Goal: Task Accomplishment & Management: Manage account settings

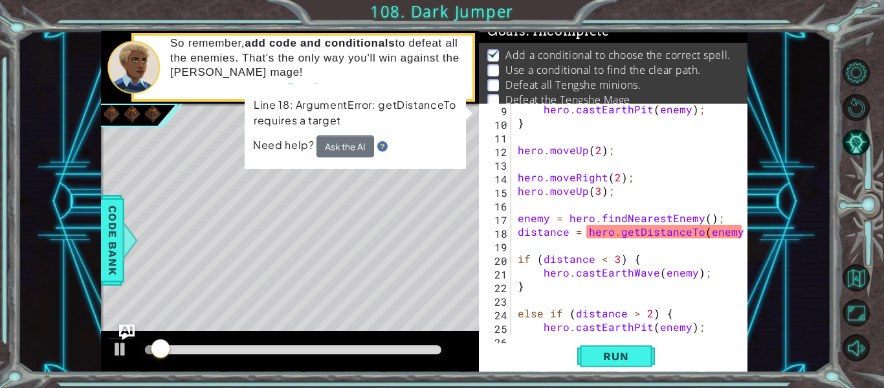
scroll to position [122, 0]
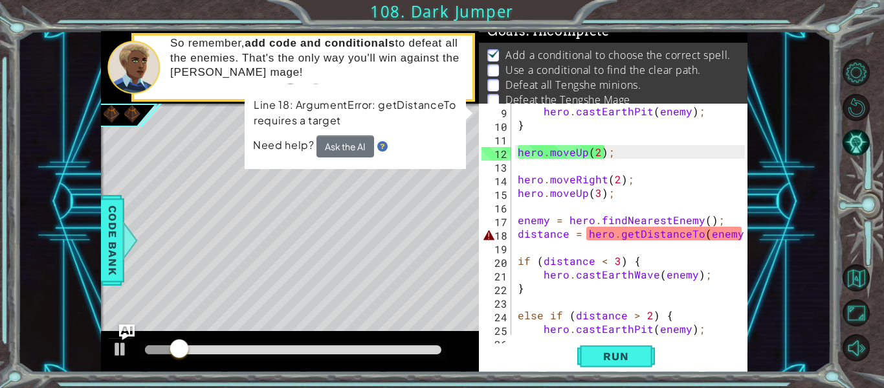
click at [518, 230] on div "else if ( distance > 2 ) { hero . castEarthPit ( enemy ) ; } hero . moveUp ( 2 …" at bounding box center [633, 220] width 236 height 258
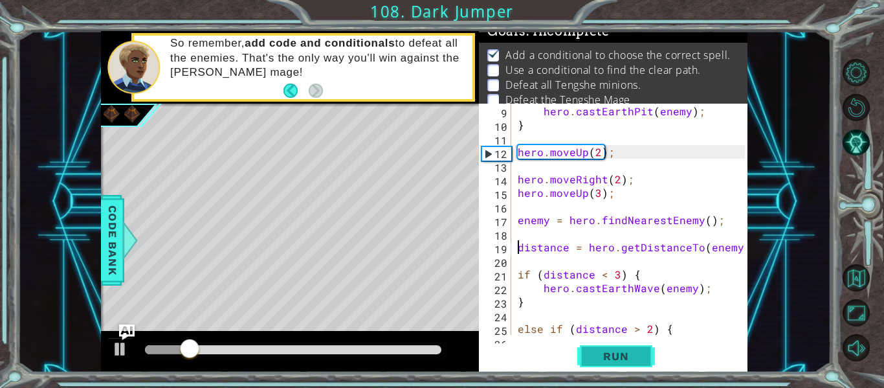
click at [618, 345] on button "Run" at bounding box center [616, 356] width 78 height 27
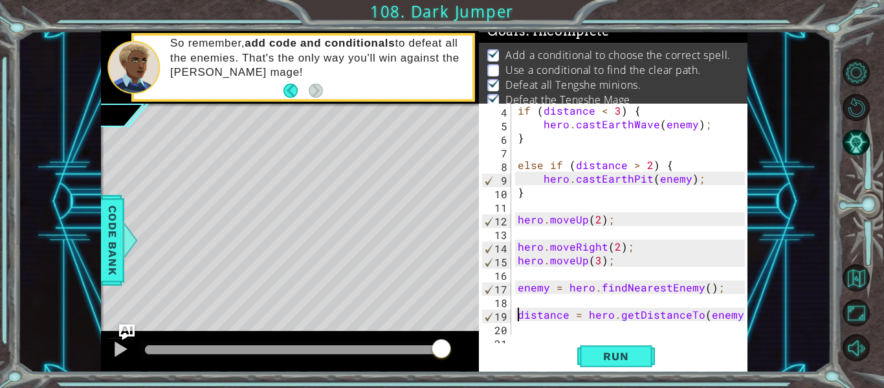
scroll to position [53, 0]
click at [518, 218] on div "if ( distance < 3 ) { hero . castEarthWave ( enemy ) ; } else if ( distance > 2…" at bounding box center [633, 220] width 236 height 258
type textarea "hero.moveUp(2);"
click at [516, 237] on div "if ( distance < 3 ) { hero . castEarthWave ( enemy ) ; } else if ( distance > 2…" at bounding box center [633, 220] width 236 height 258
click at [518, 244] on div "if ( distance < 3 ) { hero . castEarthWave ( enemy ) ; } else if ( distance > 2…" at bounding box center [633, 220] width 236 height 258
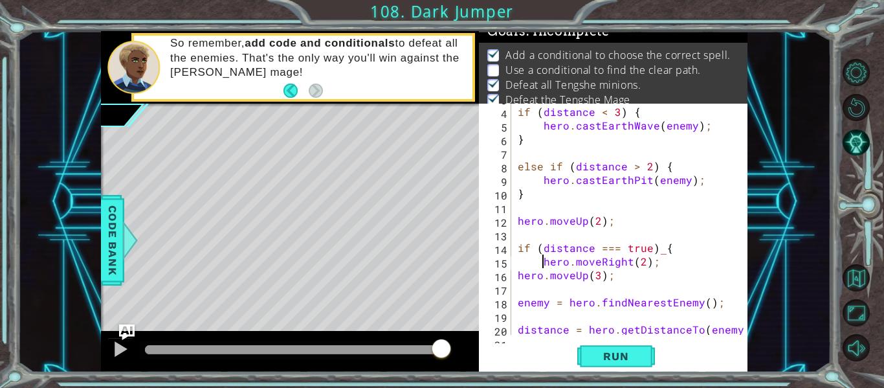
scroll to position [0, 8]
click at [518, 276] on div "if ( distance < 3 ) { hero . castEarthWave ( enemy ) ; } else if ( distance > 2…" at bounding box center [633, 220] width 236 height 258
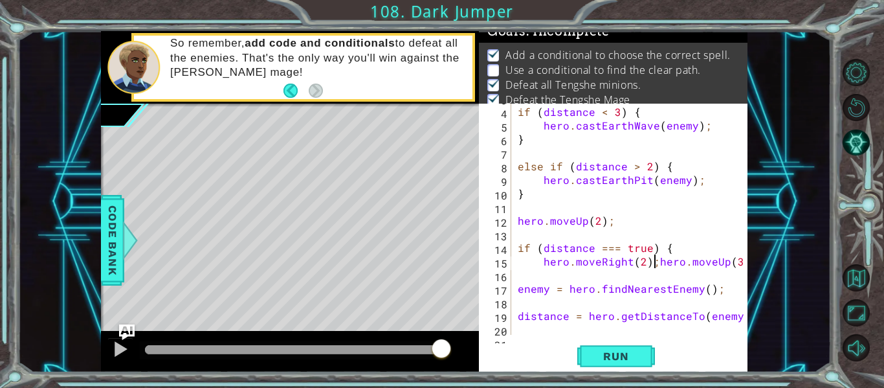
type textarea "hero.moveUp(3);"
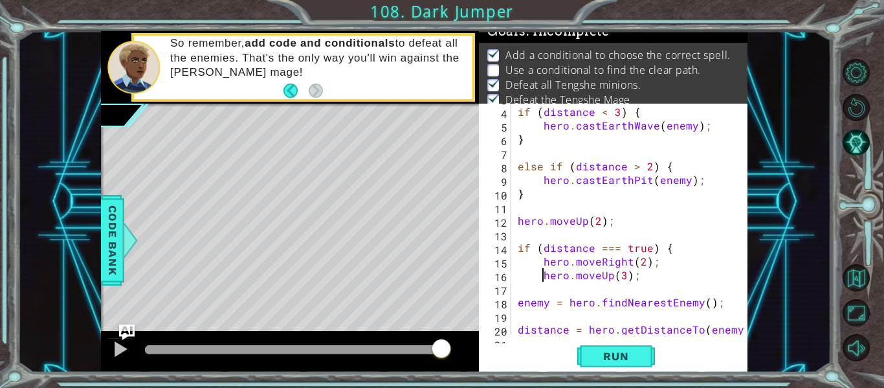
click at [597, 286] on div "if ( distance < 3 ) { hero . castEarthWave ( enemy ) ; } else if ( distance > 2…" at bounding box center [633, 220] width 236 height 258
type textarea "}"
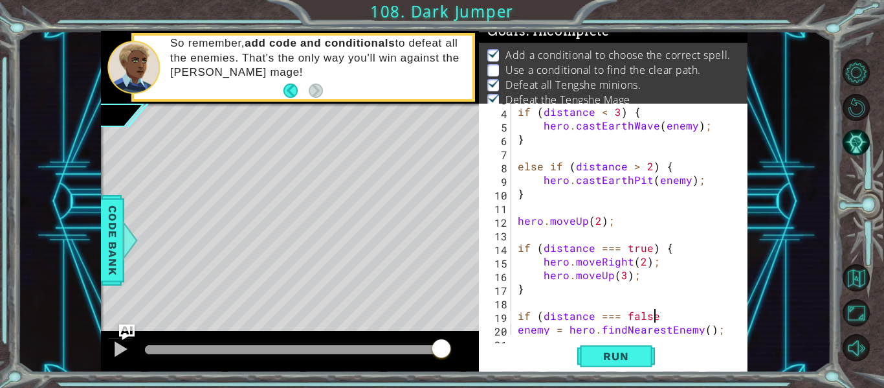
scroll to position [0, 8]
type textarea "if (distance === false) {"
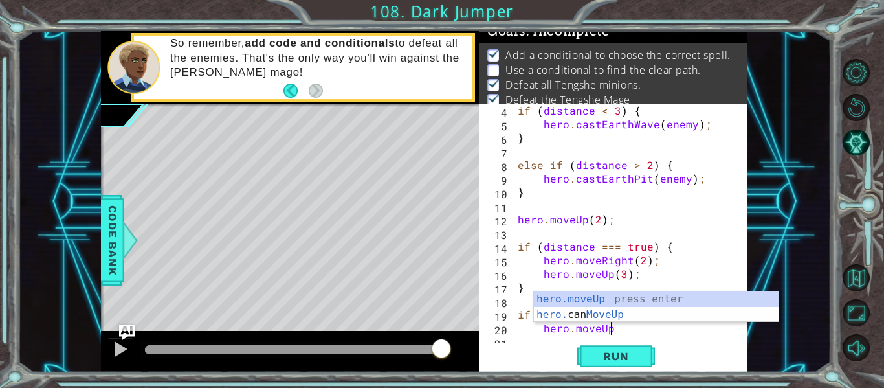
scroll to position [0, 5]
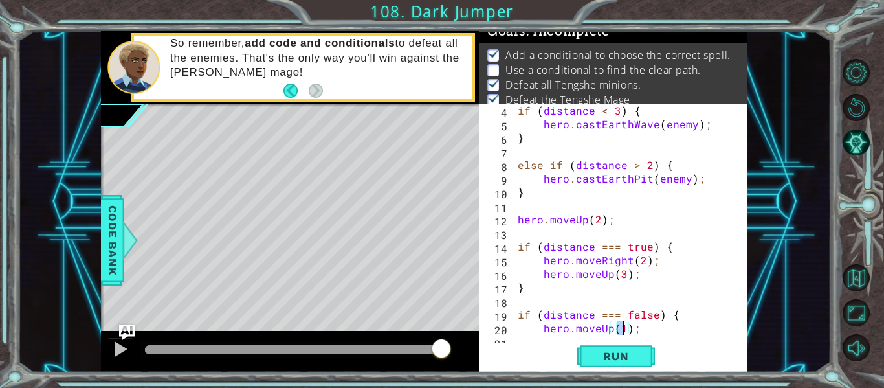
type textarea "hero.moveUp(2);"
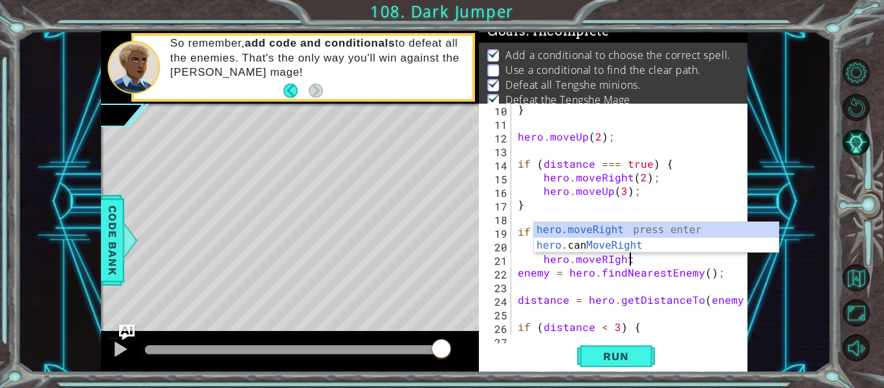
scroll to position [0, 6]
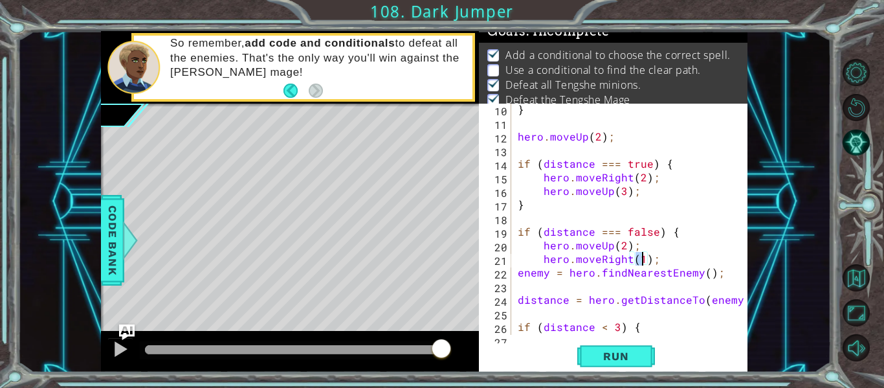
type textarea "hero.moveRight(3);"
click at [668, 262] on div "} hero . moveUp ( 2 ) ; if ( distance === true ) { hero . moveRight ( 2 ) ; her…" at bounding box center [633, 231] width 236 height 258
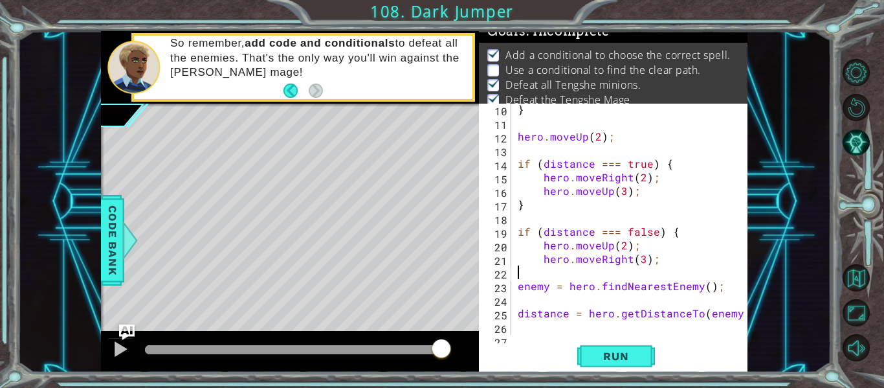
scroll to position [0, 0]
type textarea "}"
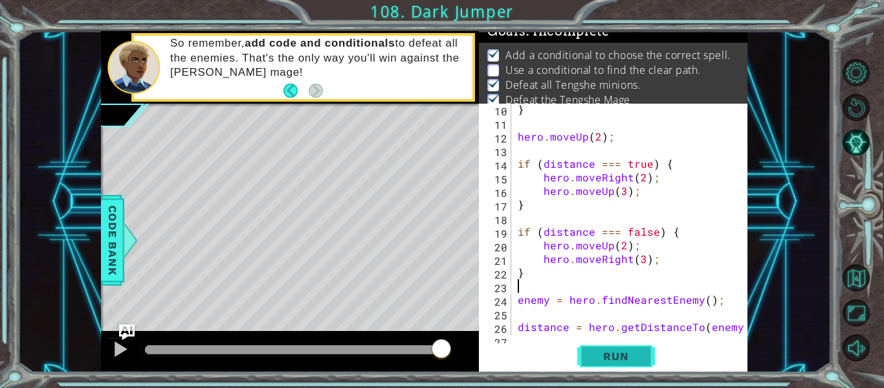
click at [609, 358] on span "Run" at bounding box center [615, 355] width 51 height 13
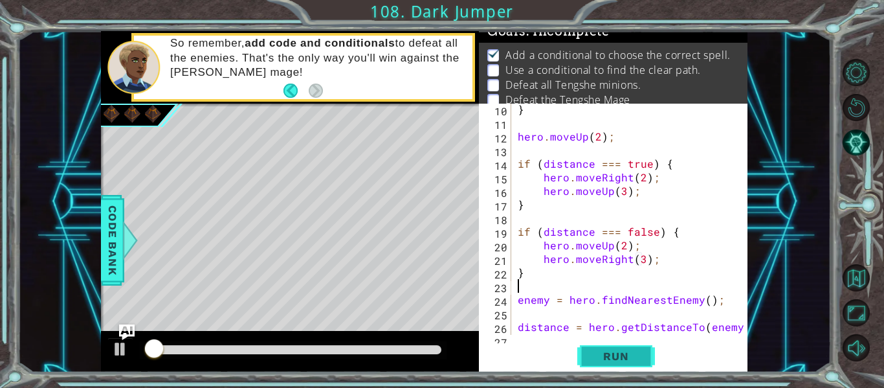
click at [609, 358] on span "Run" at bounding box center [615, 355] width 51 height 13
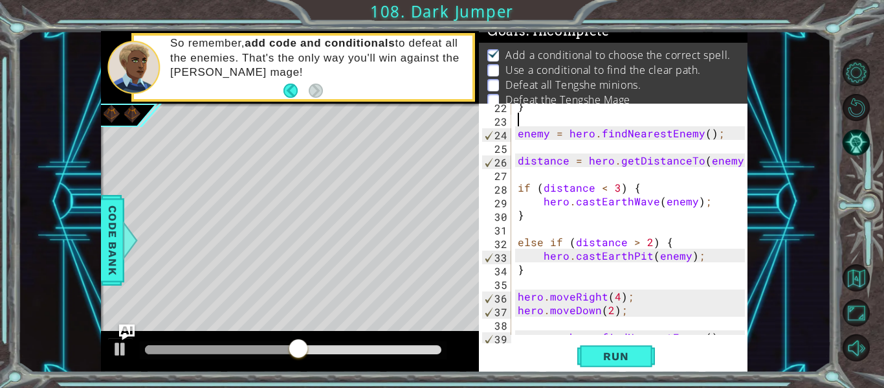
scroll to position [303, 0]
click at [854, 137] on button "AI Hint" at bounding box center [855, 142] width 27 height 27
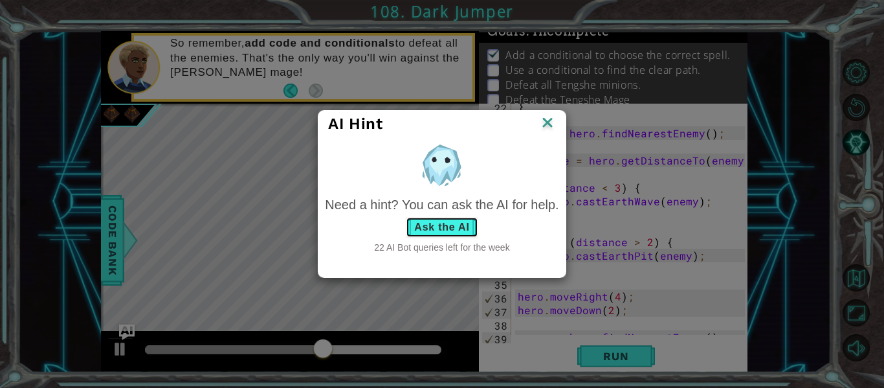
click at [454, 232] on button "Ask the AI" at bounding box center [442, 227] width 72 height 21
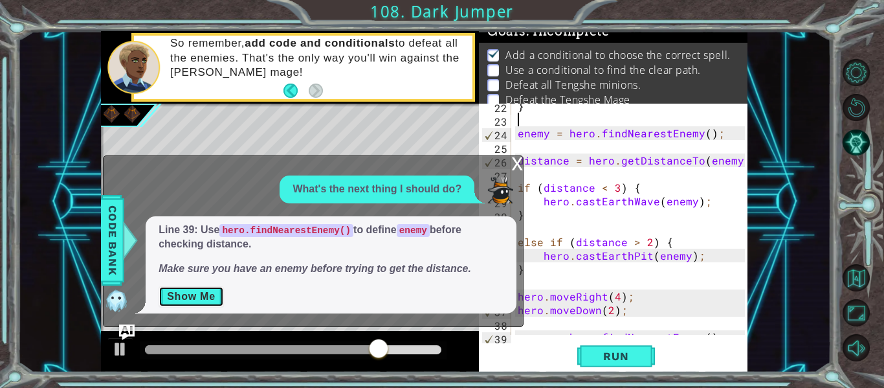
click at [212, 294] on button "Show Me" at bounding box center [191, 296] width 65 height 21
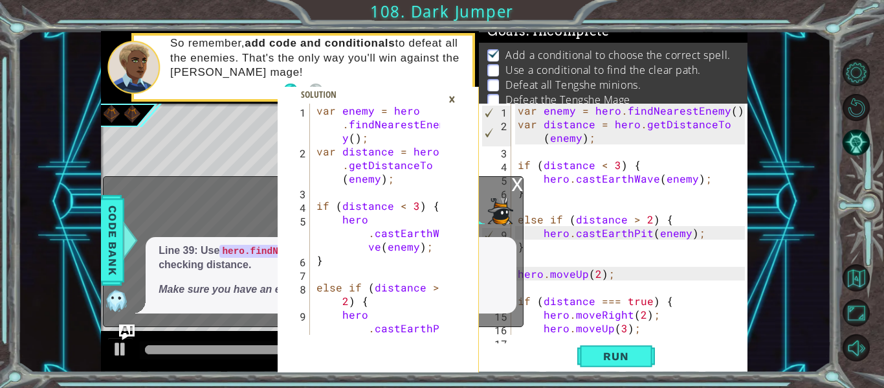
scroll to position [0, 0]
click at [514, 185] on div "x" at bounding box center [517, 183] width 12 height 13
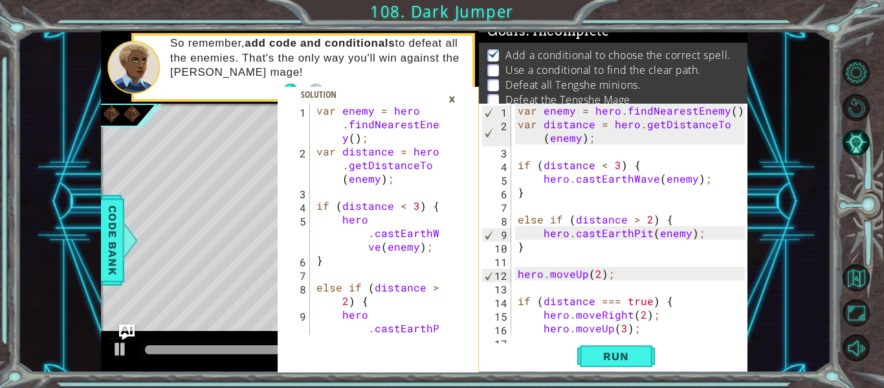
click at [452, 98] on div "×" at bounding box center [452, 99] width 20 height 22
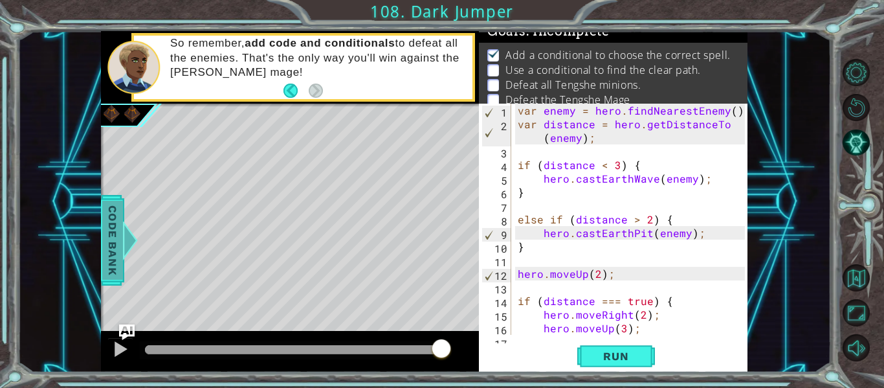
click at [116, 237] on span "Code Bank" at bounding box center [112, 240] width 21 height 79
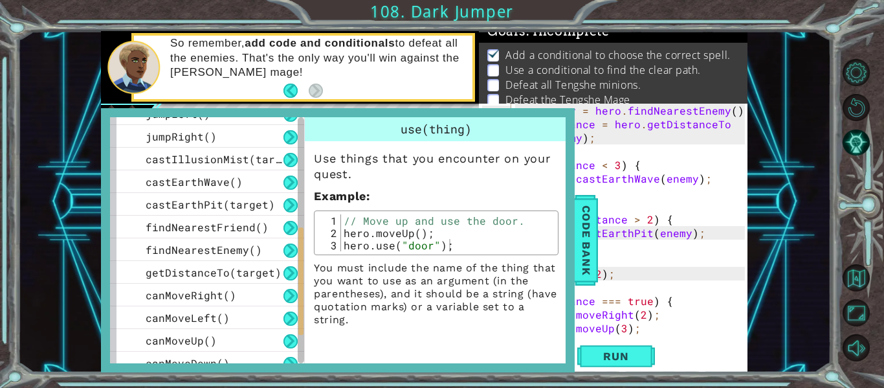
scroll to position [311, 0]
click at [232, 272] on span "getDistanceTo(target)" at bounding box center [214, 271] width 136 height 14
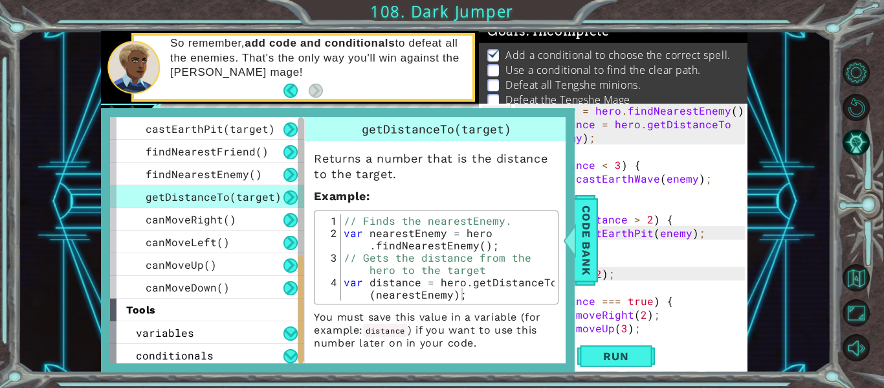
scroll to position [388, 0]
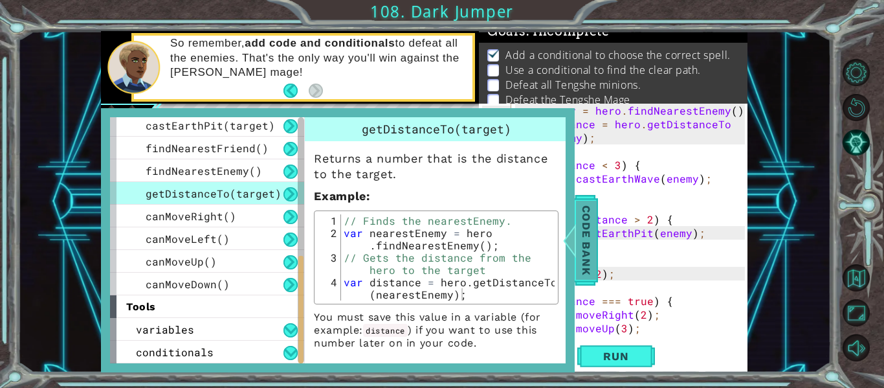
click at [592, 217] on span "Code Bank" at bounding box center [586, 240] width 21 height 79
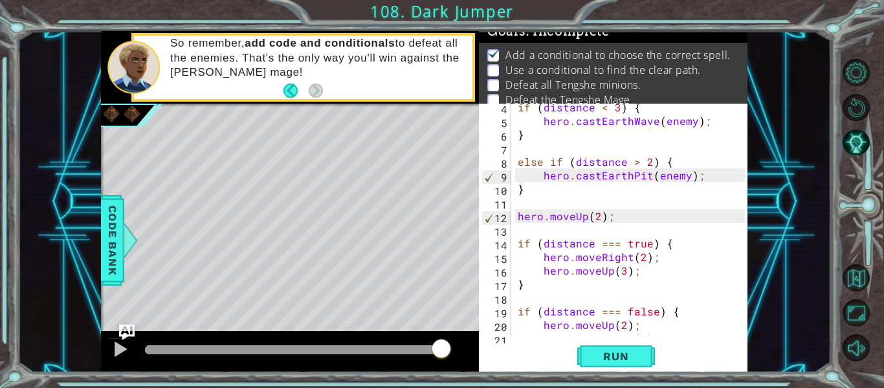
scroll to position [58, 0]
click at [529, 312] on div "if ( distance < 3 ) { hero . castEarthWave ( enemy ) ; } else if ( distance > 2…" at bounding box center [633, 229] width 236 height 258
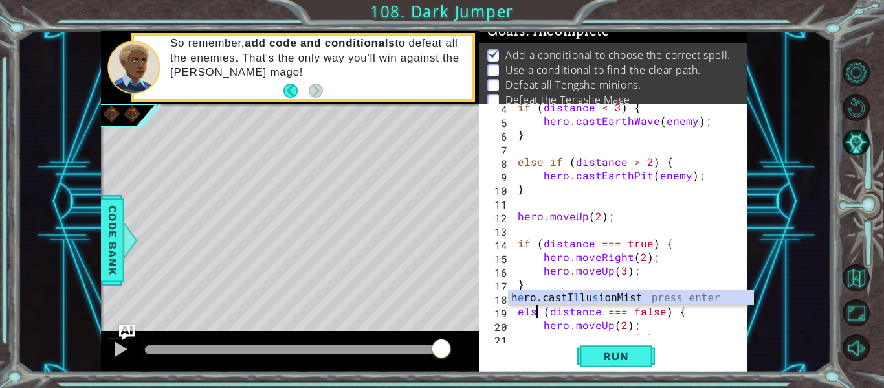
type textarea "else (distance === false) {"
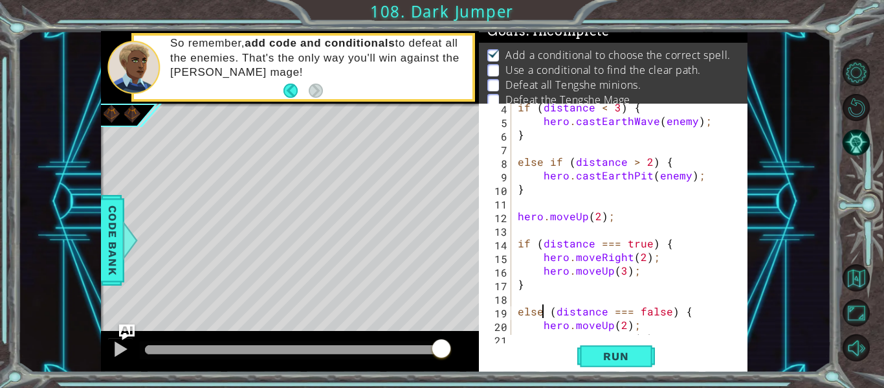
click at [525, 230] on div "if ( distance < 3 ) { hero . castEarthWave ( enemy ) ; } else if ( distance > 2…" at bounding box center [633, 229] width 236 height 258
click at [540, 313] on div "if ( distance < 3 ) { hero . castEarthWave ( enemy ) ; } else if ( distance > 2…" at bounding box center [633, 229] width 236 height 258
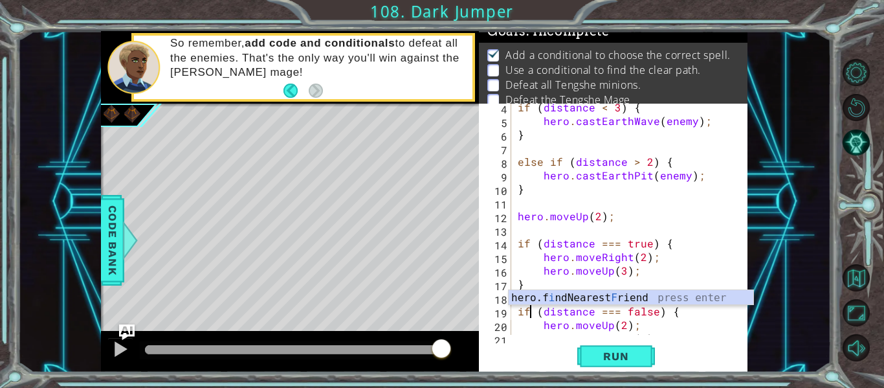
scroll to position [0, 1]
click at [533, 221] on div "if ( distance < 3 ) { hero . castEarthWave ( enemy ) ; } else if ( distance > 2…" at bounding box center [633, 229] width 236 height 258
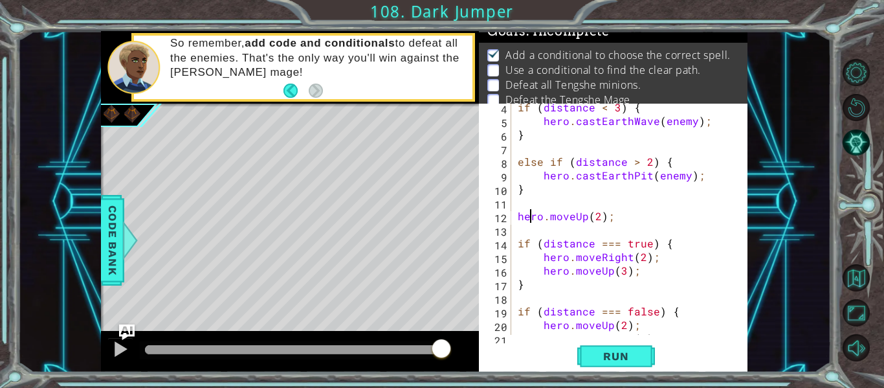
type textarea "hero.moveUp(2);"
click at [529, 229] on div "if ( distance < 3 ) { hero . castEarthWave ( enemy ) ; } else if ( distance > 2…" at bounding box center [633, 229] width 236 height 258
type textarea "v"
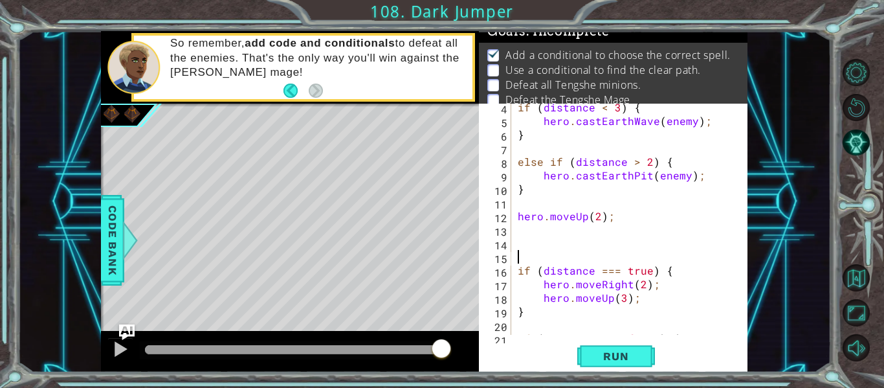
click at [523, 245] on div "if ( distance < 3 ) { hero . castEarthWave ( enemy ) ; } else if ( distance > 2…" at bounding box center [633, 229] width 236 height 258
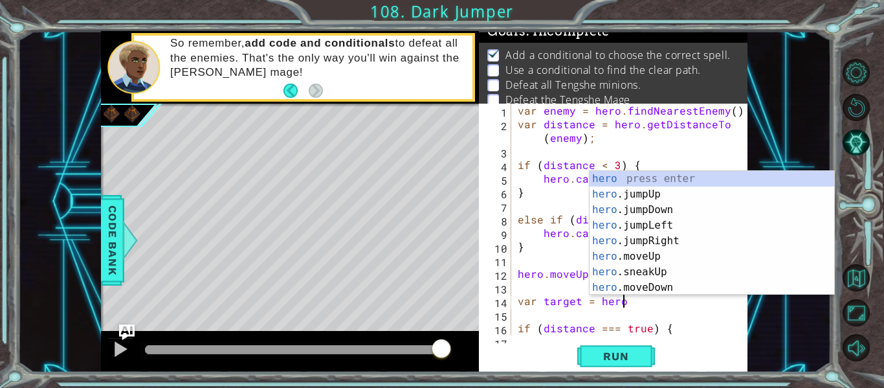
scroll to position [0, 6]
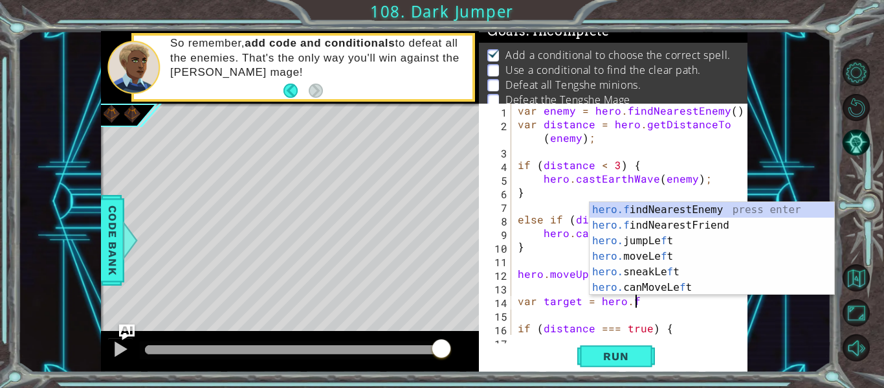
type textarea "var target = hero.fin"
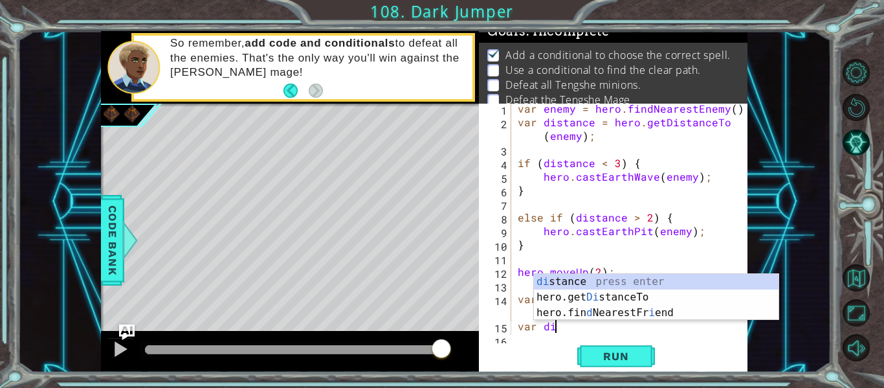
scroll to position [0, 1]
type textarea "v"
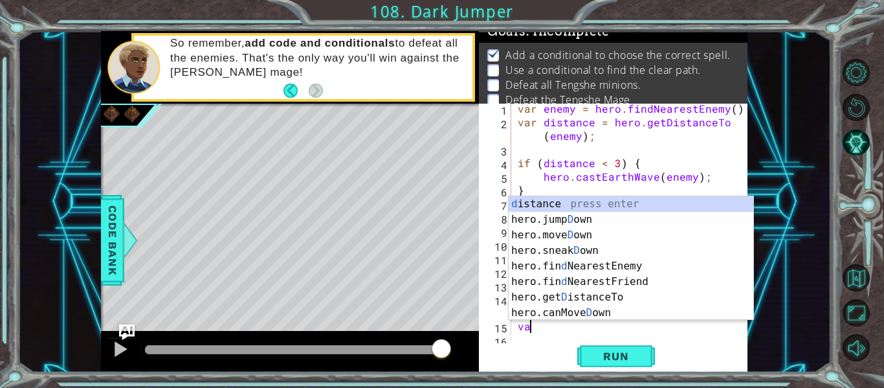
scroll to position [0, 0]
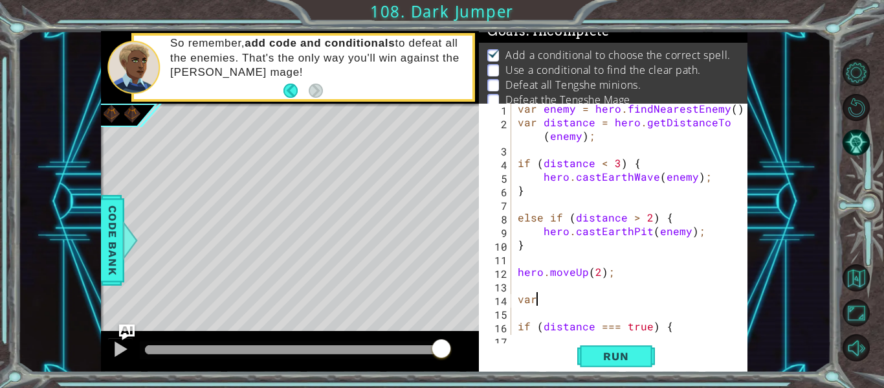
type textarea "v"
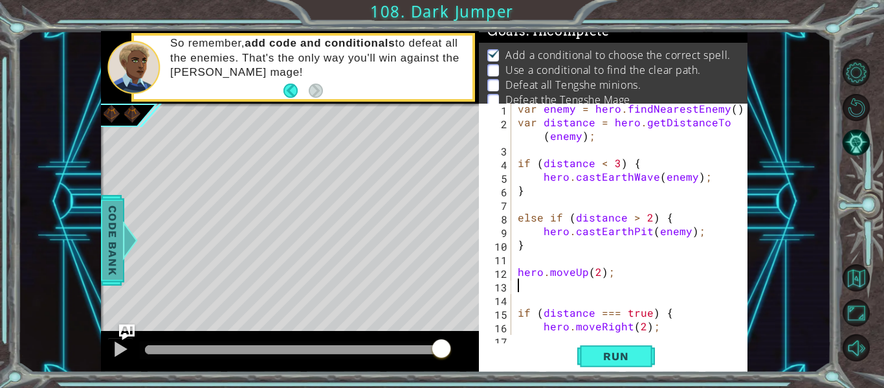
click at [112, 261] on span "Code Bank" at bounding box center [112, 240] width 21 height 79
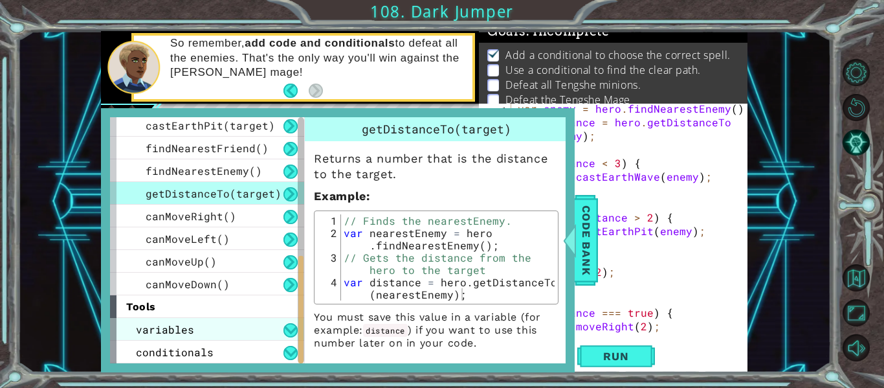
click at [214, 332] on div "variables" at bounding box center [207, 329] width 194 height 23
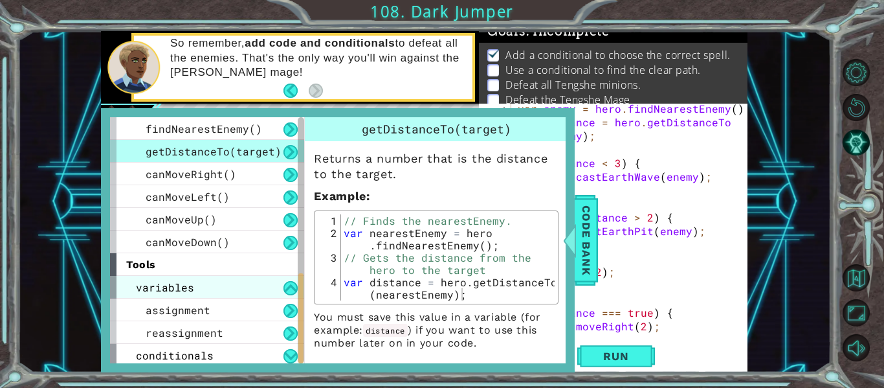
scroll to position [433, 0]
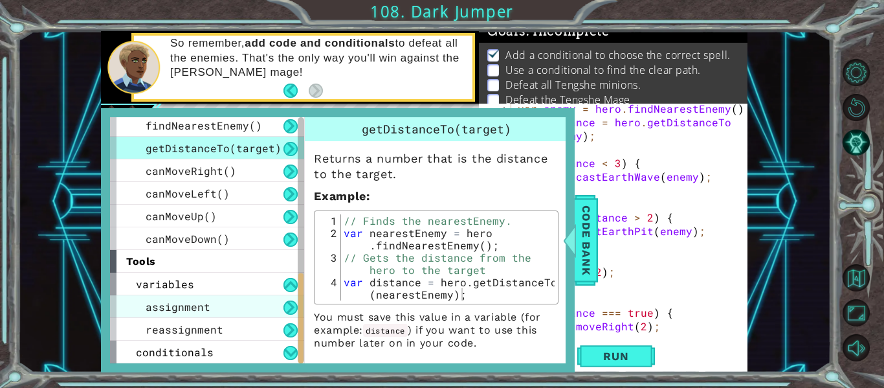
click at [221, 311] on div "assignment" at bounding box center [207, 306] width 194 height 23
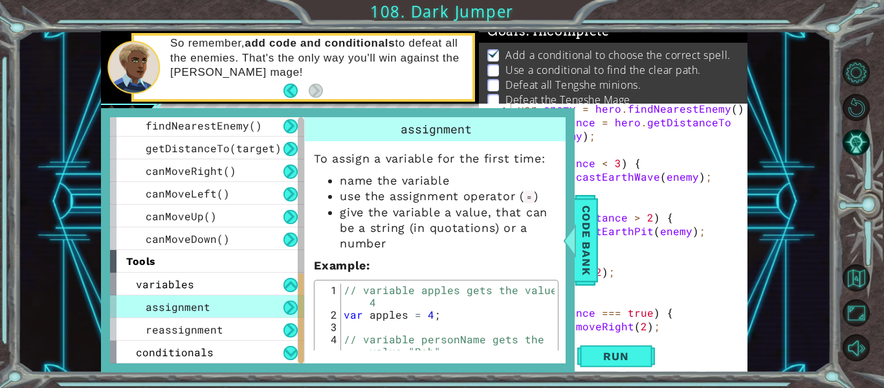
scroll to position [30, 0]
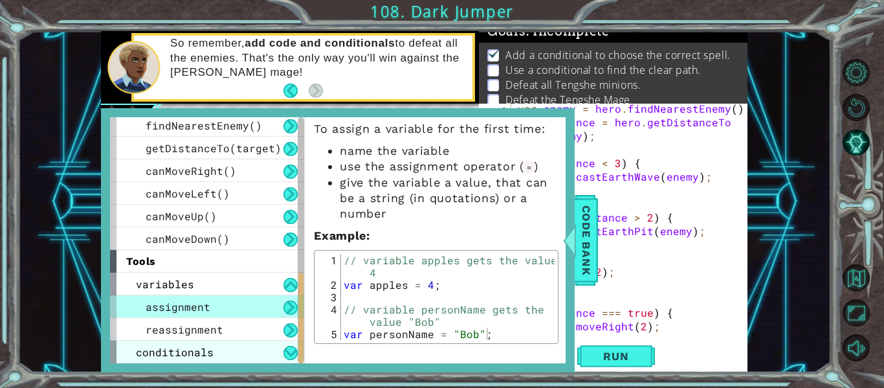
click at [215, 344] on div "conditionals" at bounding box center [207, 351] width 194 height 23
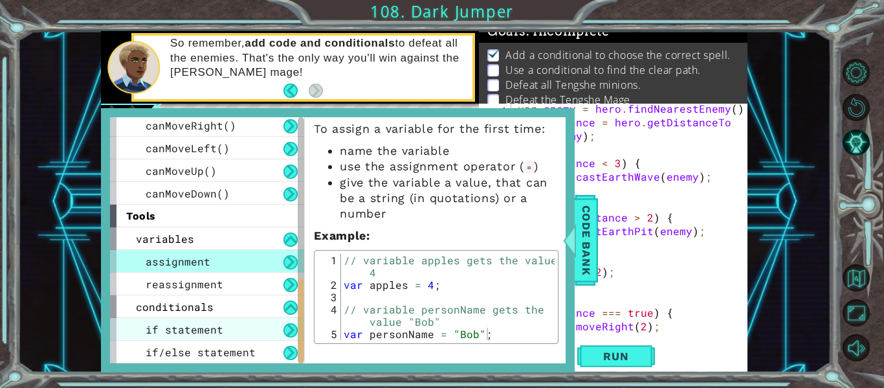
click at [224, 326] on div "if statement" at bounding box center [207, 329] width 194 height 23
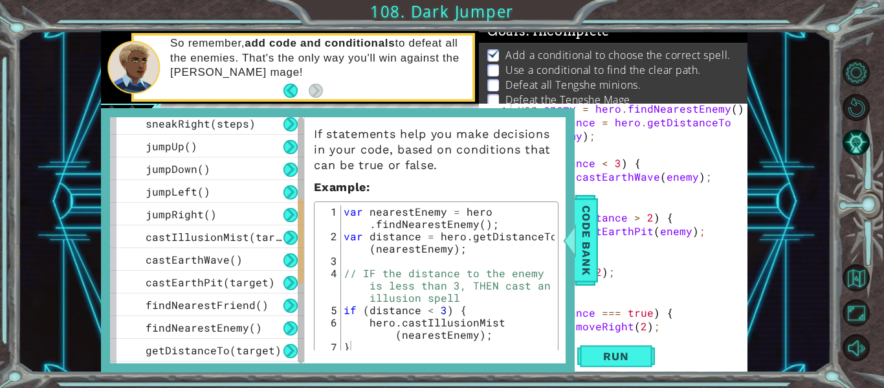
scroll to position [249, 0]
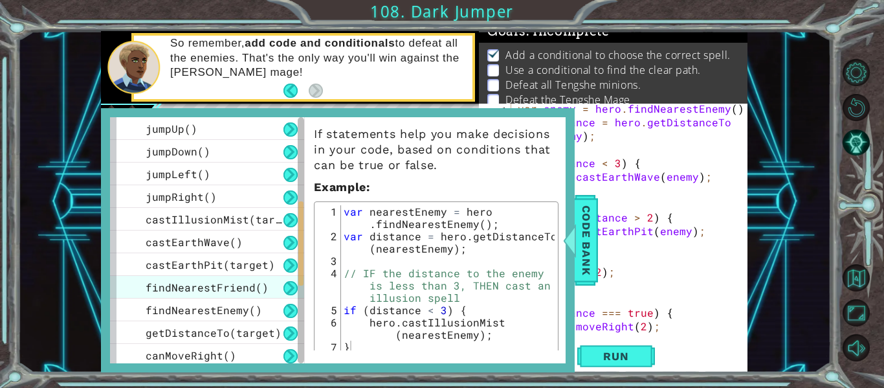
click at [256, 280] on span "findNearestFriend()" at bounding box center [207, 287] width 123 height 14
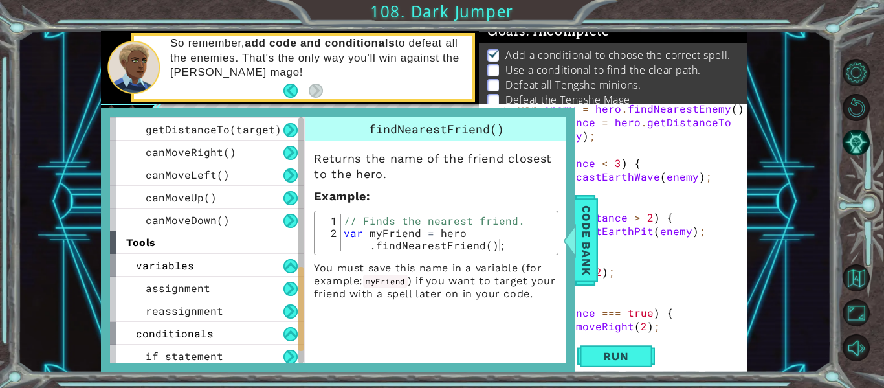
scroll to position [479, 0]
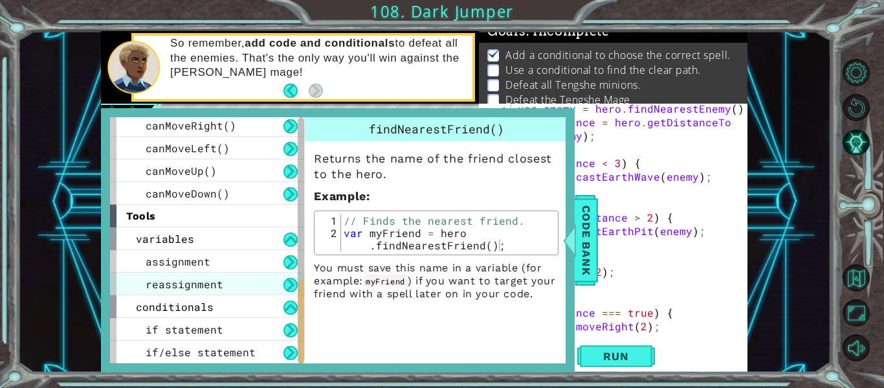
click at [231, 289] on div "reassignment" at bounding box center [207, 283] width 194 height 23
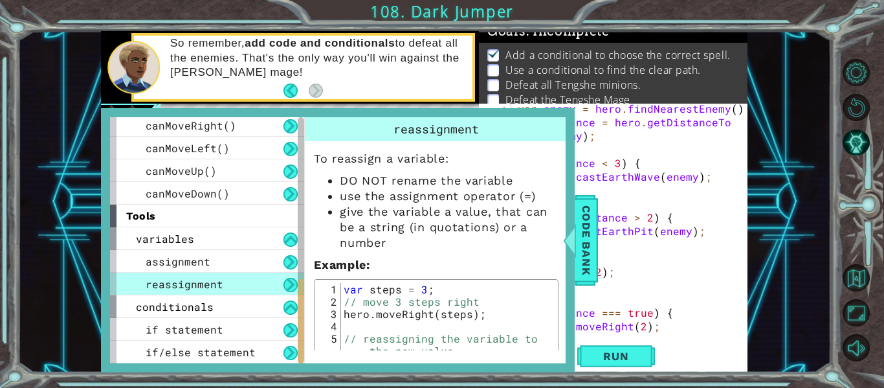
scroll to position [54, 0]
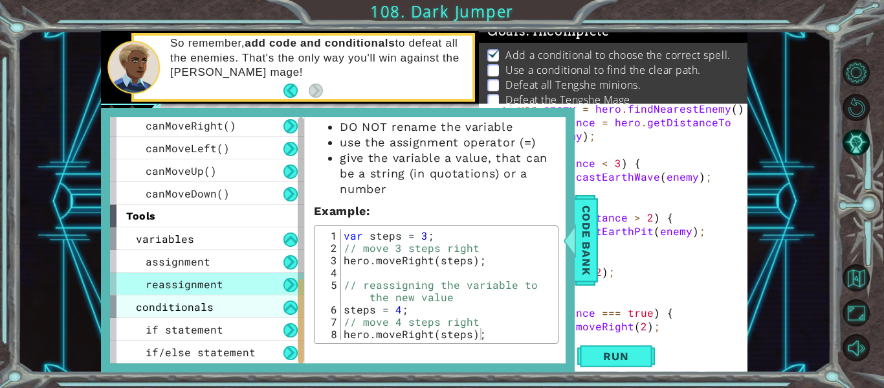
click at [259, 306] on div "conditionals" at bounding box center [207, 306] width 194 height 23
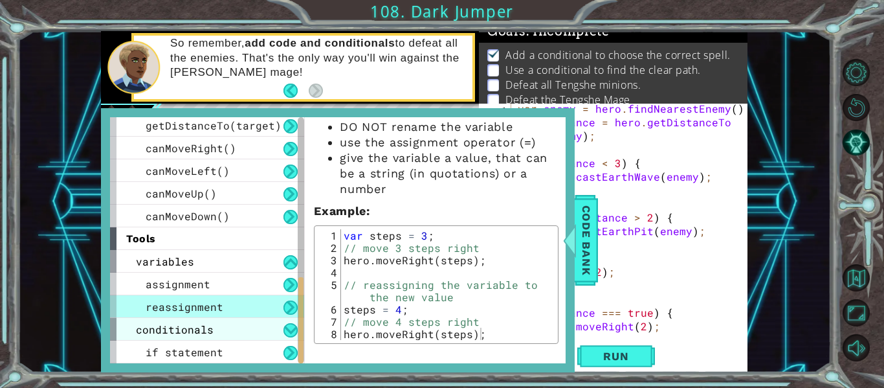
scroll to position [433, 0]
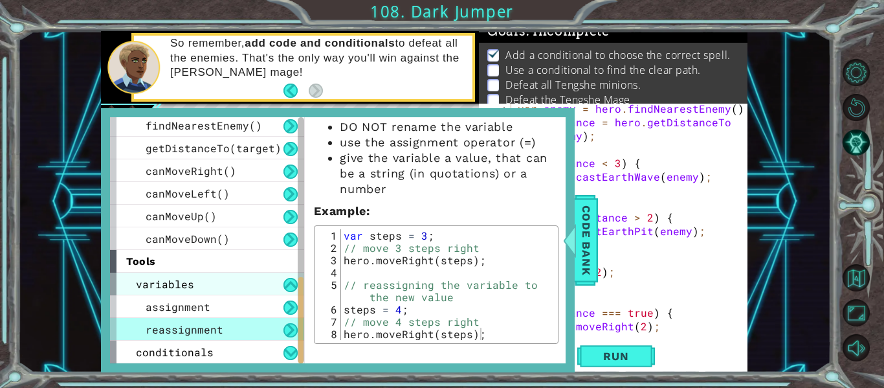
click at [222, 286] on div "variables" at bounding box center [207, 283] width 194 height 23
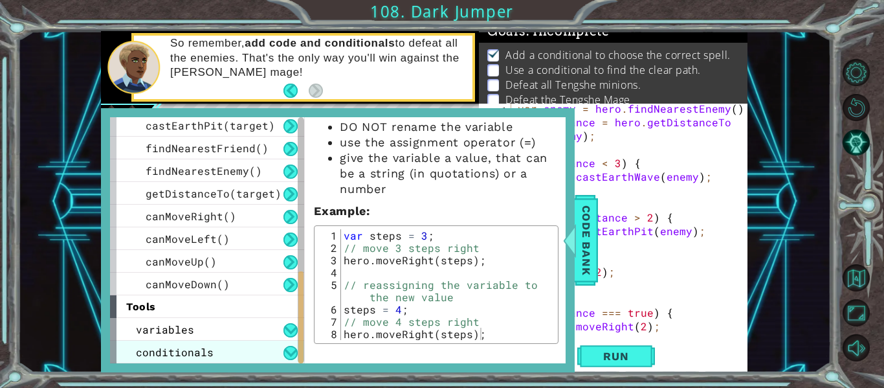
click at [215, 345] on div "conditionals" at bounding box center [207, 351] width 194 height 23
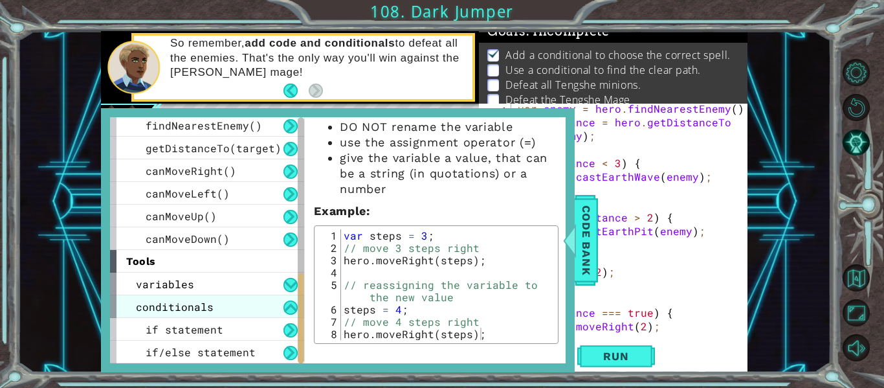
click at [215, 345] on span "if/else statement" at bounding box center [201, 352] width 110 height 14
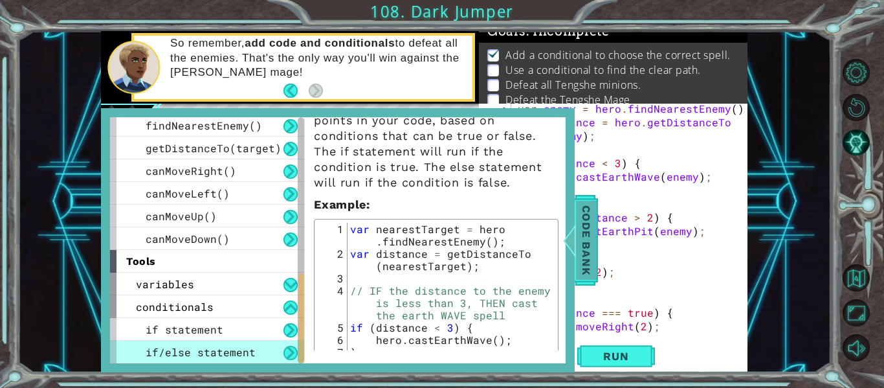
click at [577, 265] on span "Code Bank" at bounding box center [586, 240] width 21 height 79
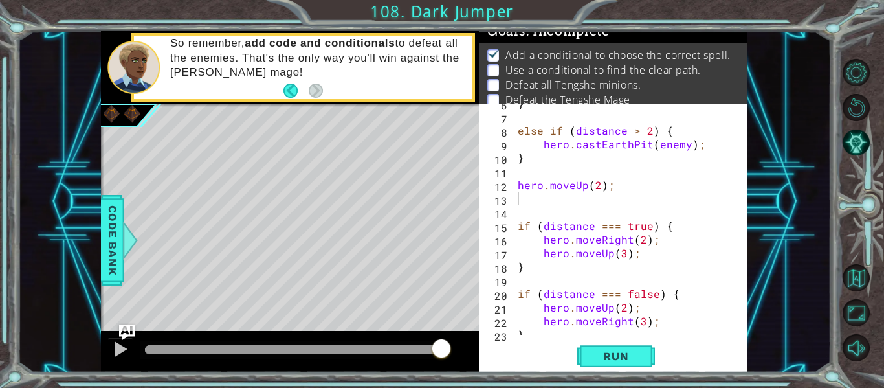
scroll to position [128, 0]
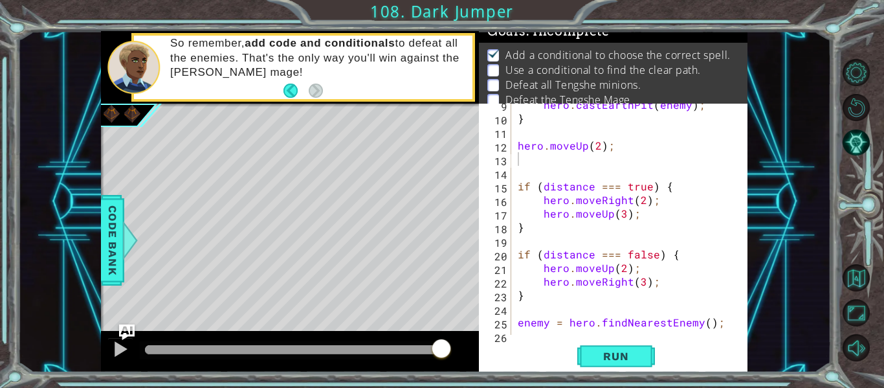
click at [574, 200] on div "hero . castEarthPit ( enemy ) ; } hero . moveUp ( 2 ) ; if ( distance === true …" at bounding box center [633, 227] width 236 height 258
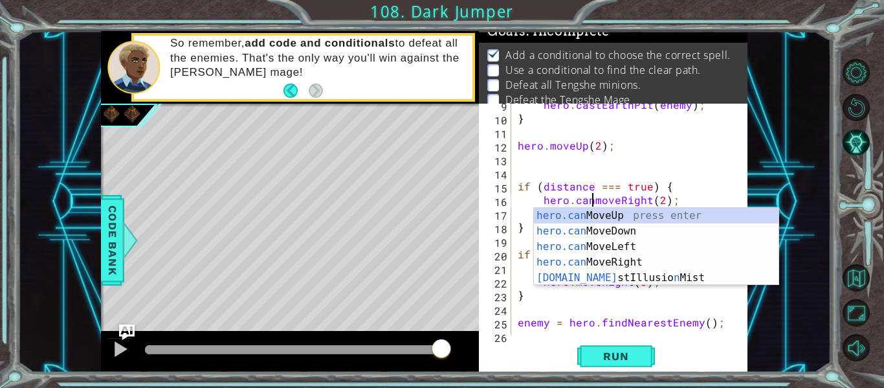
scroll to position [0, 5]
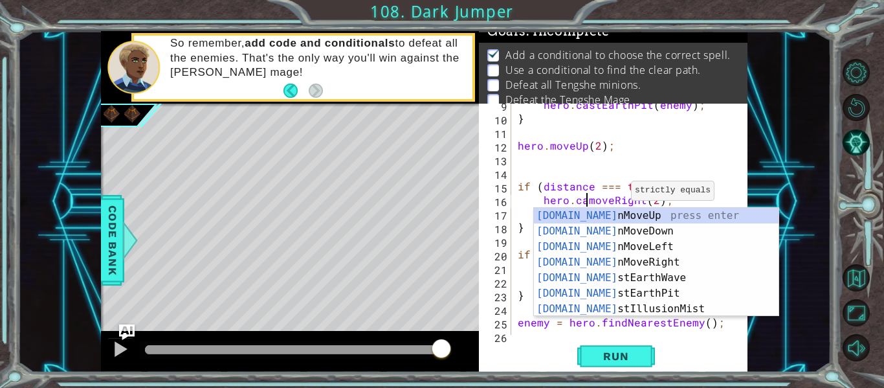
type textarea "hero.moveRight(2);"
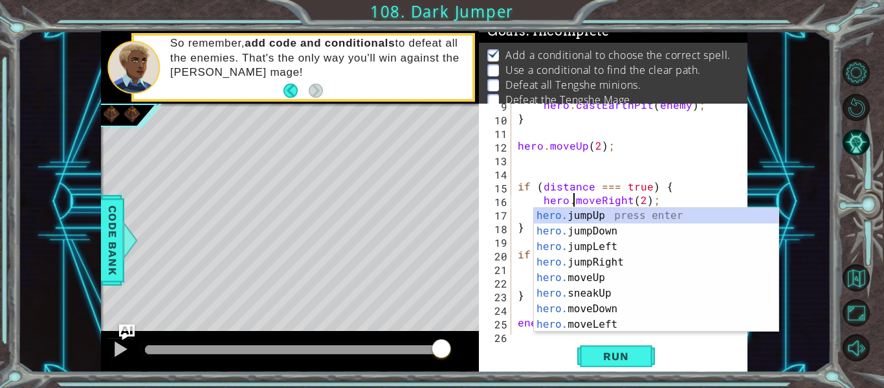
click at [696, 160] on div "hero . castEarthPit ( enemy ) ; } hero . moveUp ( 2 ) ; if ( distance === true …" at bounding box center [633, 227] width 236 height 258
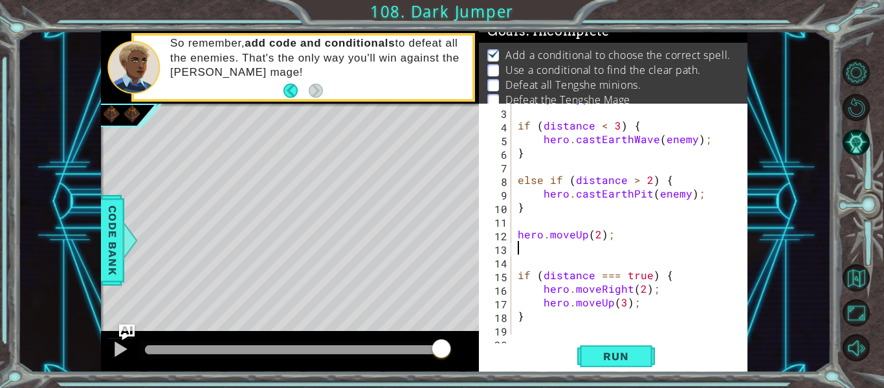
scroll to position [1, 0]
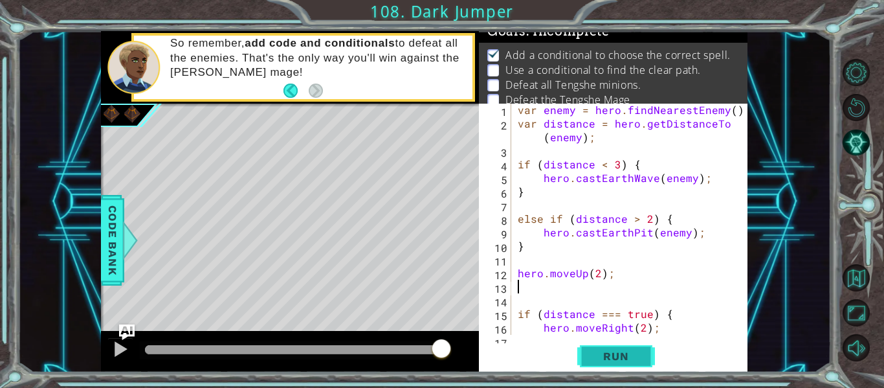
click at [615, 366] on button "Run" at bounding box center [616, 356] width 78 height 27
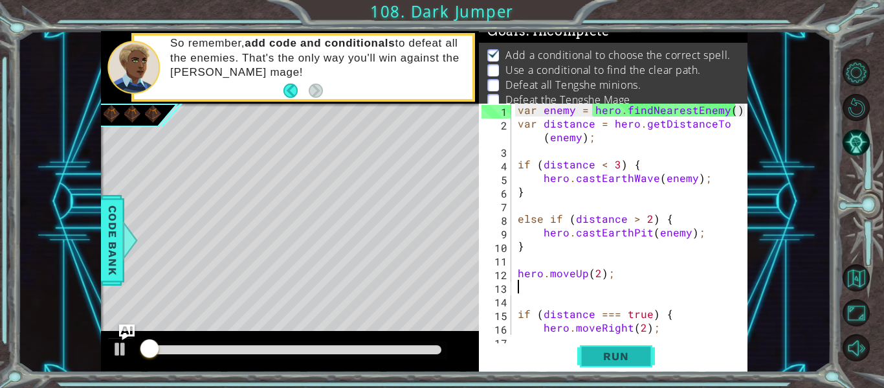
click at [615, 366] on button "Run" at bounding box center [616, 356] width 78 height 27
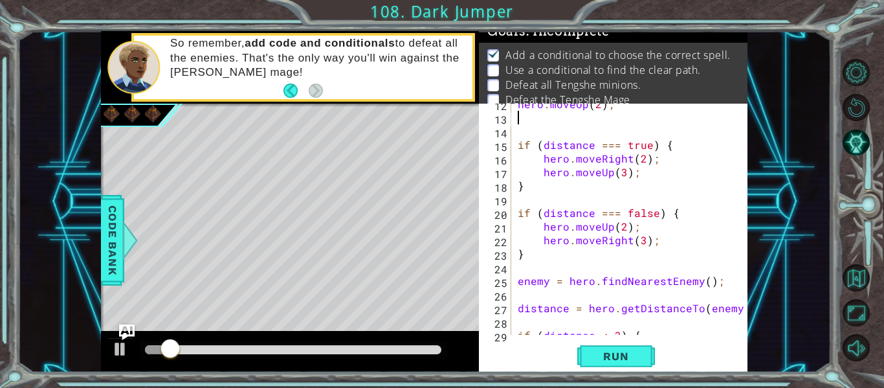
scroll to position [162, 0]
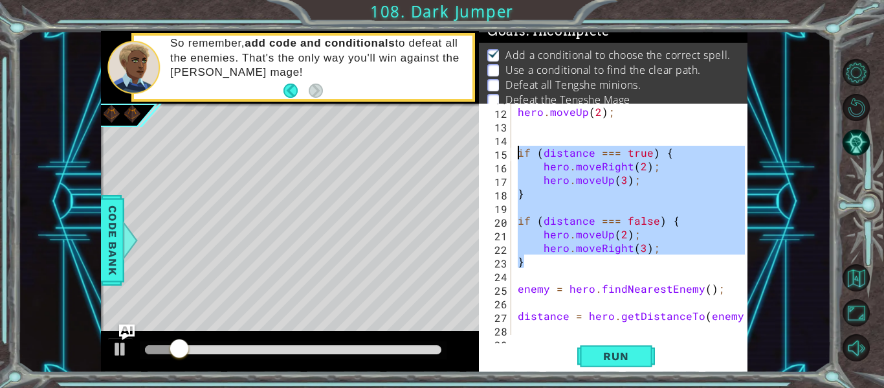
drag, startPoint x: 575, startPoint y: 265, endPoint x: 517, endPoint y: 144, distance: 133.7
click at [517, 144] on div "hero . moveUp ( 2 ) ; if ( distance === true ) { hero . moveRight ( 2 ) ; hero …" at bounding box center [633, 220] width 236 height 258
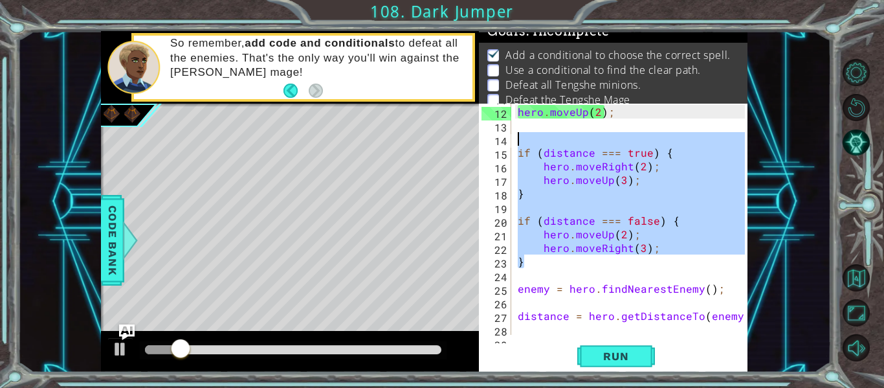
type textarea "if (distance === true) {"
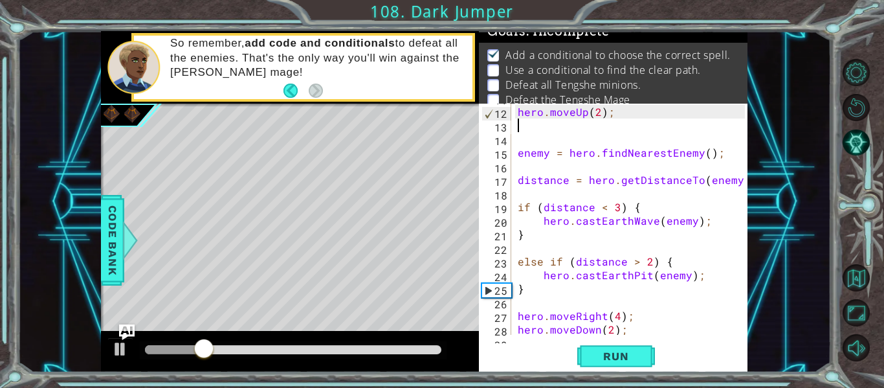
type textarea "hero.moveUp(2);"
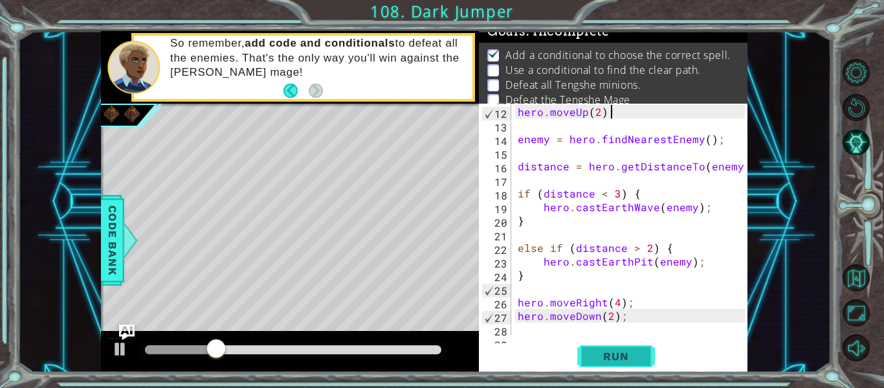
click at [607, 360] on span "Run" at bounding box center [615, 355] width 51 height 13
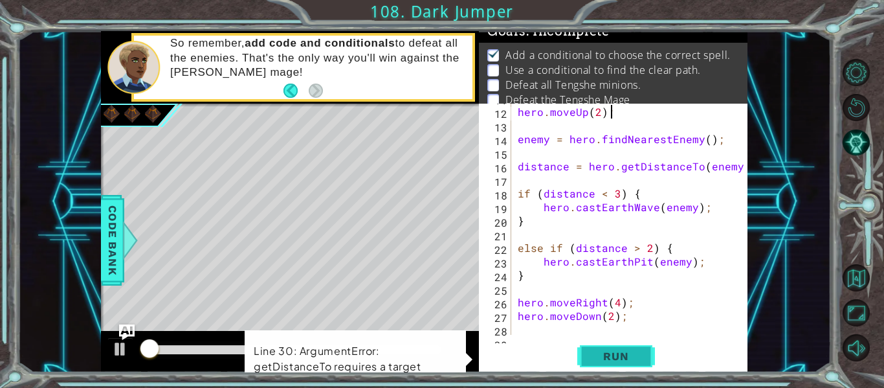
click at [607, 360] on span "Run" at bounding box center [615, 355] width 51 height 13
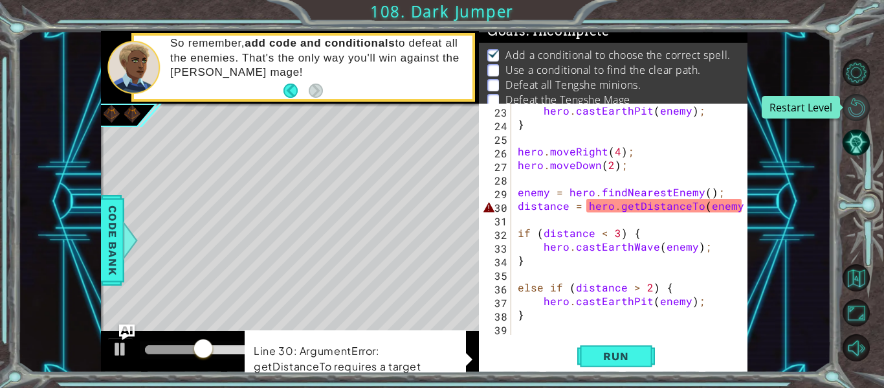
click at [861, 102] on button "Restart Level" at bounding box center [855, 107] width 27 height 27
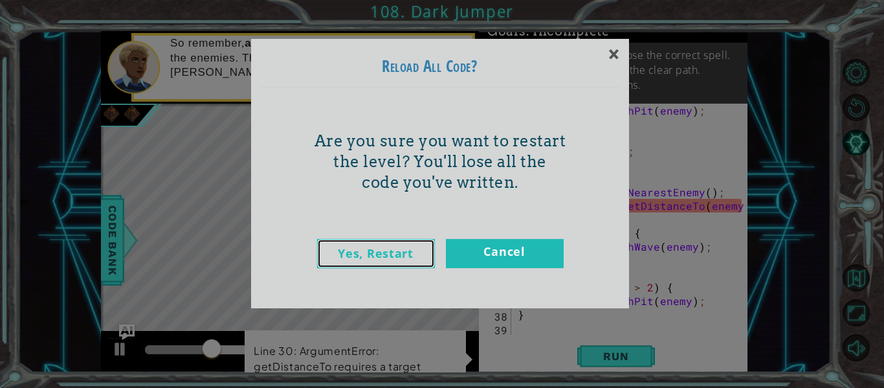
click at [389, 255] on link "Yes, Restart" at bounding box center [376, 253] width 118 height 29
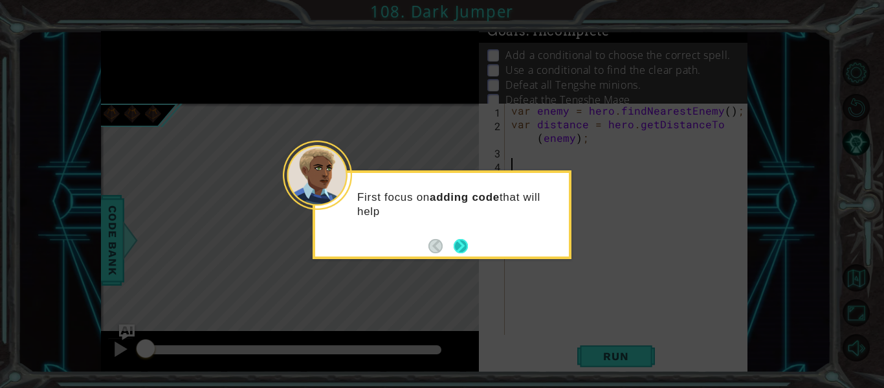
click at [463, 246] on button "Next" at bounding box center [460, 245] width 17 height 17
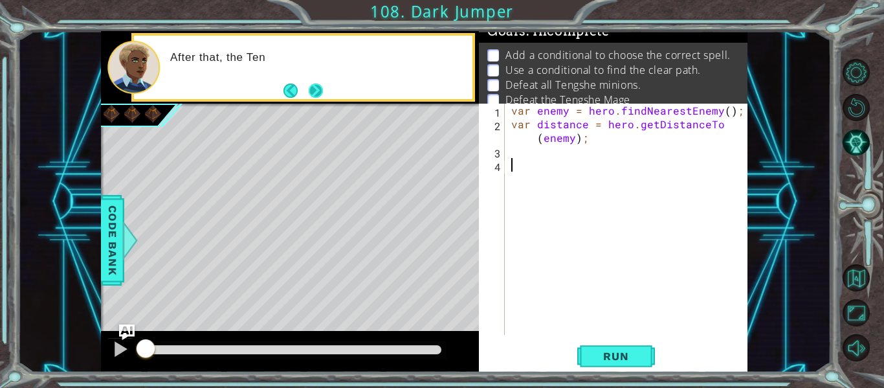
click at [309, 93] on button "Next" at bounding box center [316, 90] width 15 height 15
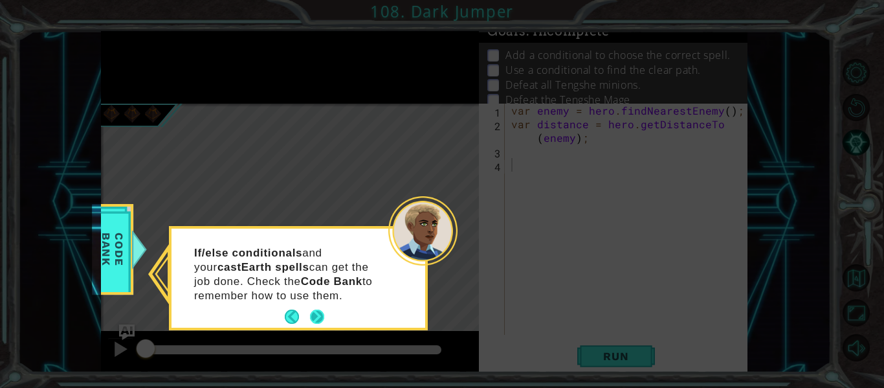
click at [318, 312] on button "Next" at bounding box center [317, 316] width 15 height 15
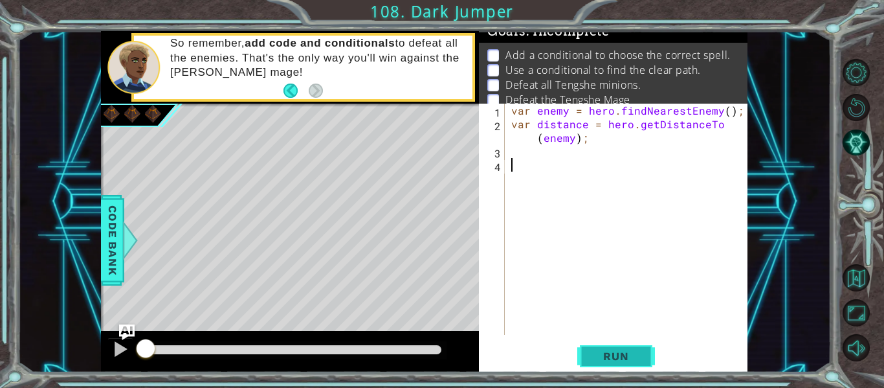
click at [611, 358] on span "Run" at bounding box center [615, 355] width 51 height 13
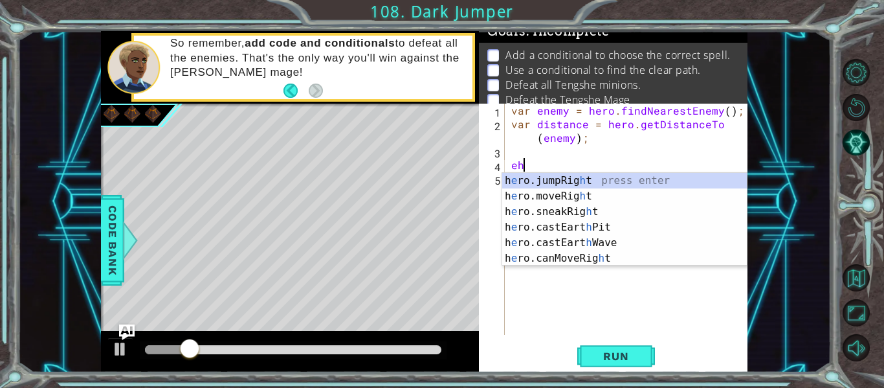
type textarea "e"
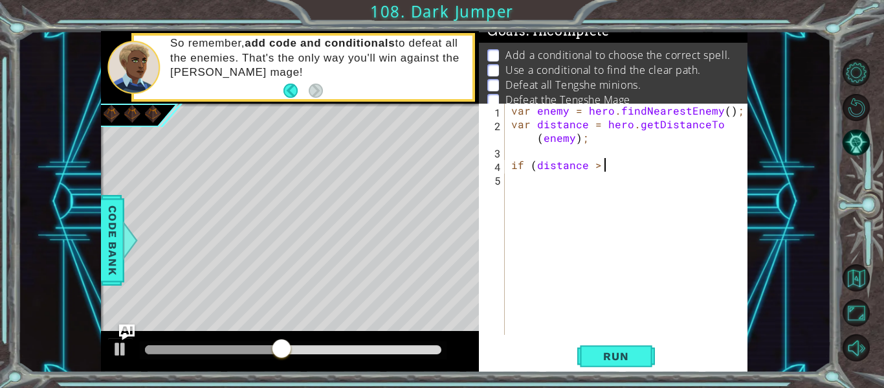
scroll to position [0, 6]
type textarea "if (distance > 4) {"
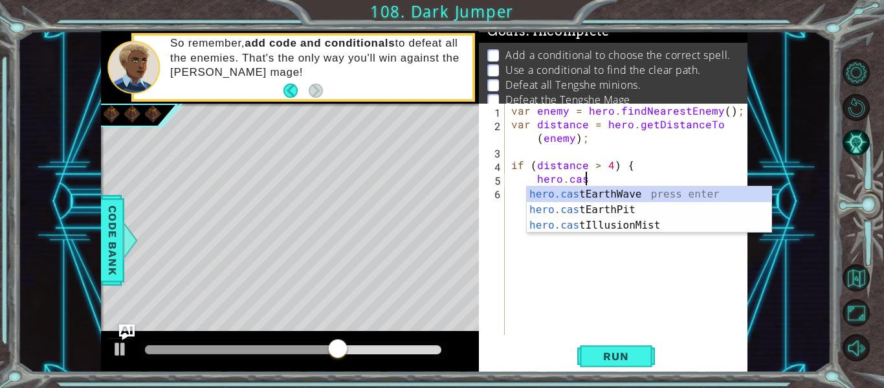
scroll to position [0, 5]
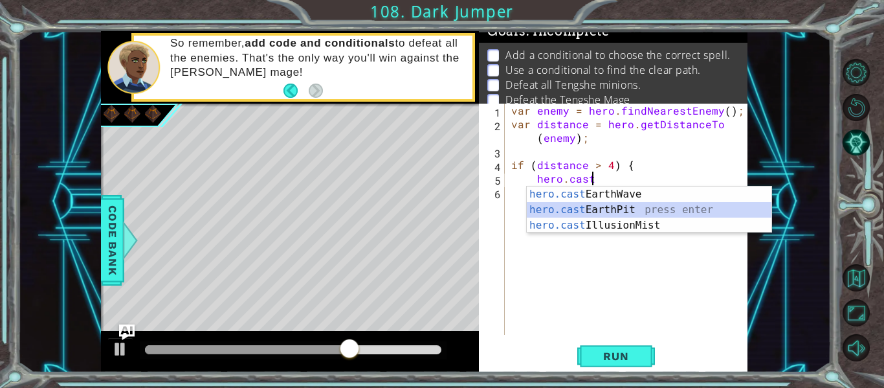
type textarea "hero.castEarthPit(enemy);"
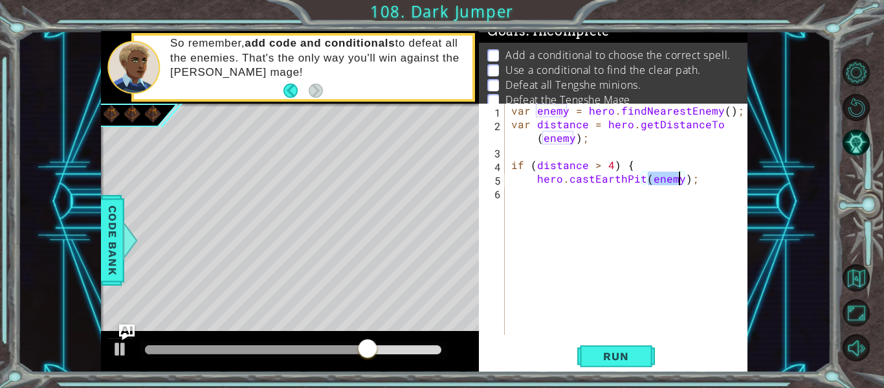
click at [560, 196] on div "var enemy = hero . findNearestEnemy ( ) ; var distance = hero . getDistanceTo (…" at bounding box center [630, 233] width 243 height 258
type textarea "}"
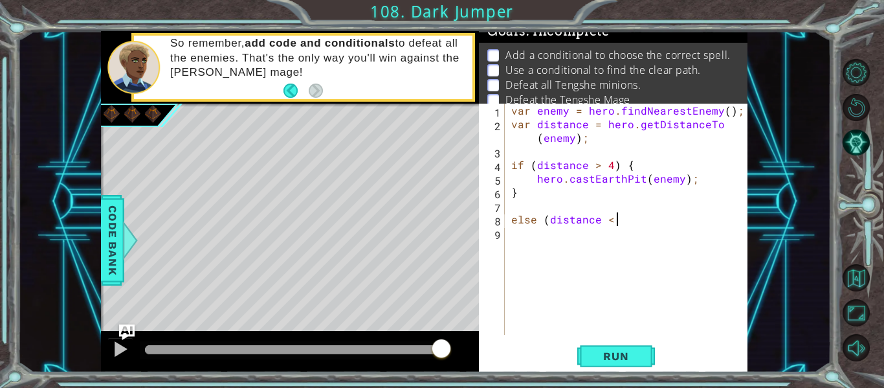
scroll to position [0, 6]
type textarea "else (distance < 3)"
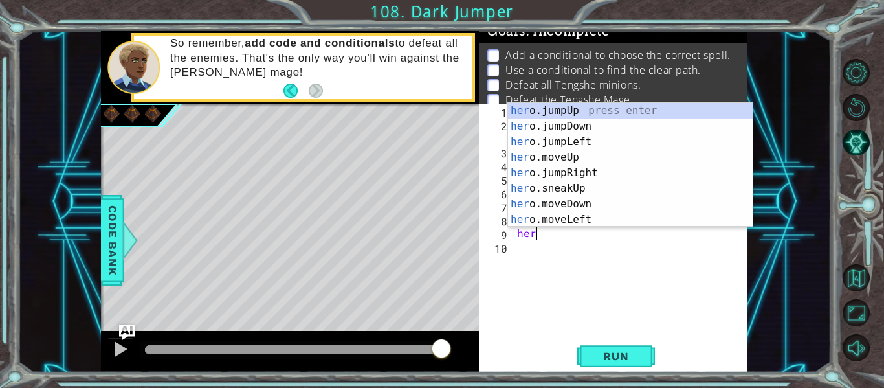
scroll to position [0, 0]
type textarea "h"
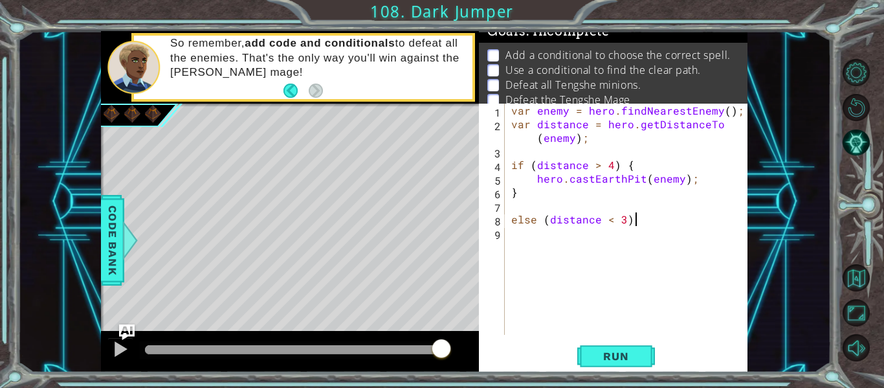
type textarea "else (distance < 3) {"
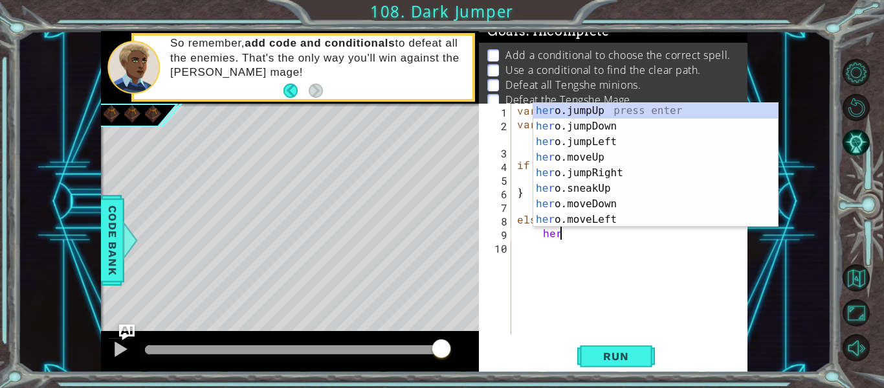
scroll to position [0, 3]
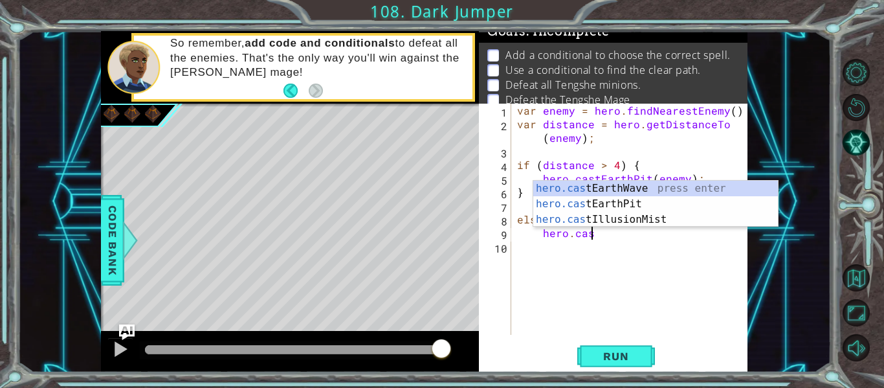
type textarea "hero.casr"
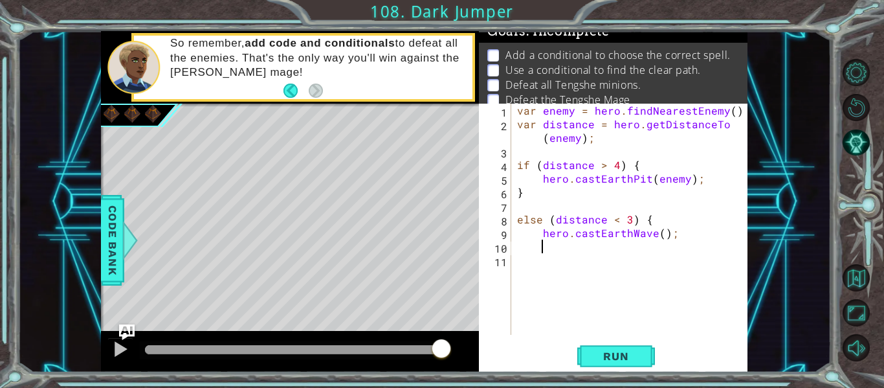
scroll to position [0, 0]
click at [625, 360] on span "Run" at bounding box center [615, 355] width 51 height 13
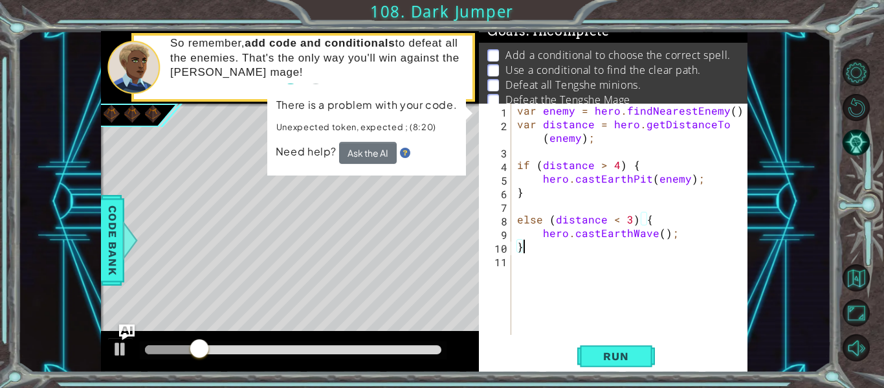
click at [518, 191] on div "var enemy = hero . findNearestEnemy ( ) ; var distance = hero . getDistanceTo (…" at bounding box center [632, 233] width 237 height 258
click at [389, 157] on button "Ask the AI" at bounding box center [367, 152] width 58 height 23
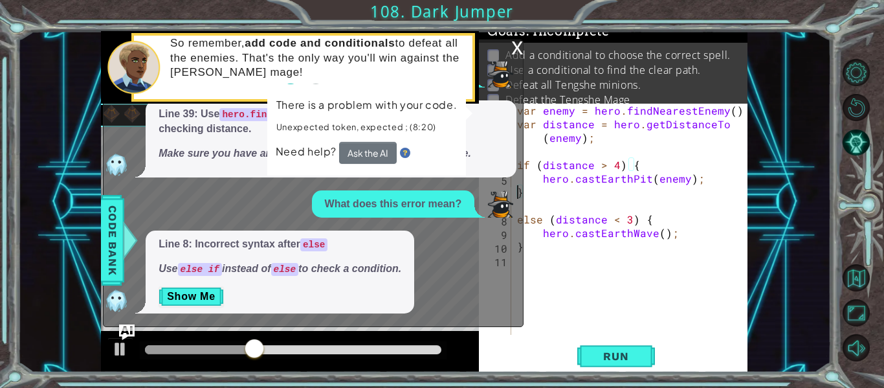
click at [513, 46] on div "x" at bounding box center [517, 46] width 12 height 13
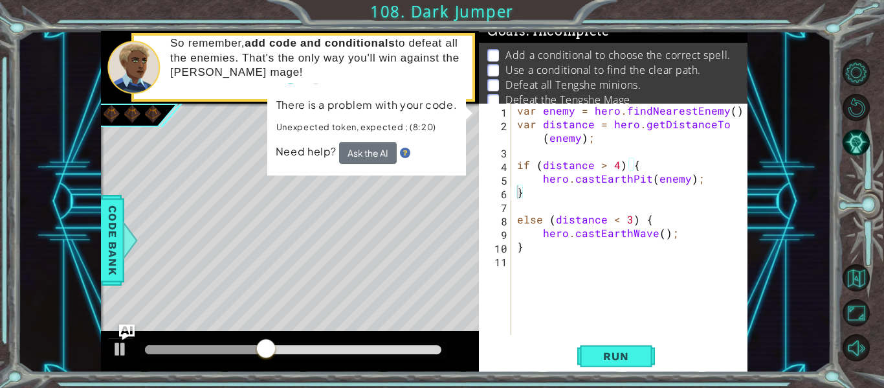
click at [542, 221] on div "var enemy = hero . findNearestEnemy ( ) ; var distance = hero . getDistanceTo (…" at bounding box center [632, 233] width 237 height 258
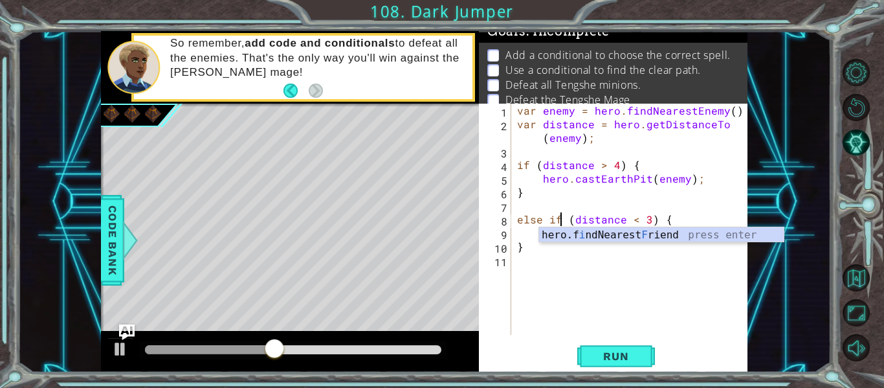
scroll to position [0, 3]
type textarea "else if (distance < 3) {"
click at [609, 358] on span "Run" at bounding box center [615, 355] width 51 height 13
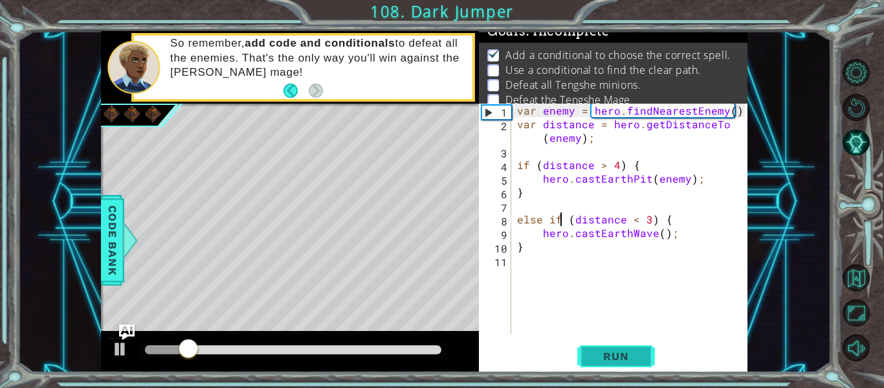
click at [609, 354] on span "Run" at bounding box center [615, 355] width 51 height 13
click at [526, 272] on div "var enemy = hero . findNearestEnemy ( ) ; var distance = hero . getDistanceTo (…" at bounding box center [632, 233] width 237 height 258
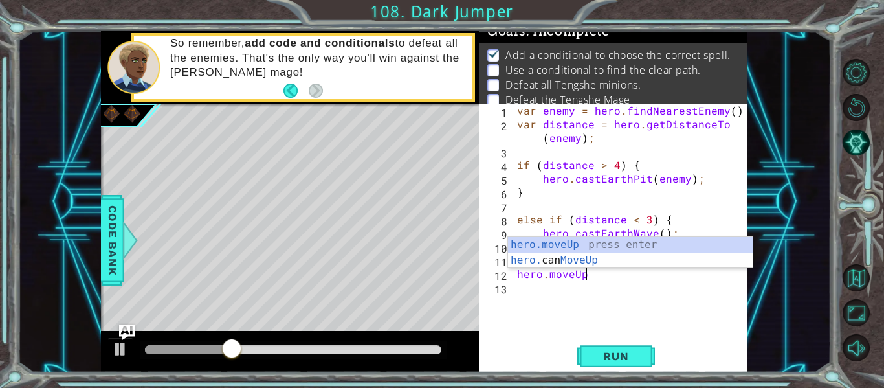
scroll to position [0, 4]
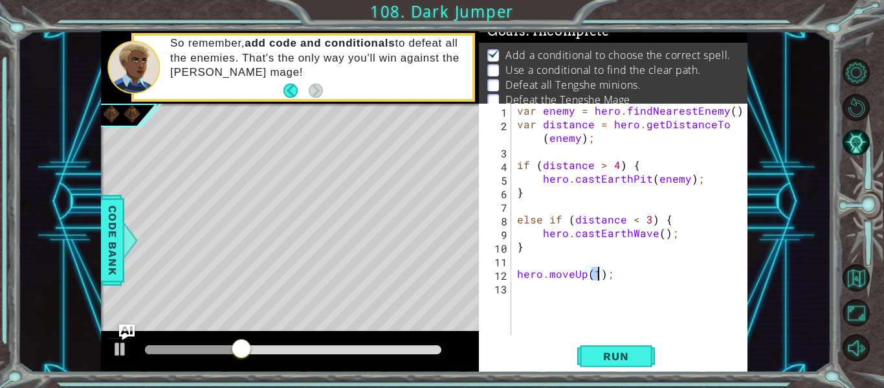
type textarea "hero.moveUp(2);"
click at [521, 290] on div "var enemy = hero . findNearestEnemy ( ) ; var distance = hero . getDistanceTo (…" at bounding box center [632, 233] width 237 height 258
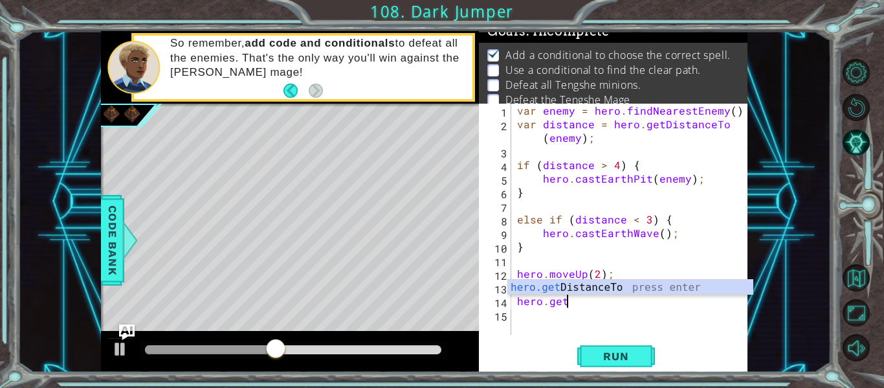
scroll to position [0, 3]
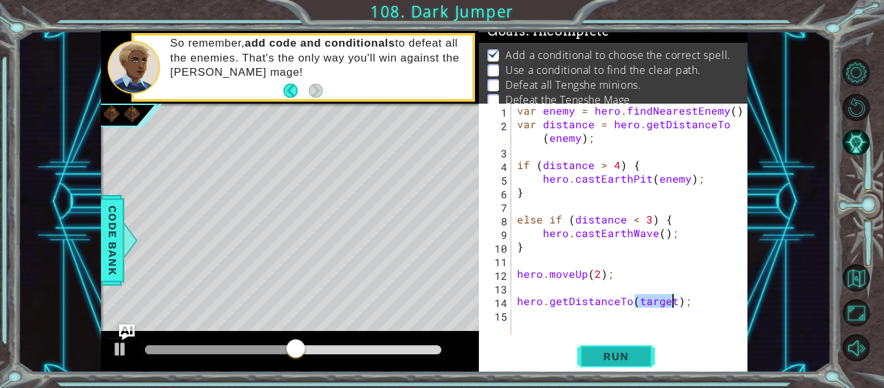
click at [588, 355] on button "Run" at bounding box center [616, 356] width 78 height 27
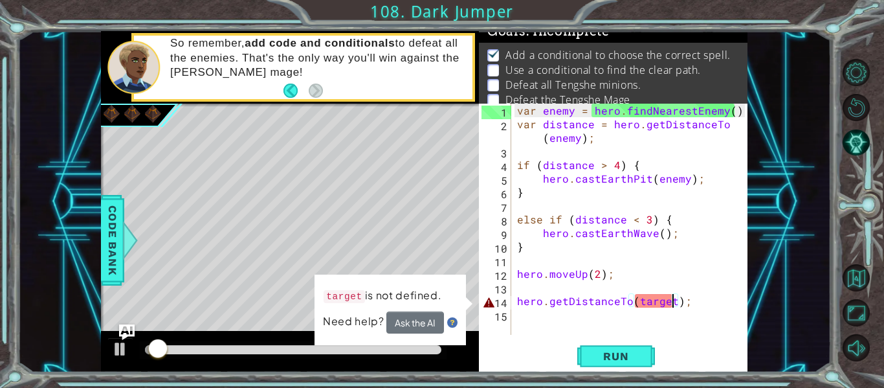
click at [659, 301] on div "var enemy = hero . findNearestEnemy ( ) ; var distance = hero . getDistanceTo (…" at bounding box center [632, 233] width 237 height 258
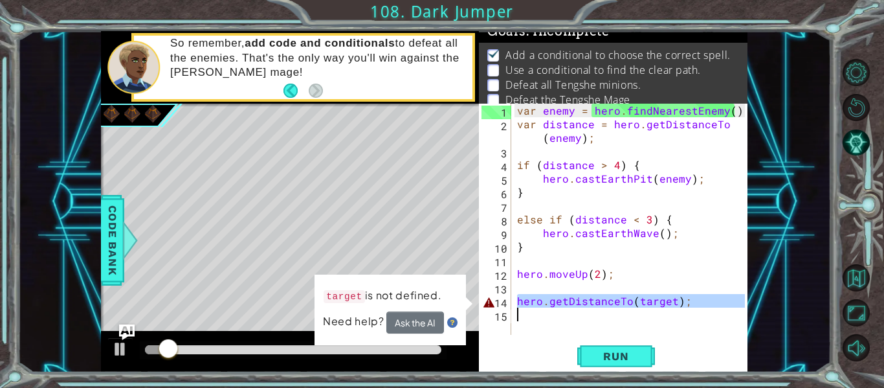
click at [659, 301] on div "var enemy = hero . findNearestEnemy ( ) ; var distance = hero . getDistanceTo (…" at bounding box center [629, 219] width 230 height 231
type textarea "hero.getDistanceTo(target);"
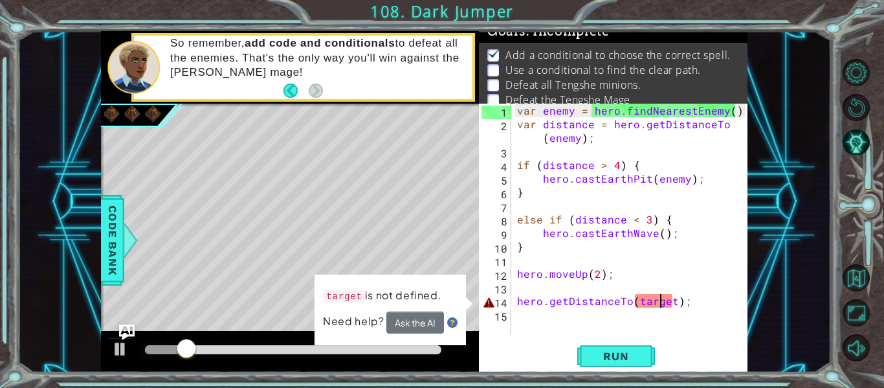
click at [659, 301] on div "var enemy = hero . findNearestEnemy ( ) ; var distance = hero . getDistanceTo (…" at bounding box center [632, 233] width 237 height 258
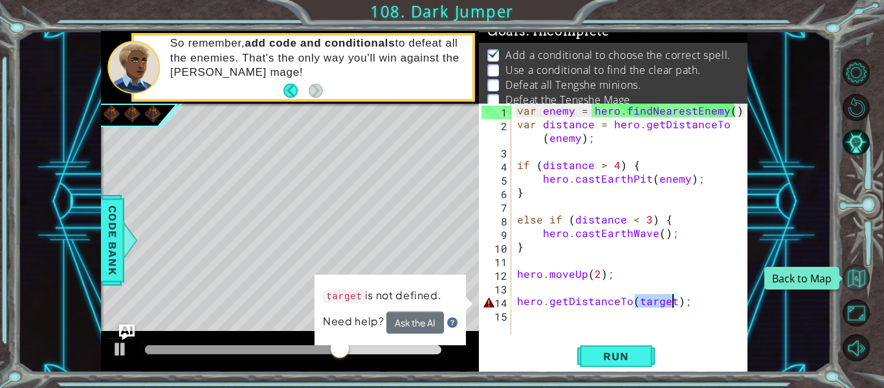
click at [852, 269] on button "Back to Map" at bounding box center [855, 277] width 27 height 27
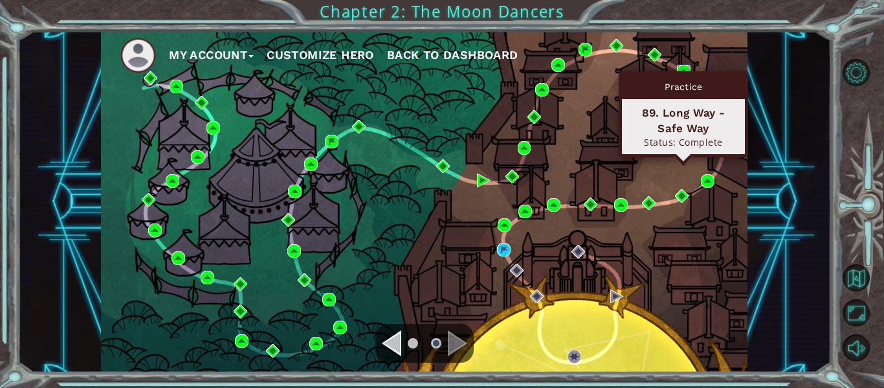
click at [686, 70] on img at bounding box center [684, 72] width 14 height 14
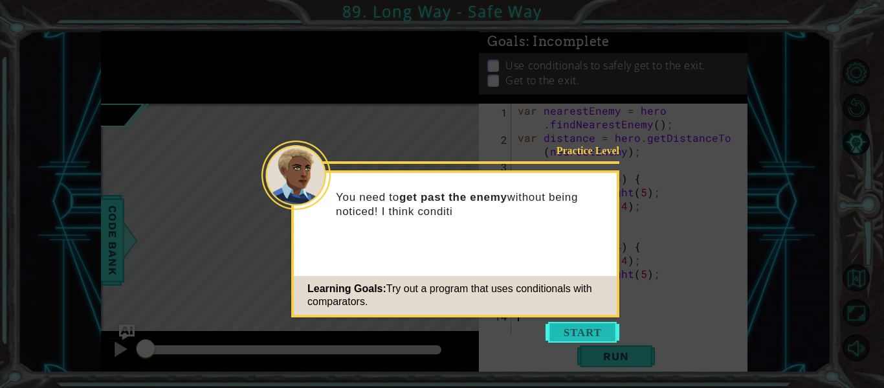
click at [586, 334] on button "Start" at bounding box center [582, 332] width 74 height 21
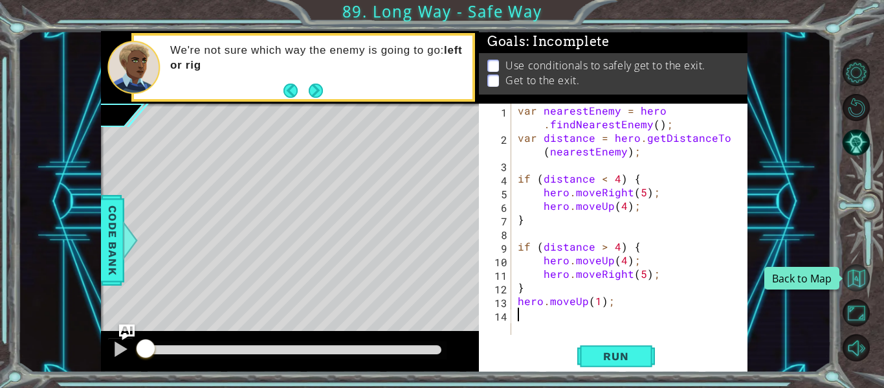
click at [864, 278] on button "Back to Map" at bounding box center [855, 277] width 27 height 27
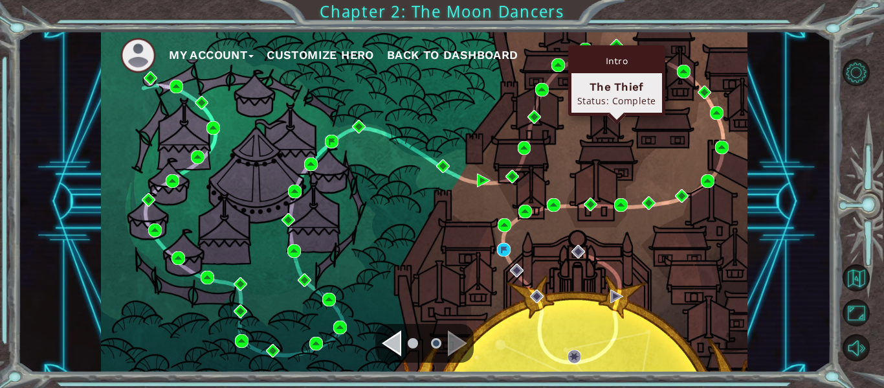
click at [617, 46] on div "Intro The Thief Status: Complete" at bounding box center [616, 80] width 97 height 71
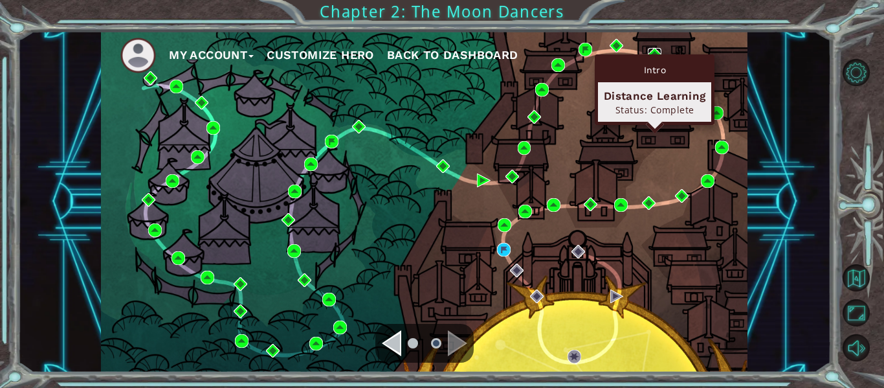
click at [650, 52] on img at bounding box center [655, 55] width 14 height 14
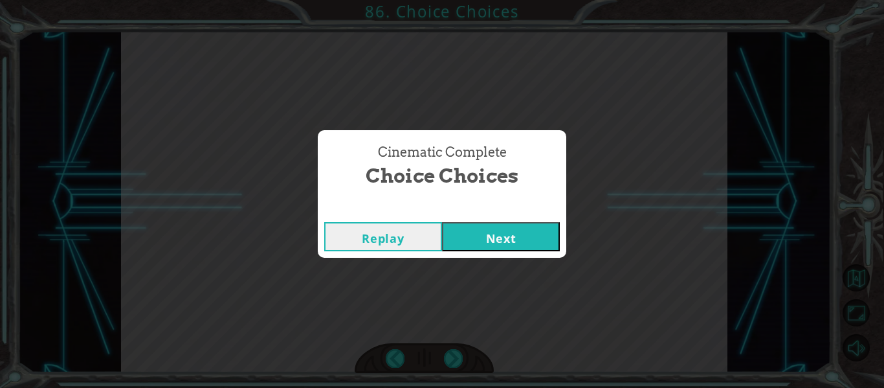
click at [510, 226] on button "Next" at bounding box center [501, 236] width 118 height 29
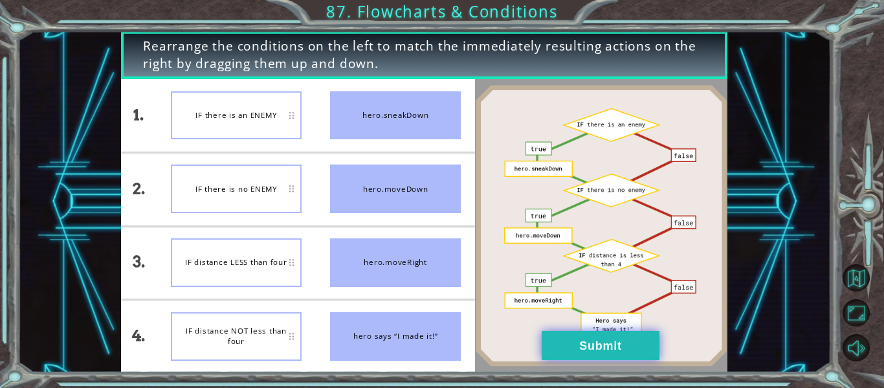
click at [612, 343] on button "Submit" at bounding box center [601, 345] width 118 height 29
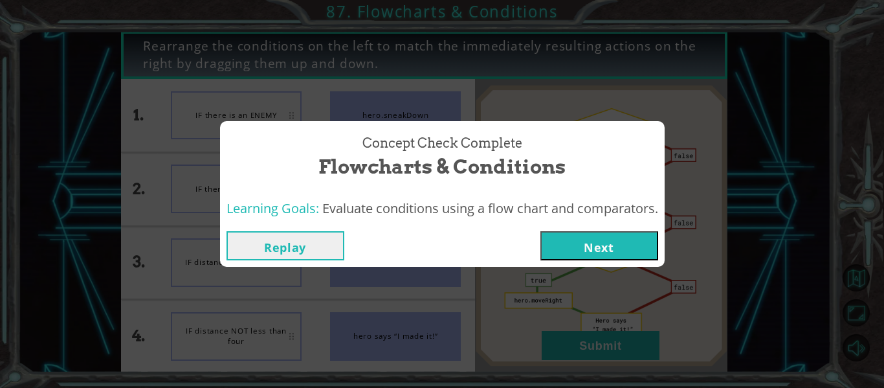
click at [591, 243] on button "Next" at bounding box center [599, 245] width 118 height 29
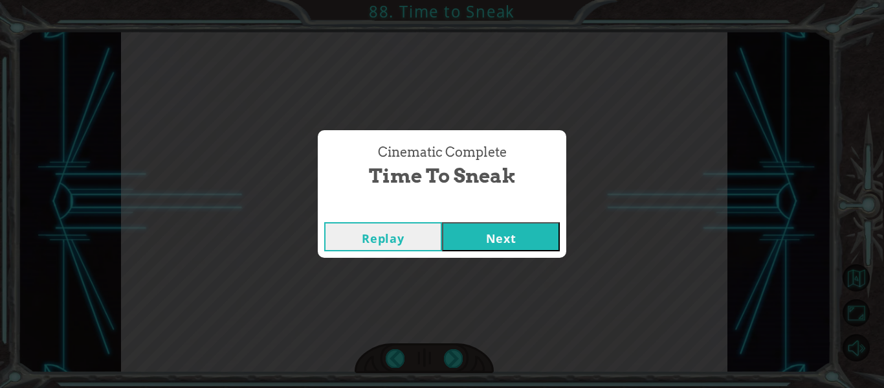
click at [542, 231] on button "Next" at bounding box center [501, 236] width 118 height 29
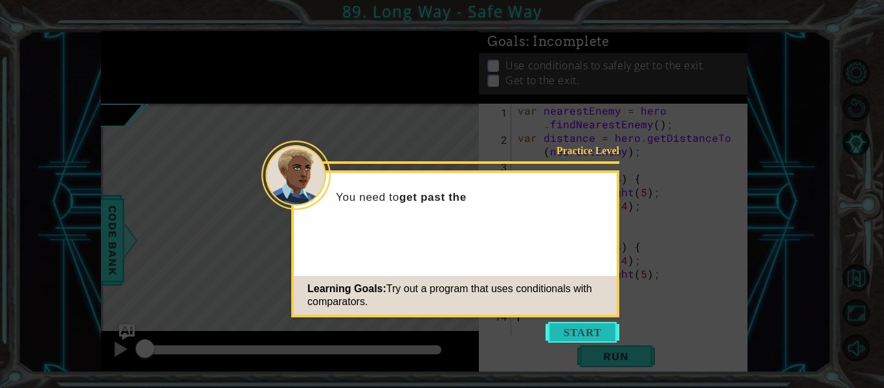
click at [585, 323] on button "Start" at bounding box center [582, 332] width 74 height 21
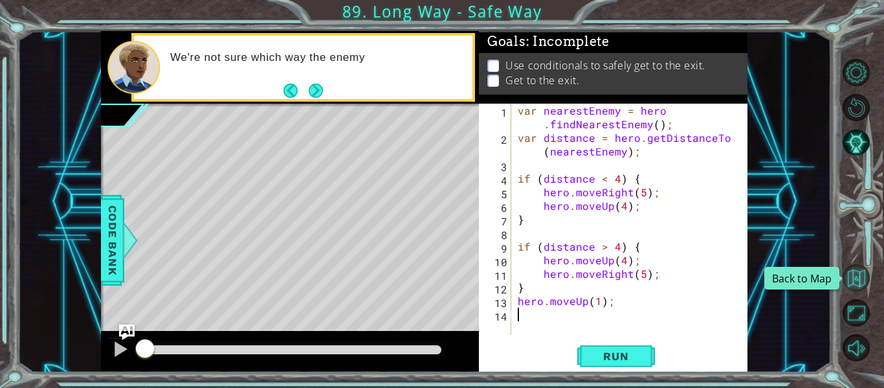
click at [850, 268] on button "Back to Map" at bounding box center [855, 277] width 27 height 27
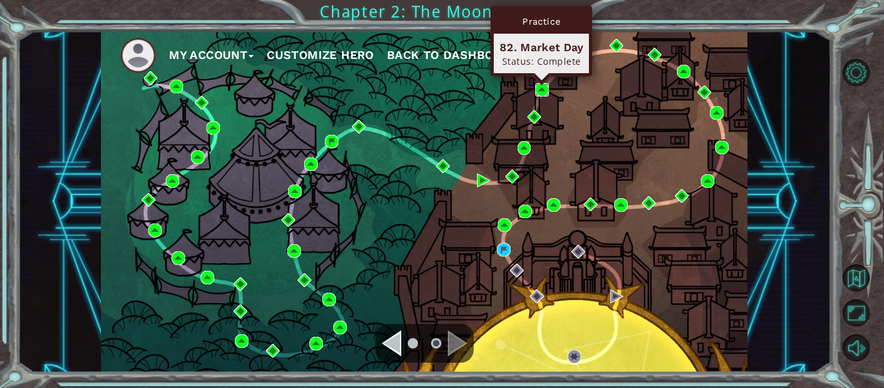
click at [543, 86] on img at bounding box center [542, 90] width 14 height 14
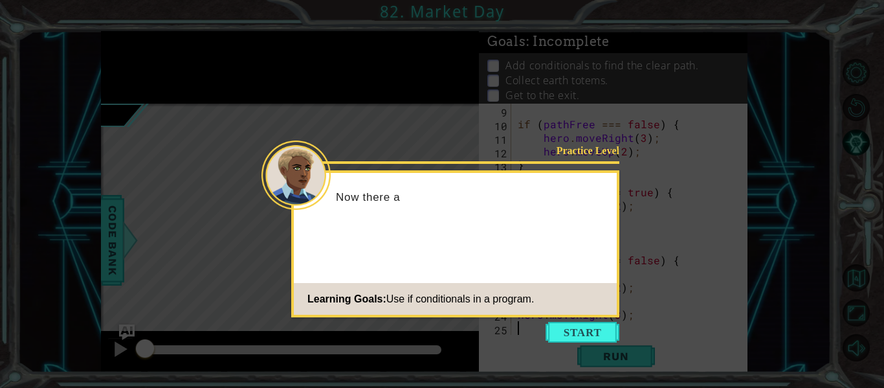
scroll to position [109, 0]
click at [585, 329] on button "Start" at bounding box center [582, 332] width 74 height 21
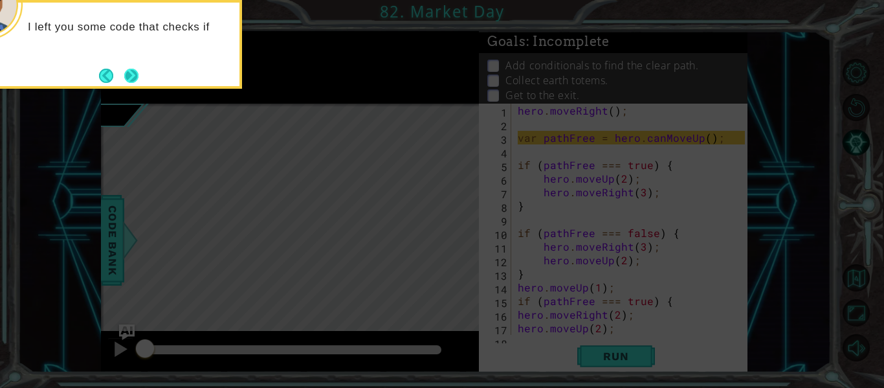
click at [125, 78] on button "Next" at bounding box center [131, 76] width 14 height 14
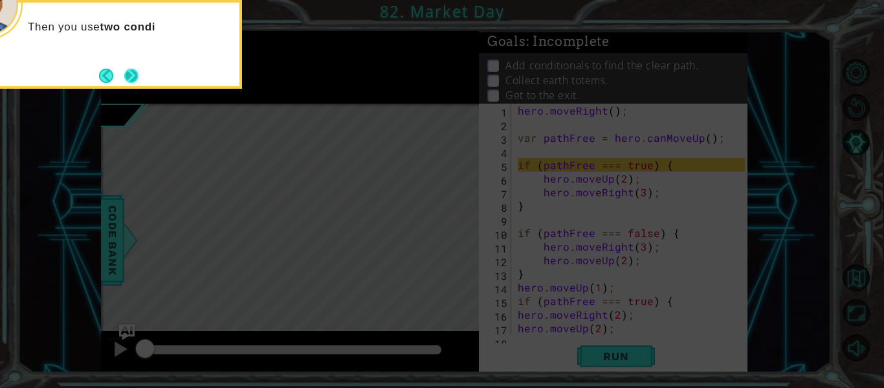
click at [130, 80] on button "Next" at bounding box center [131, 76] width 14 height 14
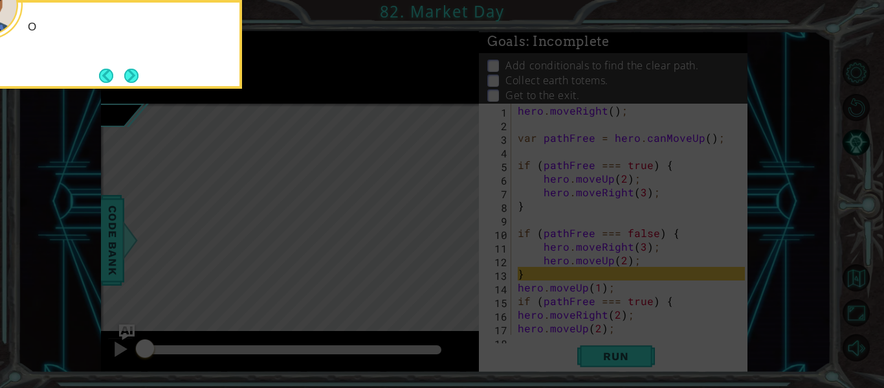
click at [130, 80] on button "Next" at bounding box center [131, 76] width 14 height 14
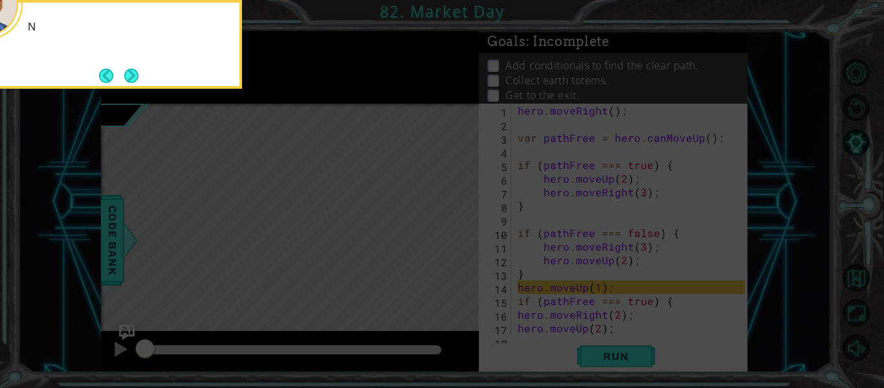
click at [130, 80] on button "Next" at bounding box center [131, 75] width 16 height 16
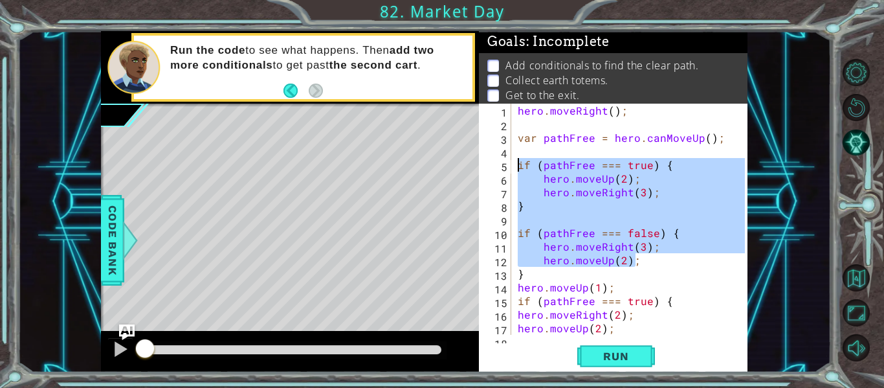
drag, startPoint x: 641, startPoint y: 261, endPoint x: 518, endPoint y: 168, distance: 154.8
click at [518, 168] on div "hero . moveRight ( ) ; var pathFree = hero . canMoveUp ( ) ; if ( pathFree === …" at bounding box center [633, 233] width 236 height 258
type textarea "if (pathFree === true) { hero.moveUp(2);"
click at [855, 278] on button "Back to Map" at bounding box center [855, 277] width 27 height 27
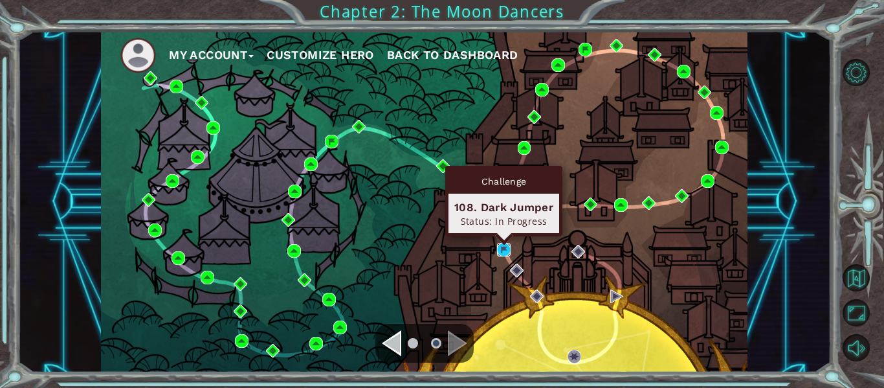
click at [504, 249] on img at bounding box center [504, 250] width 14 height 14
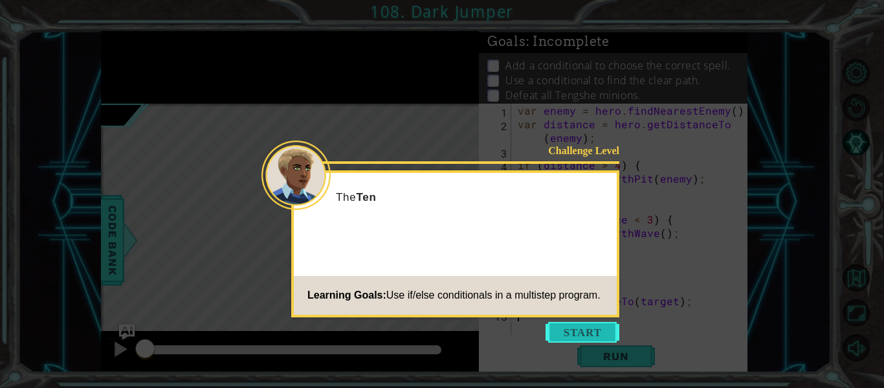
click at [593, 322] on button "Start" at bounding box center [582, 332] width 74 height 21
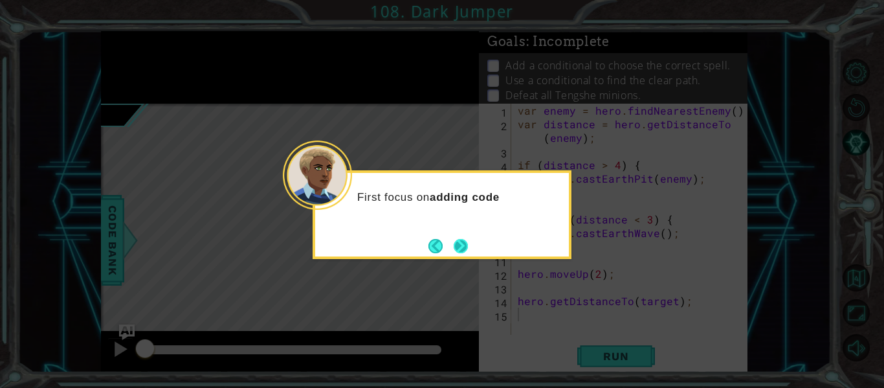
click at [467, 245] on button "Next" at bounding box center [461, 246] width 14 height 14
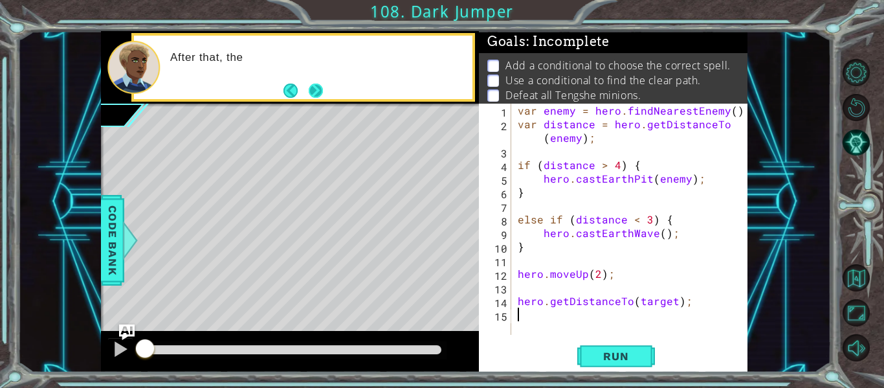
click at [312, 94] on button "Next" at bounding box center [316, 90] width 14 height 14
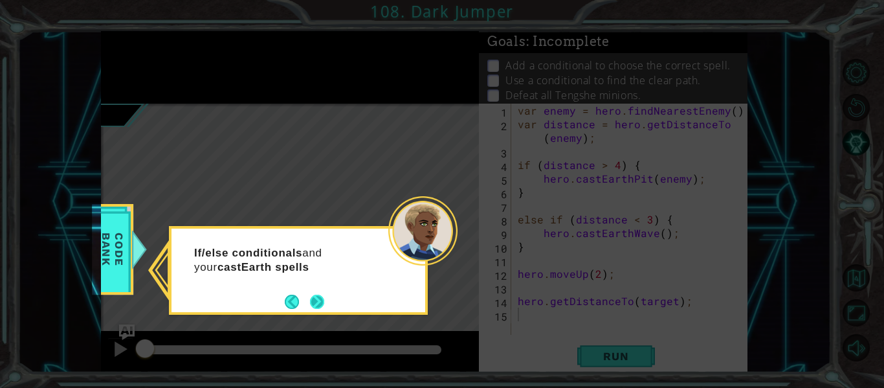
click at [316, 309] on button "Next" at bounding box center [317, 301] width 14 height 14
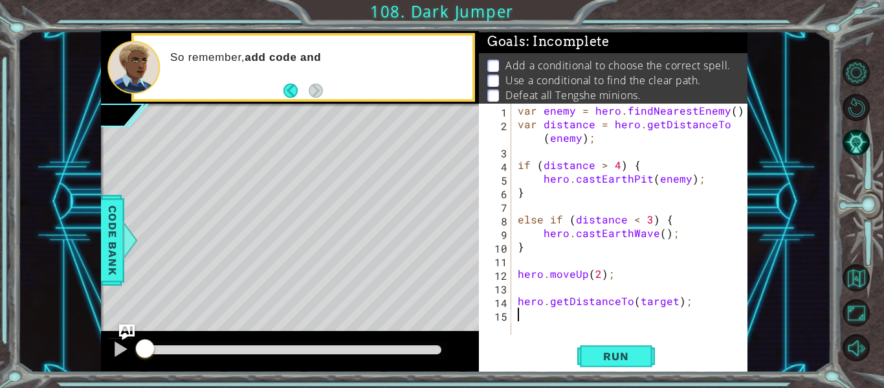
click at [583, 247] on div "var enemy = hero . findNearestEnemy ( ) ; var distance = hero . getDistanceTo (…" at bounding box center [633, 233] width 236 height 258
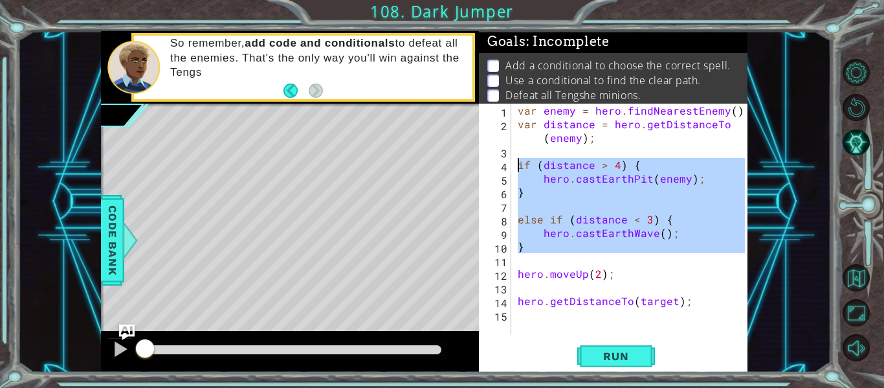
drag, startPoint x: 548, startPoint y: 254, endPoint x: 516, endPoint y: 166, distance: 94.1
click at [516, 166] on div "var enemy = hero . findNearestEnemy ( ) ; var distance = hero . getDistanceTo (…" at bounding box center [633, 233] width 236 height 258
paste textarea "hero.moveUp(2"
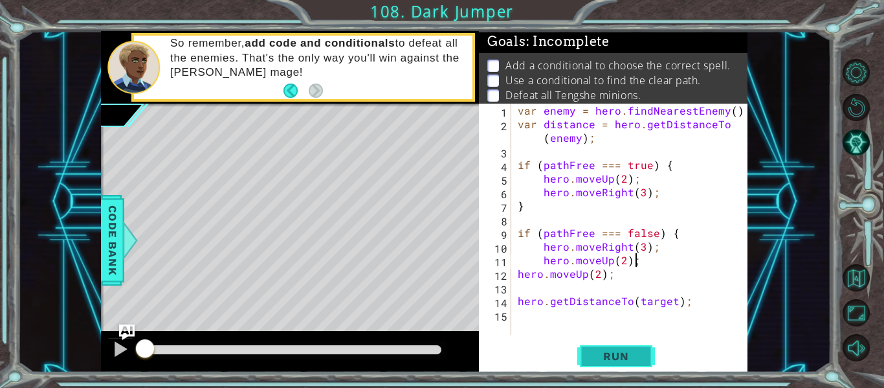
click at [606, 364] on button "Run" at bounding box center [616, 356] width 78 height 27
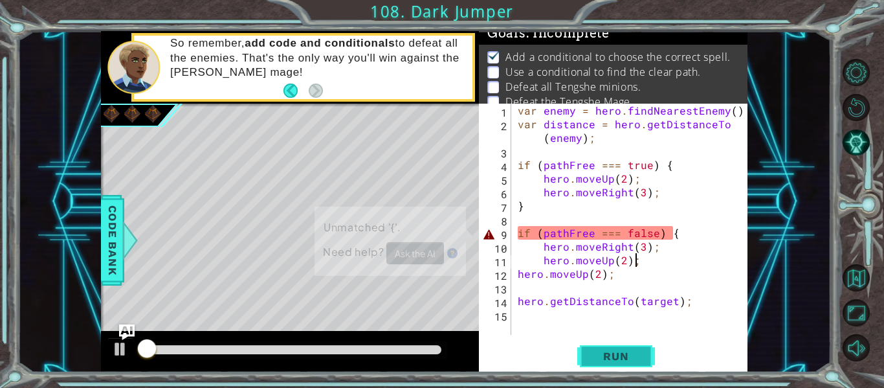
scroll to position [10, 0]
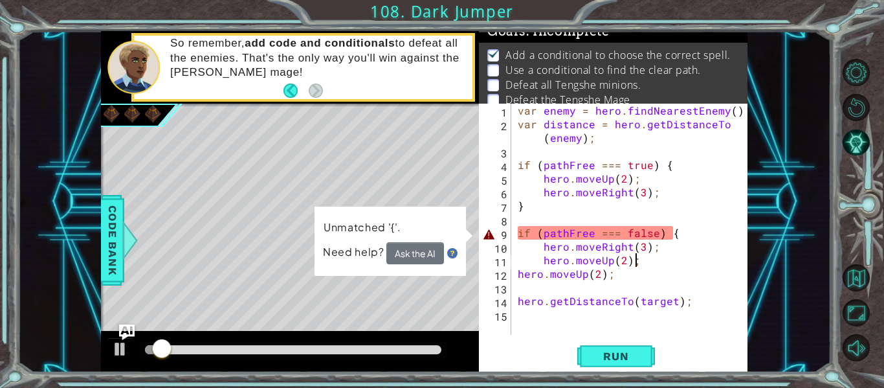
click at [620, 279] on div "var enemy = hero . findNearestEnemy ( ) ; var distance = hero . getDistanceTo (…" at bounding box center [633, 233] width 236 height 258
type textarea "hero.moveUp(2);"
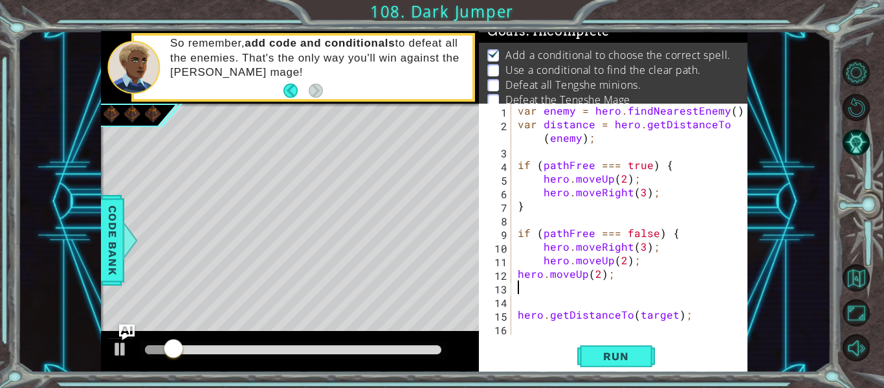
type textarea "hero.moveUp(2);"
click at [517, 274] on div "var enemy = hero . findNearestEnemy ( ) ; var distance = hero . getDistanceTo (…" at bounding box center [633, 233] width 236 height 258
click at [518, 269] on div "var enemy = hero . findNearestEnemy ( ) ; var distance = hero . getDistanceTo (…" at bounding box center [633, 233] width 236 height 258
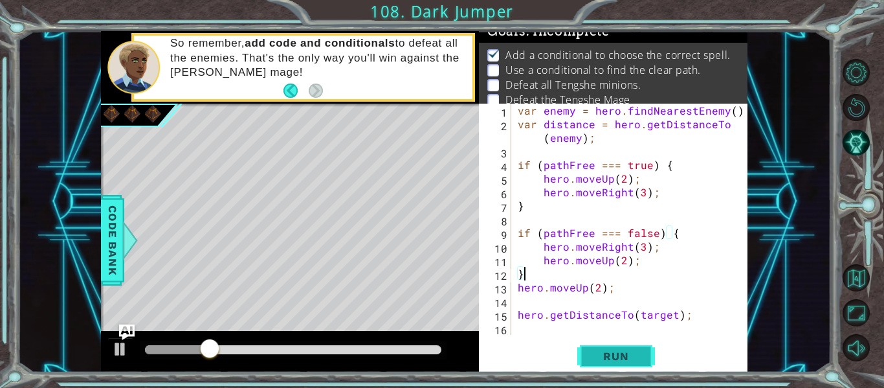
type textarea "}"
click at [598, 344] on button "Run" at bounding box center [616, 356] width 78 height 27
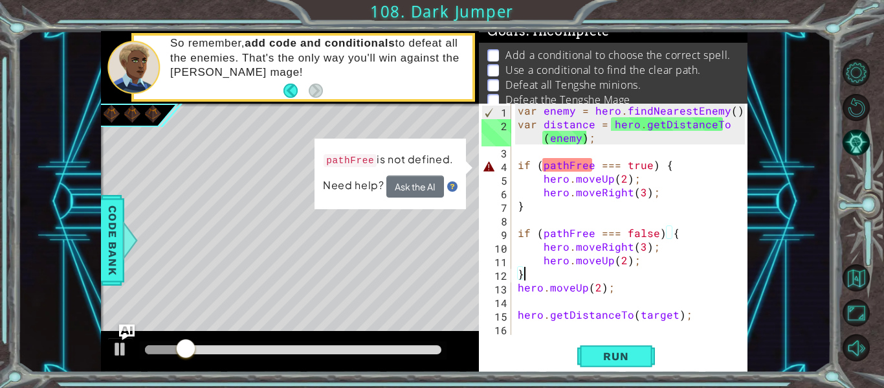
click at [547, 151] on div "var enemy = hero . findNearestEnemy ( ) ; var distance = hero . getDistanceTo (…" at bounding box center [633, 233] width 236 height 258
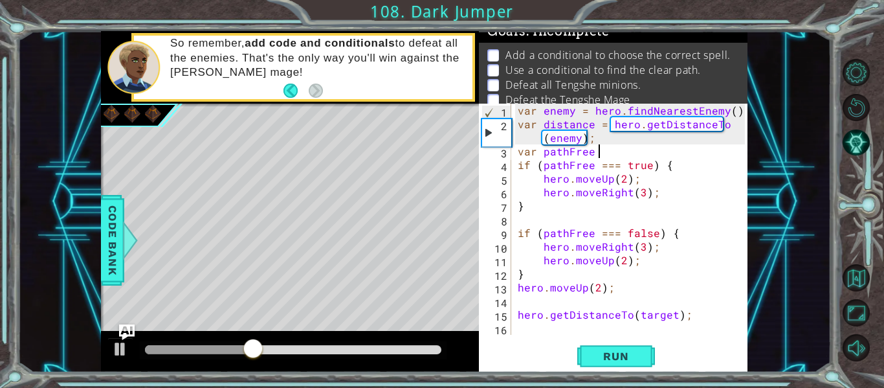
scroll to position [0, 5]
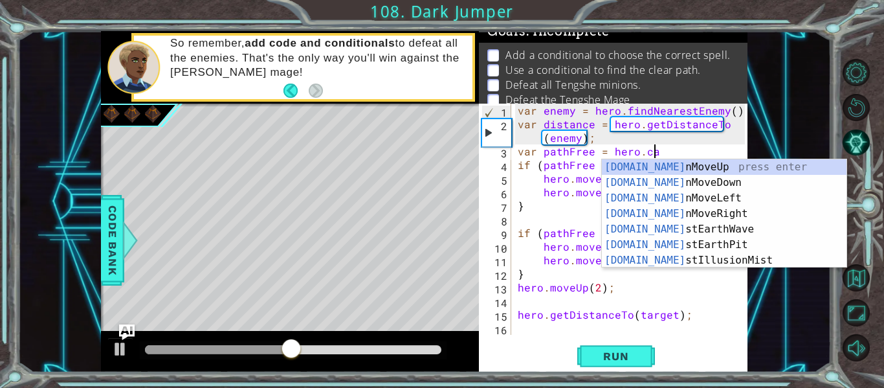
type textarea "var pathFree = hero.can"
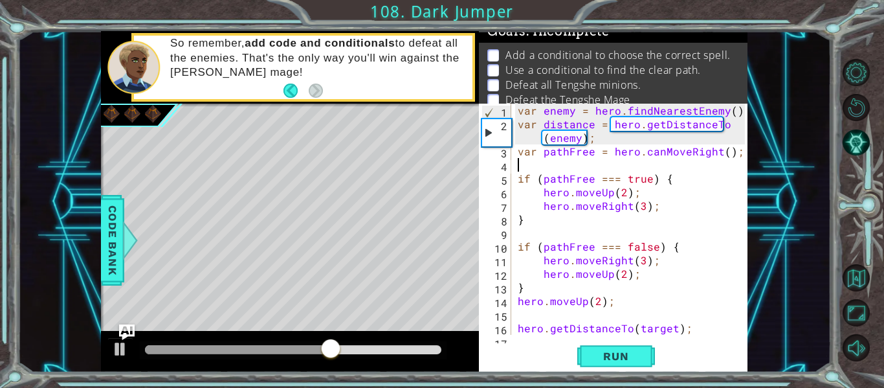
scroll to position [0, 0]
click at [620, 358] on span "Run" at bounding box center [615, 355] width 51 height 13
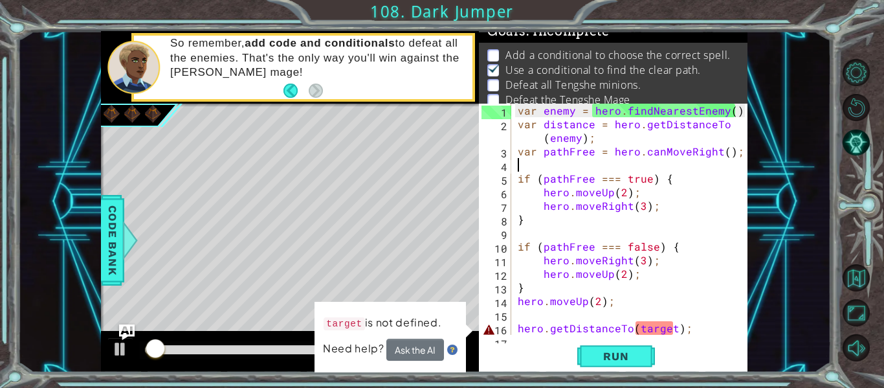
click at [649, 327] on div "var enemy = hero . findNearestEnemy ( ) ; var distance = hero . getDistanceTo (…" at bounding box center [633, 233] width 236 height 258
type textarea "hero.getDistanceTo(target);"
click at [649, 327] on div "var enemy = hero . findNearestEnemy ( ) ; var distance = hero . getDistanceTo (…" at bounding box center [633, 233] width 236 height 258
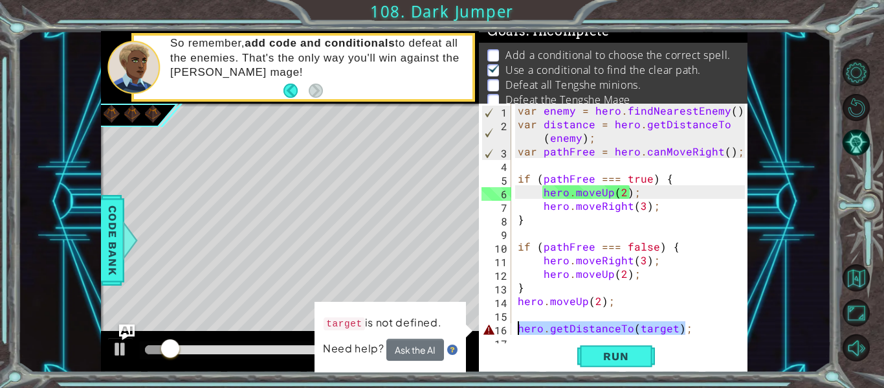
drag, startPoint x: 705, startPoint y: 330, endPoint x: 495, endPoint y: 325, distance: 209.7
click at [495, 325] on div "hero.getDistanceTo(target); 1 2 3 4 5 6 7 8 9 10 11 12 13 14 15 16 17 var enemy…" at bounding box center [612, 219] width 266 height 231
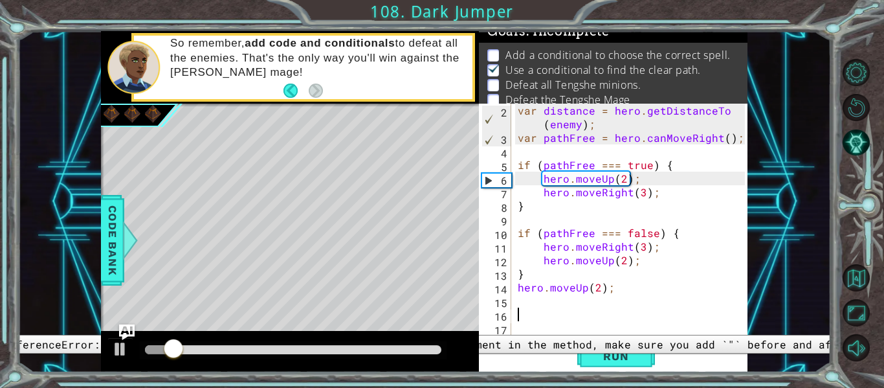
scroll to position [14, 0]
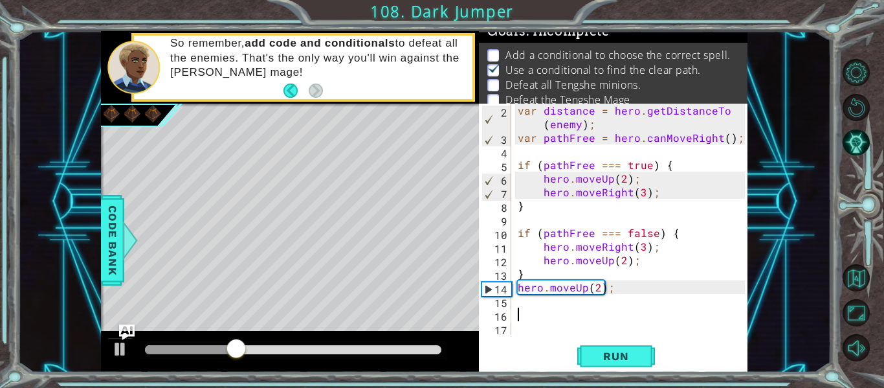
click at [640, 194] on div "var distance = hero . getDistanceTo ( enemy ) ; var pathFree = hero . canMoveRi…" at bounding box center [633, 240] width 236 height 272
type textarea "hero.moveRight(2);"
click at [646, 346] on button "Run" at bounding box center [616, 356] width 78 height 27
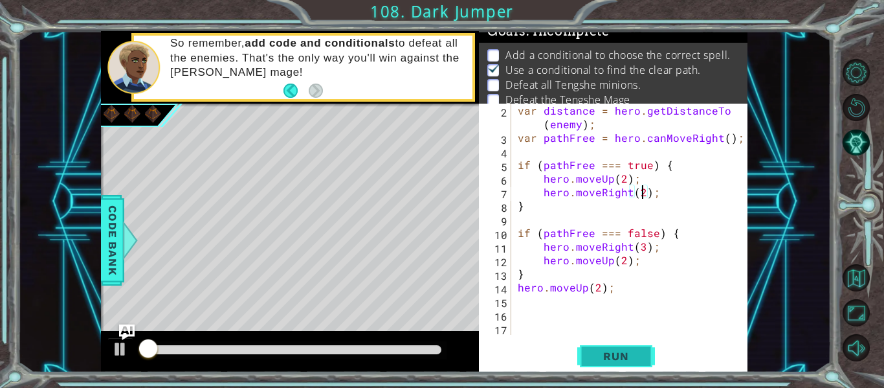
click at [646, 346] on button "Run" at bounding box center [616, 356] width 78 height 27
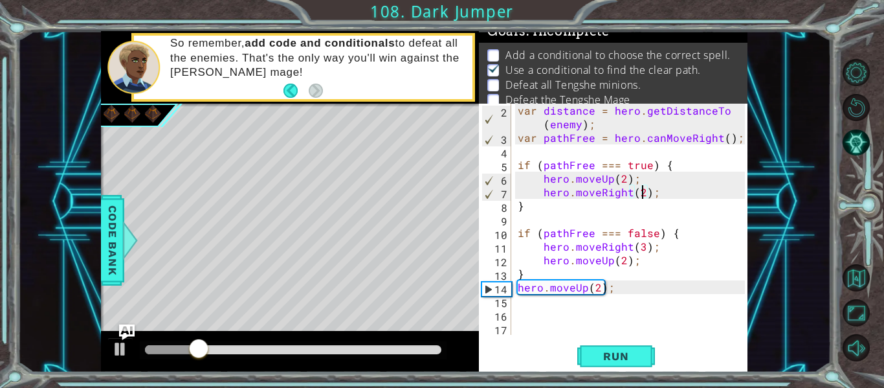
click at [524, 155] on div "var distance = hero . getDistanceTo ( enemy ) ; var pathFree = hero . canMoveRi…" at bounding box center [633, 240] width 236 height 272
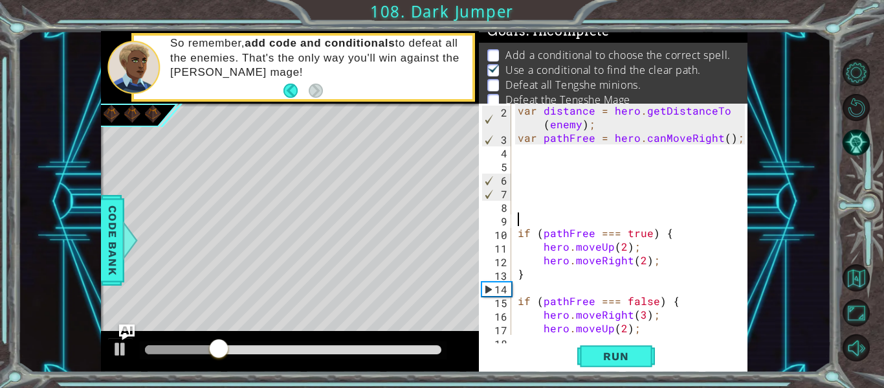
click at [520, 168] on div "var distance = hero . getDistanceTo ( enemy ) ; var pathFree = hero . canMoveRi…" at bounding box center [633, 240] width 236 height 272
click at [520, 177] on div "var distance = hero . getDistanceTo ( enemy ) ; var pathFree = hero . canMoveRi…" at bounding box center [633, 240] width 236 height 272
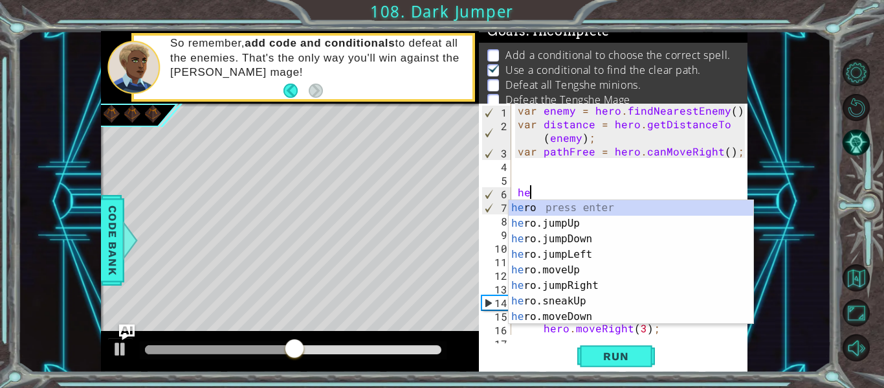
type textarea "h"
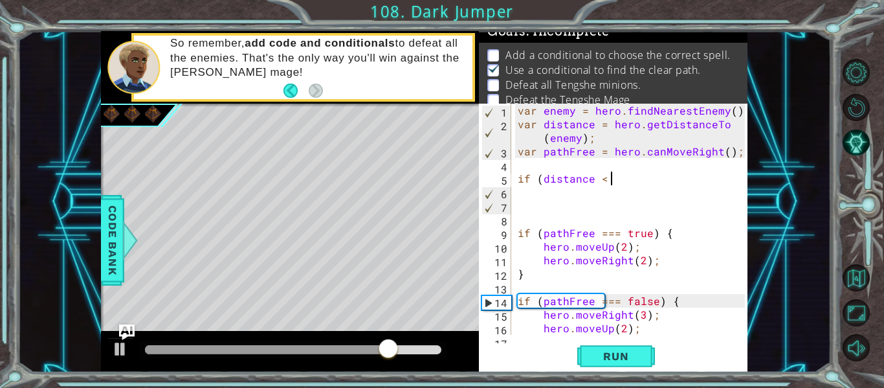
scroll to position [0, 6]
type textarea "if (distance < 4) {"
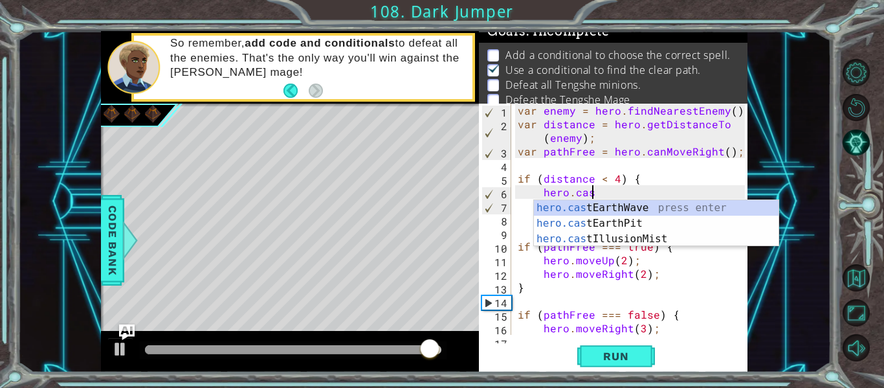
scroll to position [0, 5]
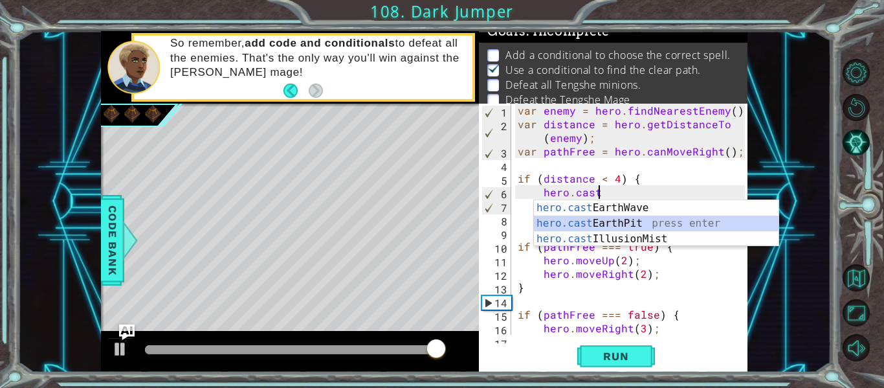
type textarea "hero.castEarthPit(enemy);"
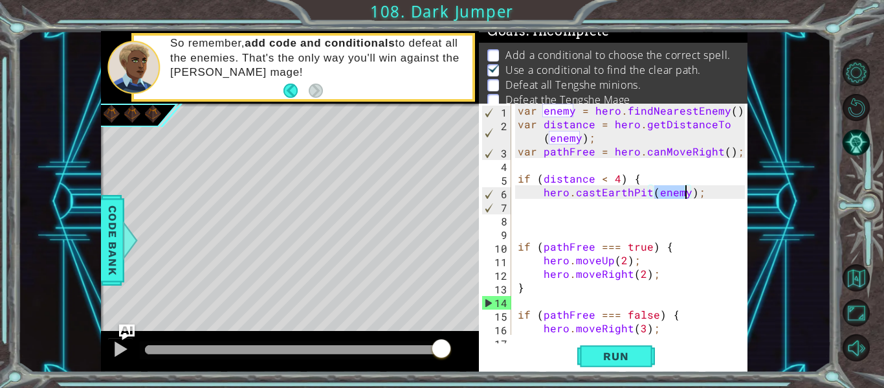
click at [724, 195] on div "var enemy = hero . findNearestEnemy ( ) ; var distance = hero . getDistanceTo (…" at bounding box center [633, 233] width 236 height 258
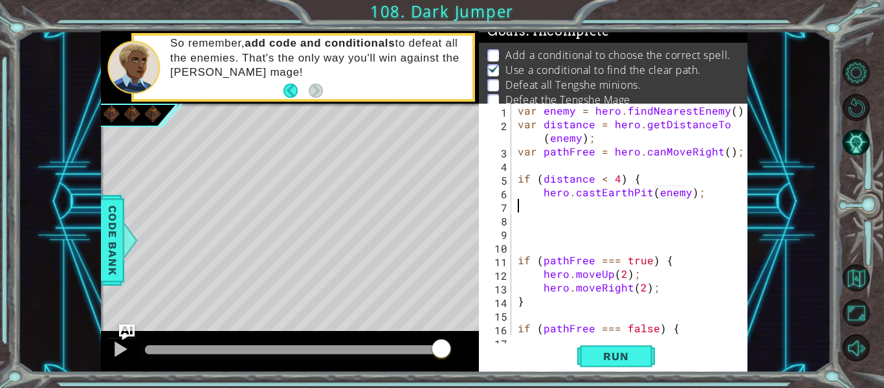
scroll to position [0, 0]
type textarea "}"
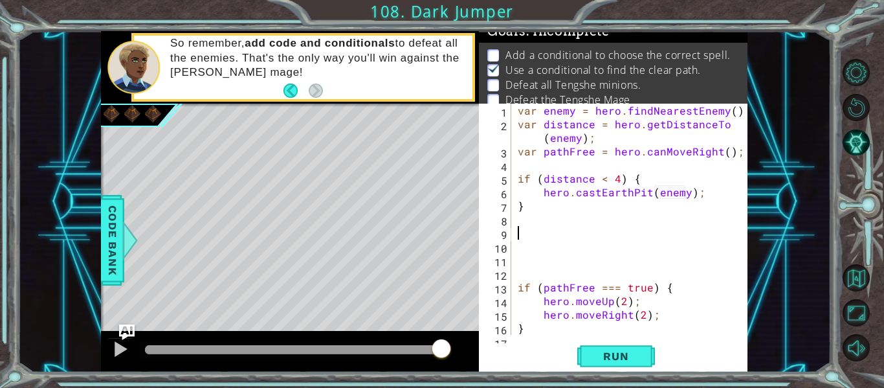
type textarea "i"
type textarea "else if (distance > 3)"
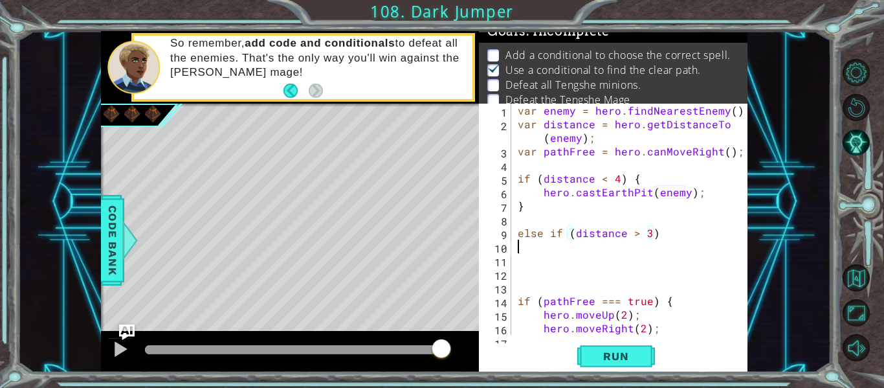
scroll to position [0, 0]
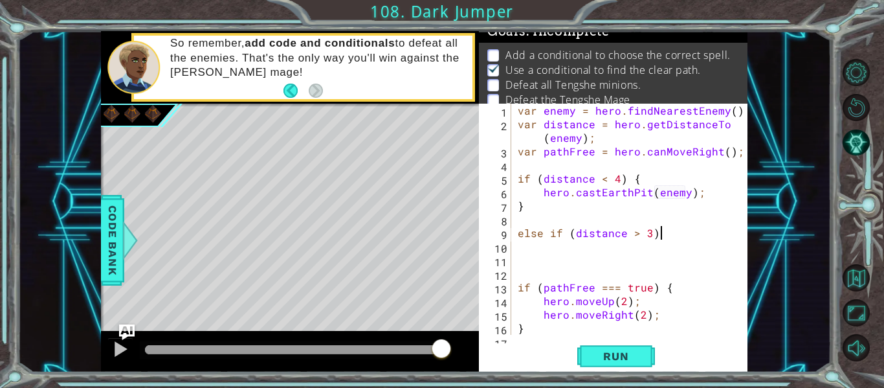
type textarea "else if (distance > 3) {"
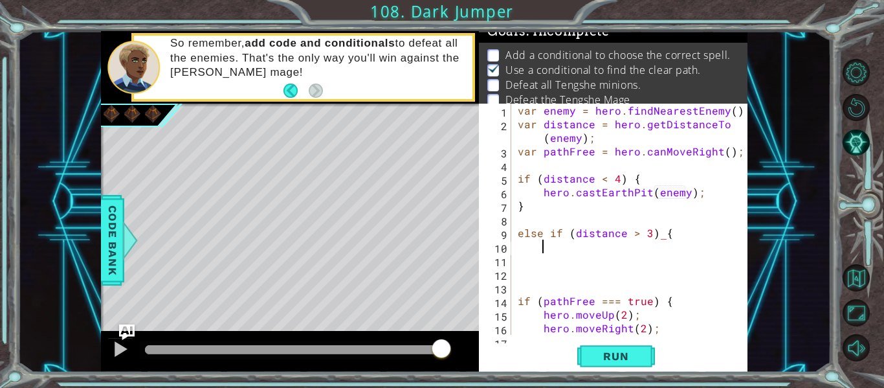
scroll to position [0, 1]
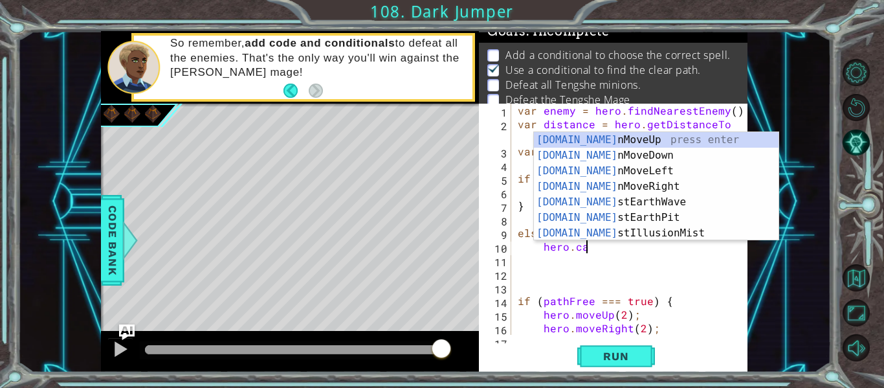
type textarea "hero.cast"
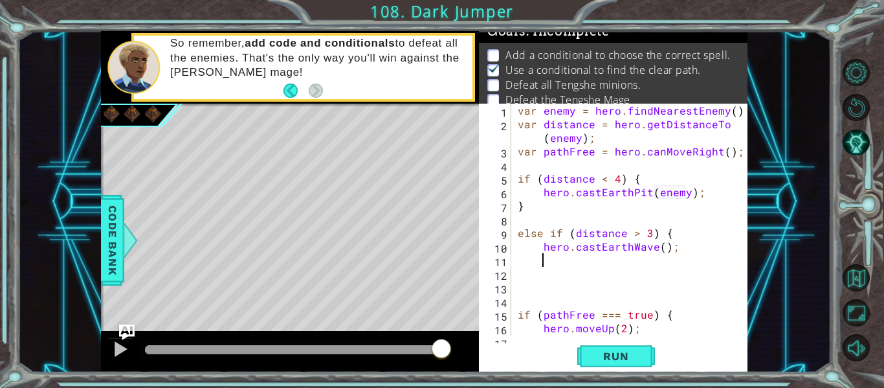
click at [659, 250] on div "var enemy = hero . findNearestEnemy ( ) ; var distance = hero . getDistanceTo (…" at bounding box center [633, 233] width 236 height 258
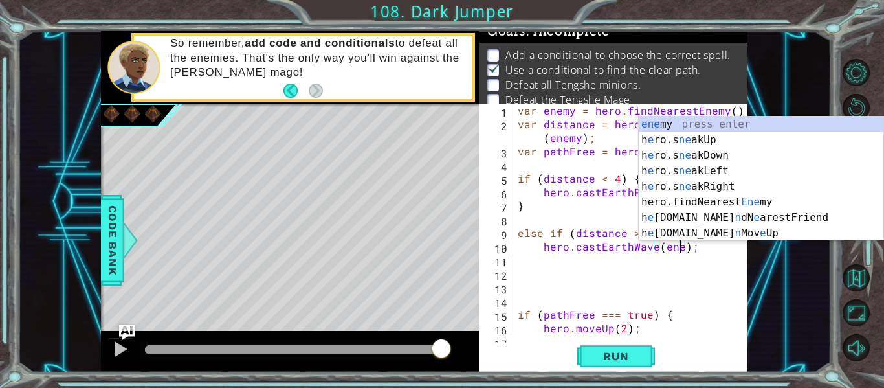
type textarea "hero.castEarthWave(enemy);"
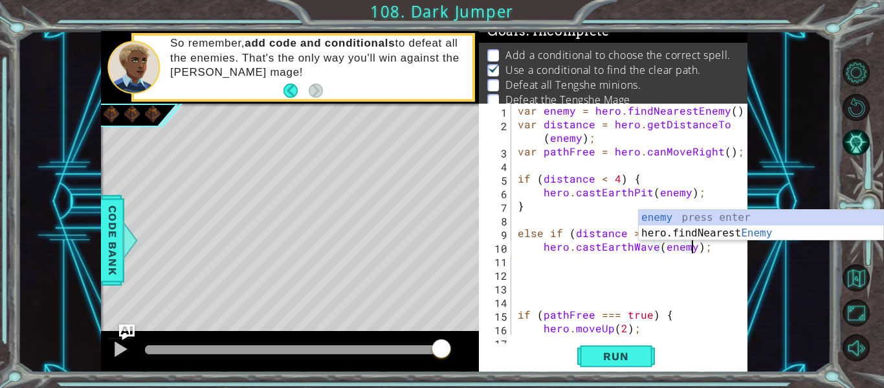
scroll to position [0, 11]
click at [663, 262] on div "var enemy = hero . findNearestEnemy ( ) ; var distance = hero . getDistanceTo (…" at bounding box center [633, 233] width 236 height 258
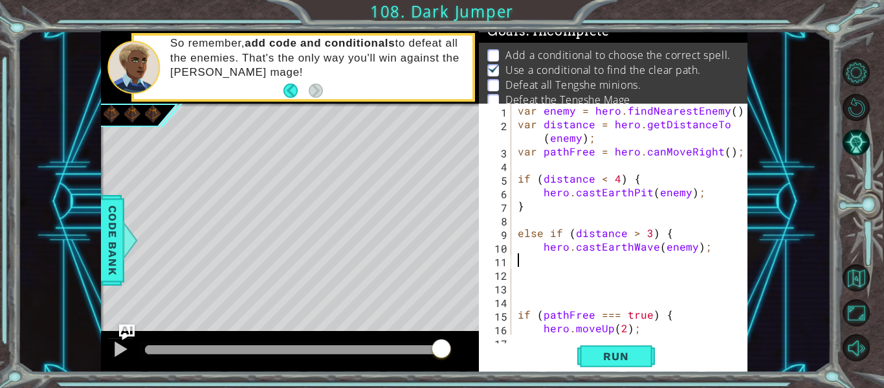
scroll to position [0, 0]
type textarea "hero.castEarthWave(enemy);"
type textarea "\"
type textarea "hero.castEarthWave(enemy);"
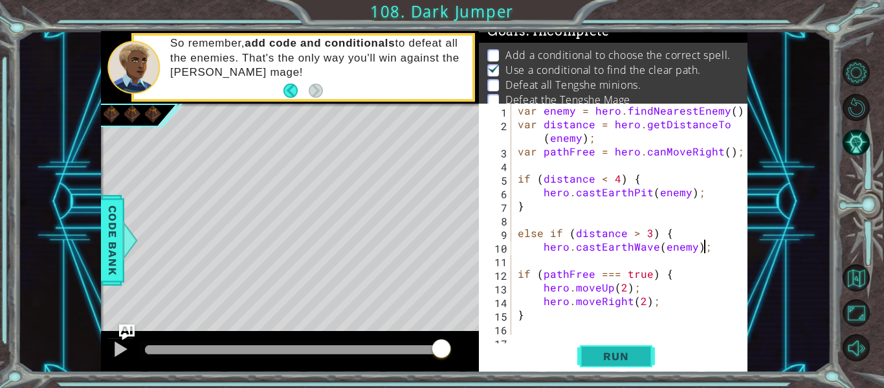
type textarea "hero.castEarthWave(enemy);"
click at [624, 355] on span "Run" at bounding box center [615, 355] width 51 height 13
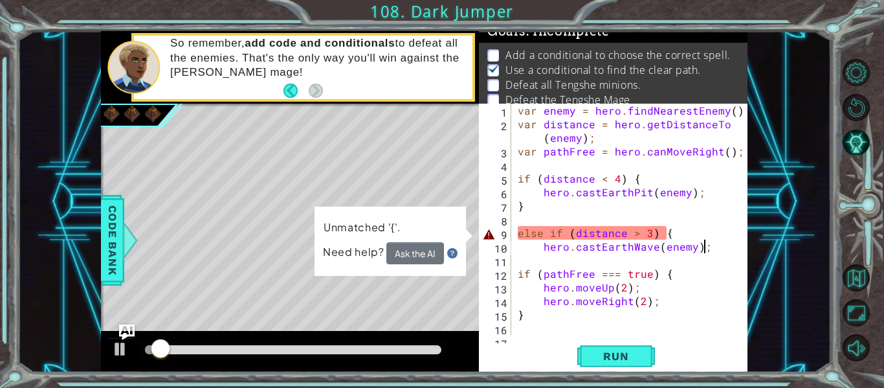
click at [586, 258] on div "var enemy = hero . findNearestEnemy ( ) ; var distance = hero . getDistanceTo (…" at bounding box center [633, 233] width 236 height 258
type textarea "}"
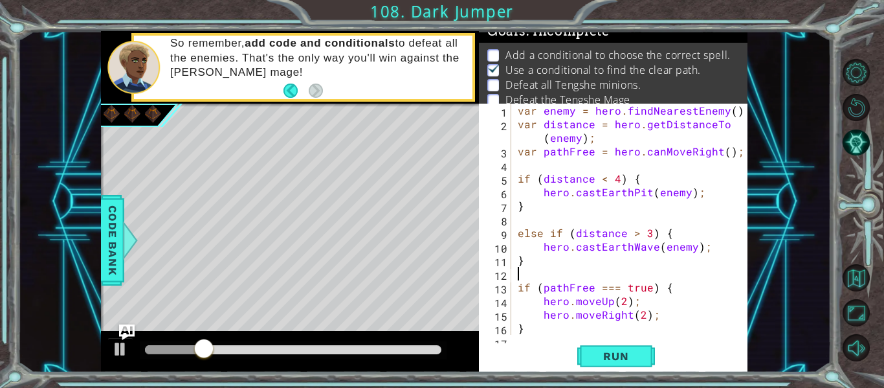
click at [530, 164] on div "var enemy = hero . findNearestEnemy ( ) ; var distance = hero . getDistanceTo (…" at bounding box center [633, 233] width 236 height 258
type textarea "'"
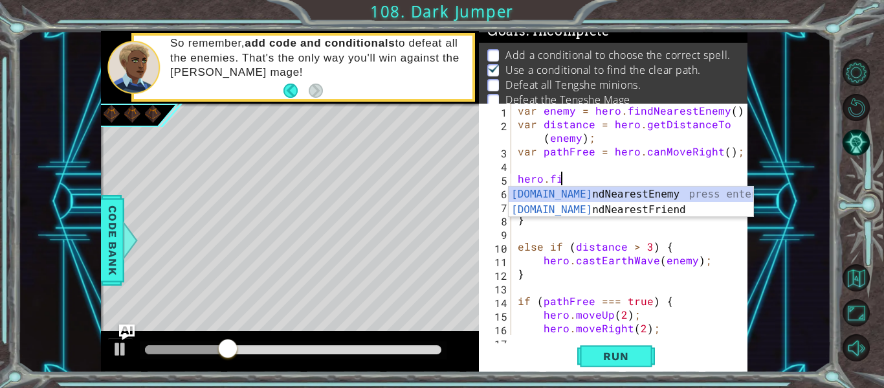
scroll to position [0, 3]
type textarea "hero.find"
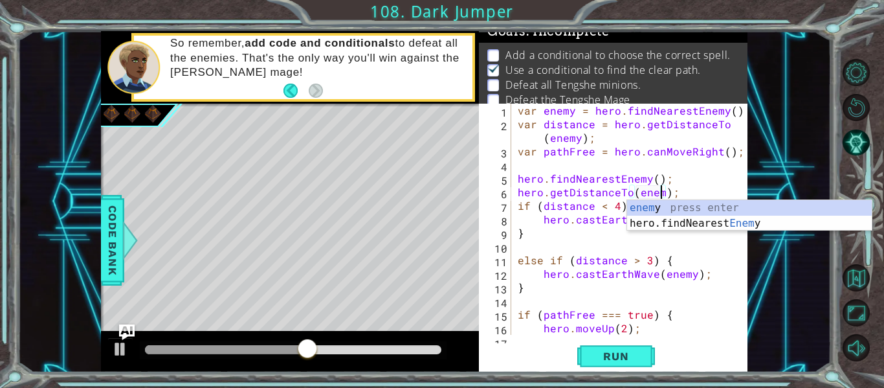
scroll to position [0, 10]
click at [652, 180] on div "var enemy = hero . findNearestEnemy ( ) ; var distance = hero . getDistanceTo (…" at bounding box center [633, 233] width 236 height 258
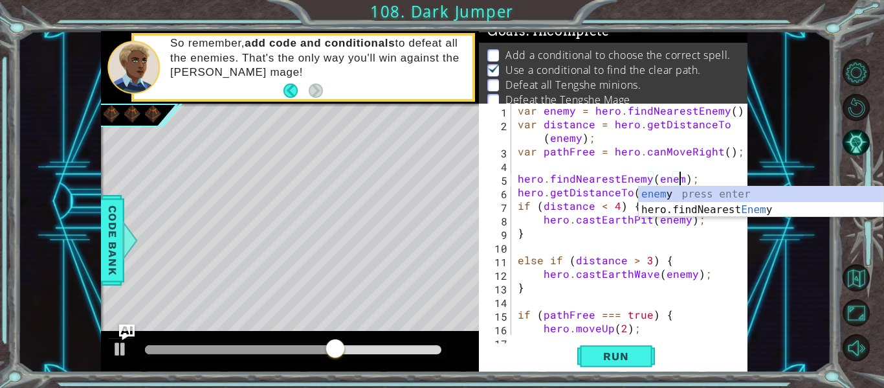
scroll to position [0, 10]
click at [712, 174] on div "var enemy = hero . findNearestEnemy ( ) ; var distance = hero . getDistanceTo (…" at bounding box center [633, 233] width 236 height 258
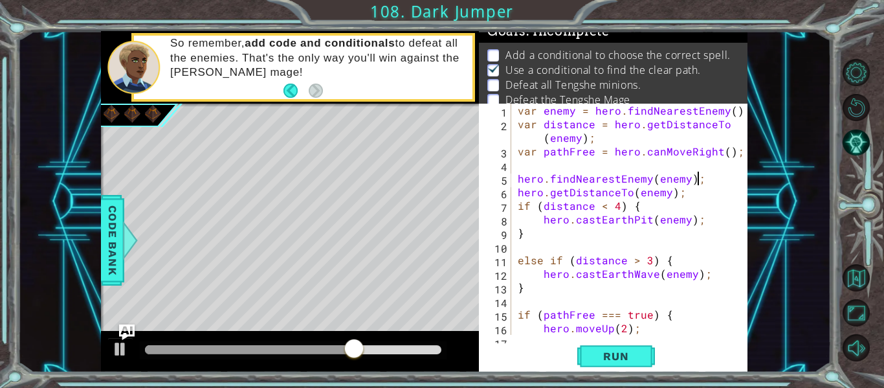
click at [655, 202] on div "var enemy = hero . findNearestEnemy ( ) ; var distance = hero . getDistanceTo (…" at bounding box center [633, 233] width 236 height 258
click at [681, 195] on div "var enemy = hero . findNearestEnemy ( ) ; var distance = hero . getDistanceTo (…" at bounding box center [633, 233] width 236 height 258
type textarea "hero.getDistanceTo(enemy);"
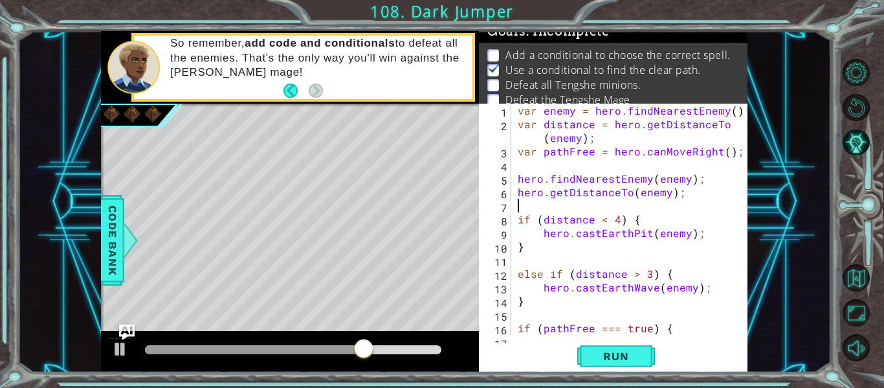
scroll to position [0, 0]
click at [606, 351] on span "Run" at bounding box center [615, 355] width 51 height 13
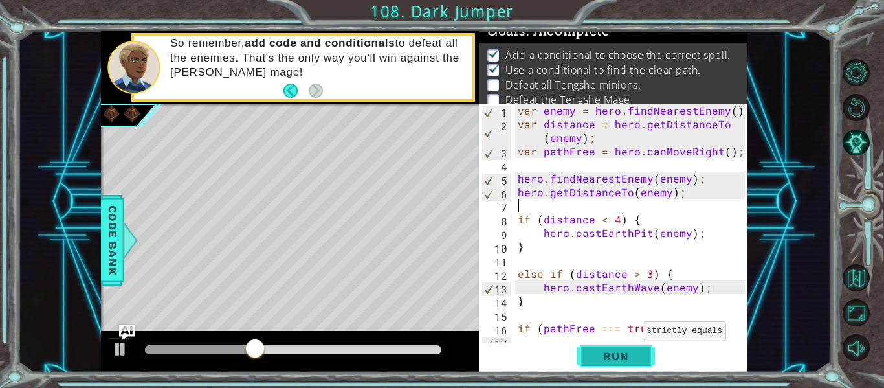
click at [626, 366] on button "Run" at bounding box center [616, 356] width 78 height 27
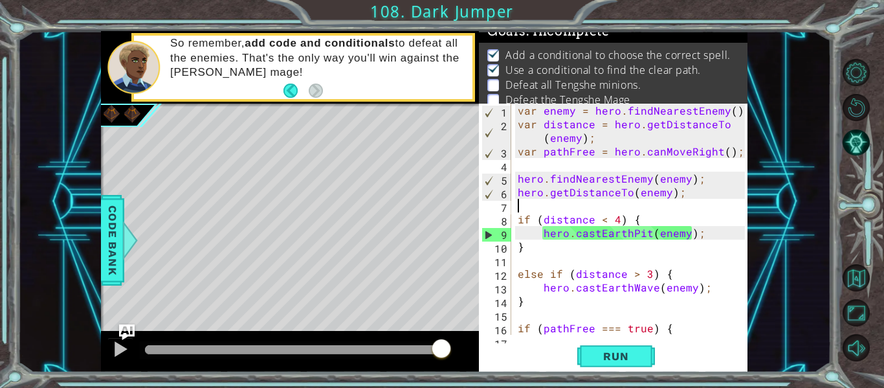
click at [653, 292] on div "var enemy = hero . findNearestEnemy ( ) ; var distance = hero . getDistanceTo (…" at bounding box center [633, 233] width 236 height 258
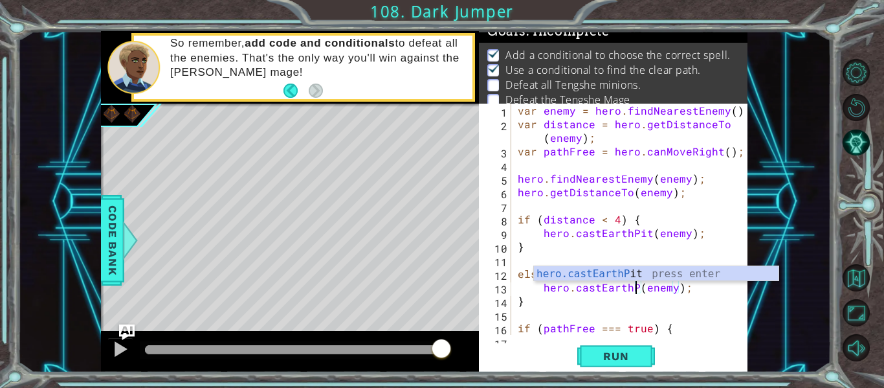
scroll to position [0, 8]
click at [645, 234] on div "var enemy = hero . findNearestEnemy ( ) ; var distance = hero . getDistanceTo (…" at bounding box center [633, 233] width 236 height 258
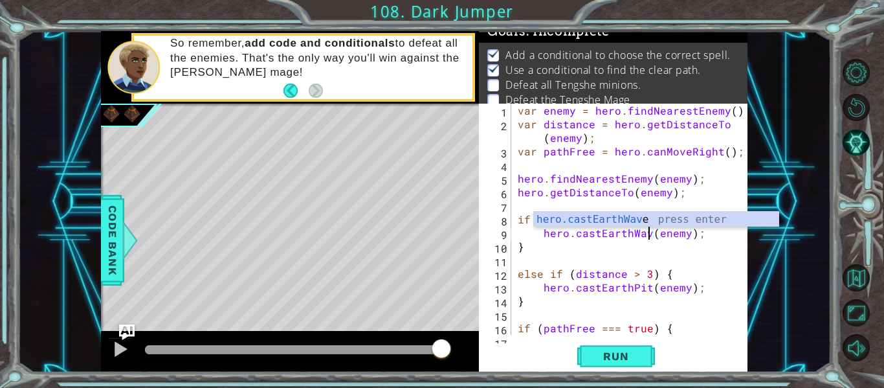
scroll to position [0, 9]
type textarea "hero.castEarthWave(enemy);"
click at [621, 355] on span "Run" at bounding box center [615, 355] width 51 height 13
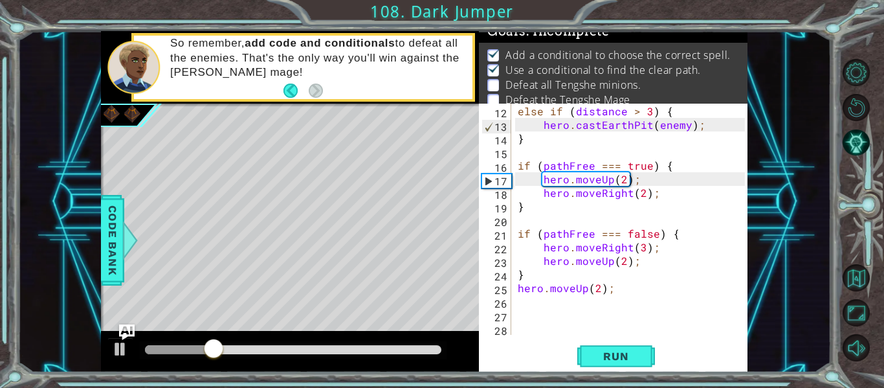
scroll to position [162, 0]
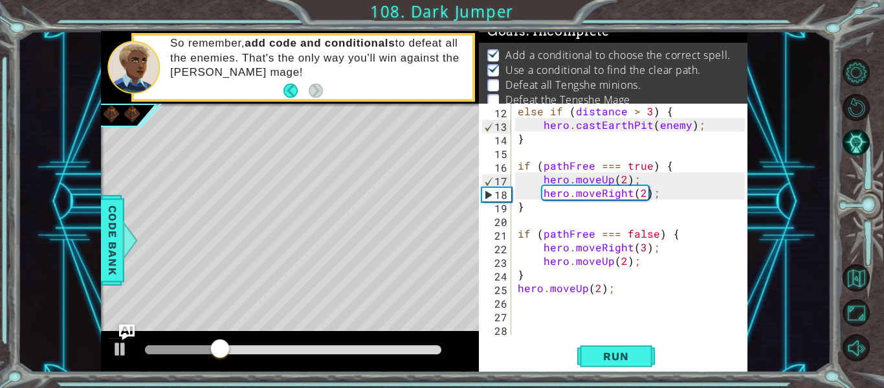
click at [576, 303] on div "else if ( distance > 3 ) { hero . castEarthPit ( enemy ) ; } if ( pathFree === …" at bounding box center [633, 220] width 236 height 258
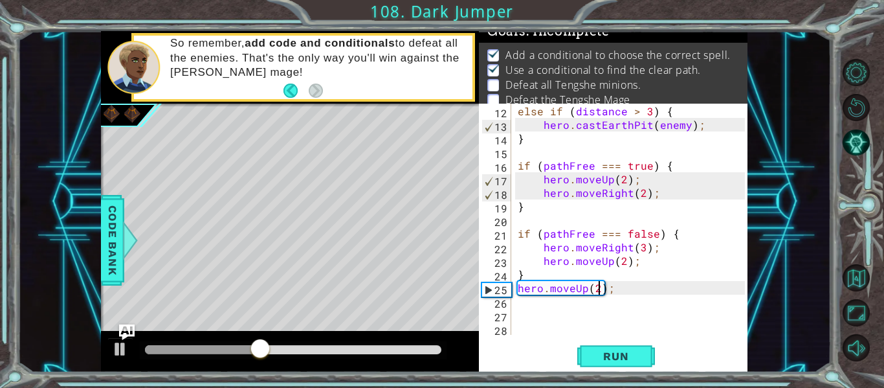
click at [597, 285] on div "else if ( distance > 3 ) { hero . castEarthPit ( enemy ) ; } if ( pathFree === …" at bounding box center [633, 220] width 236 height 258
type textarea "hero.moveUp(3);"
click at [516, 288] on div "else if ( distance > 3 ) { hero . castEarthPit ( enemy ) ; } if ( pathFree === …" at bounding box center [633, 220] width 236 height 258
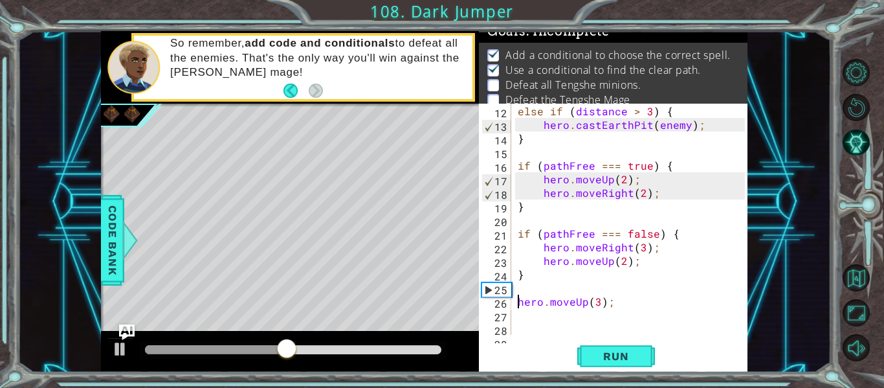
click at [521, 325] on div "else if ( distance > 3 ) { hero . castEarthPit ( enemy ) ; } if ( pathFree === …" at bounding box center [633, 220] width 236 height 258
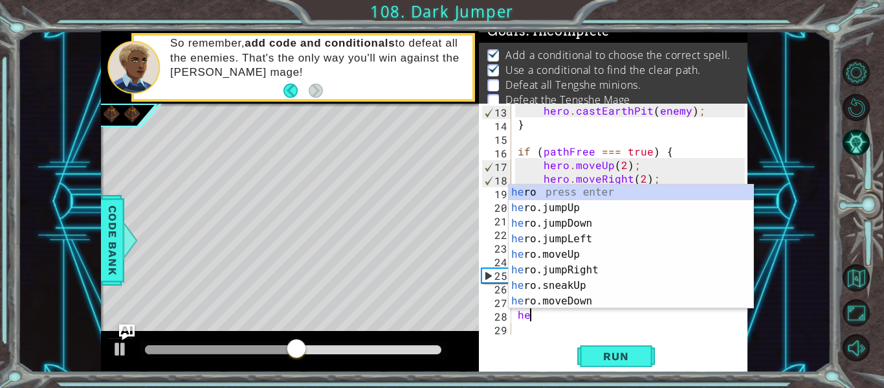
type textarea "h"
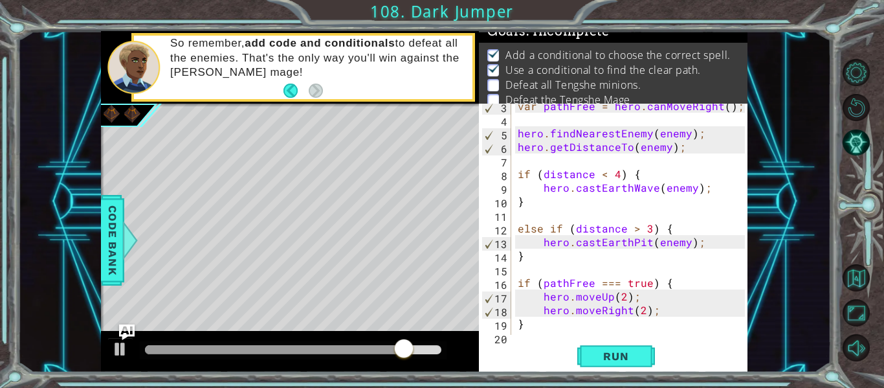
scroll to position [45, 0]
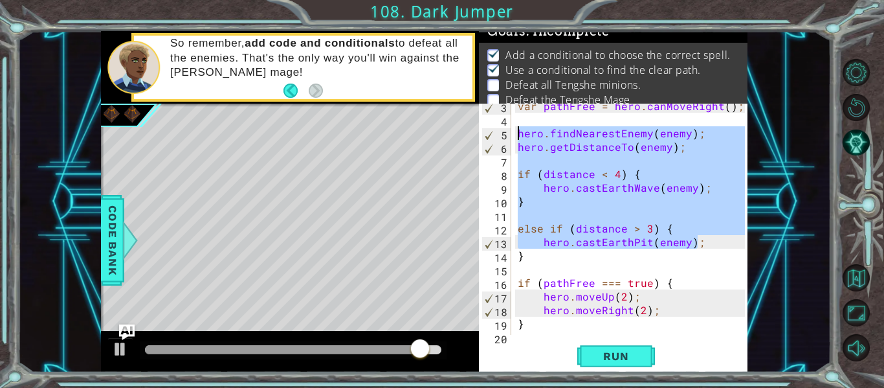
drag, startPoint x: 707, startPoint y: 247, endPoint x: 512, endPoint y: 131, distance: 226.0
click at [512, 131] on div "hero.moveRight(2); 3 4 5 6 7 8 9 10 11 12 13 14 15 16 17 18 19 20 21 var pathFr…" at bounding box center [612, 219] width 266 height 231
click at [531, 261] on div "var pathFree = hero . canMoveRight ( ) ; hero . findNearestEnemy ( enemy ) ; he…" at bounding box center [633, 228] width 236 height 258
drag, startPoint x: 527, startPoint y: 258, endPoint x: 509, endPoint y: 137, distance: 121.6
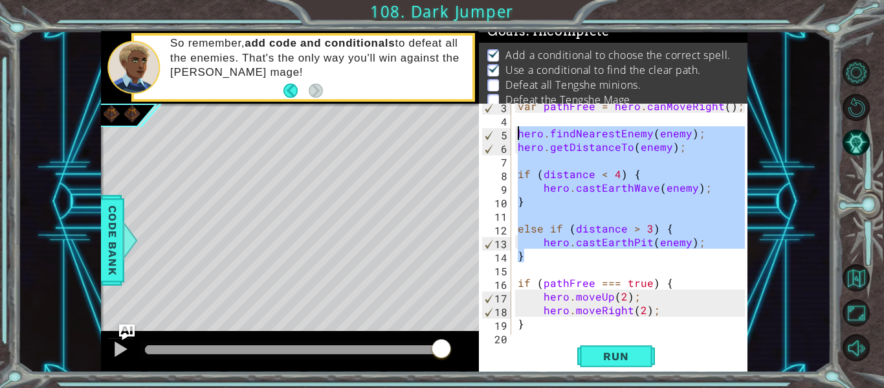
click at [509, 137] on div "} 3 4 5 6 7 8 9 10 11 12 13 14 15 16 17 18 19 20 21 var pathFree = hero . canMo…" at bounding box center [612, 219] width 266 height 231
type textarea "hero.findNearestEnemy(enemy); hero.getDistanceTo(enemy);"
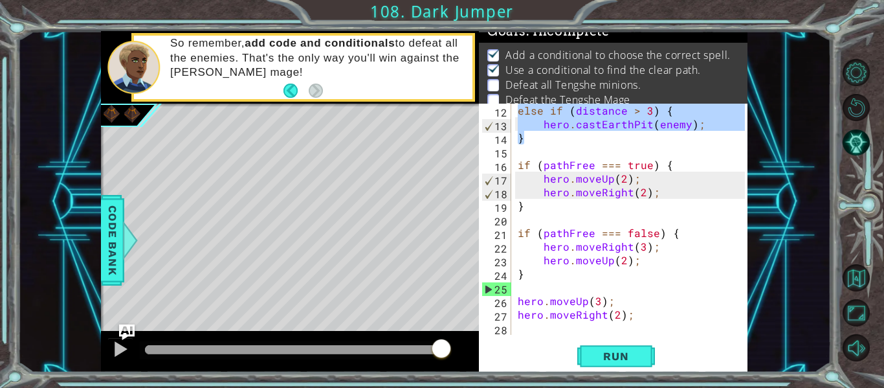
click at [524, 327] on div "else if ( distance > 3 ) { hero . castEarthPit ( enemy ) ; } if ( pathFree === …" at bounding box center [633, 233] width 236 height 258
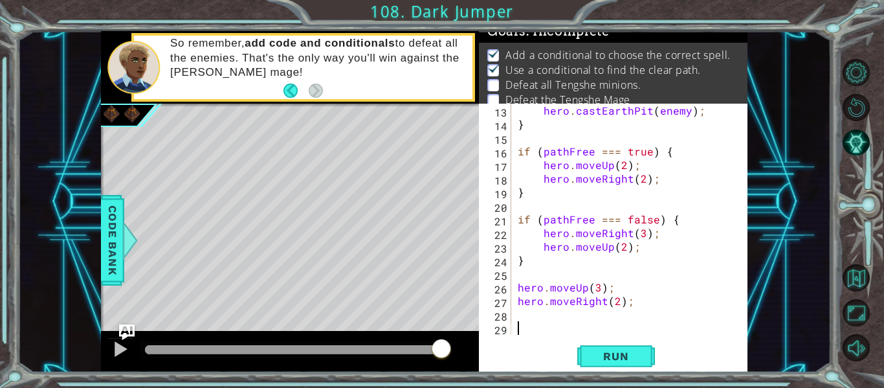
paste textarea "}"
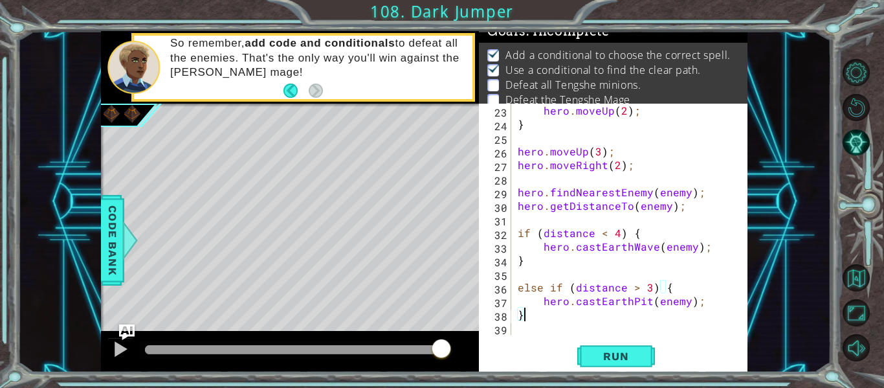
scroll to position [312, 0]
click at [599, 343] on button "Run" at bounding box center [616, 356] width 78 height 27
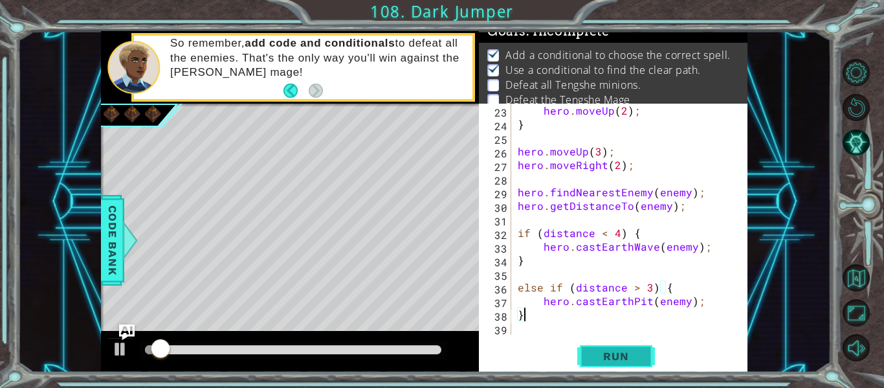
click at [599, 343] on button "Run" at bounding box center [616, 356] width 78 height 27
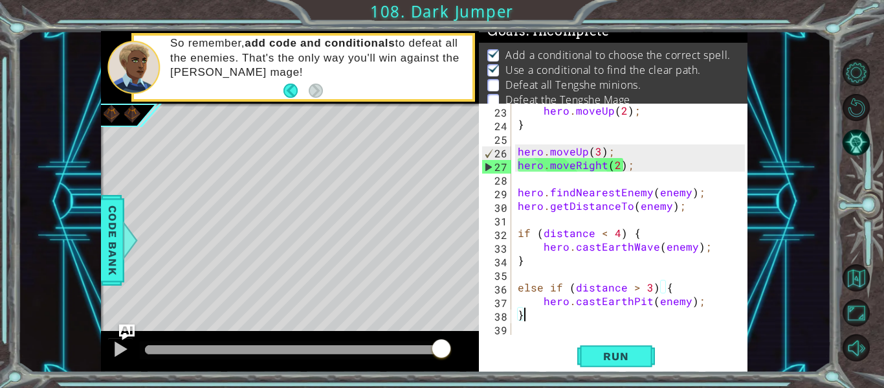
click at [615, 170] on div "hero . moveUp ( 2 ) ; } hero . moveUp ( 3 ) ; hero . moveRight ( 2 ) ; hero . f…" at bounding box center [633, 233] width 236 height 258
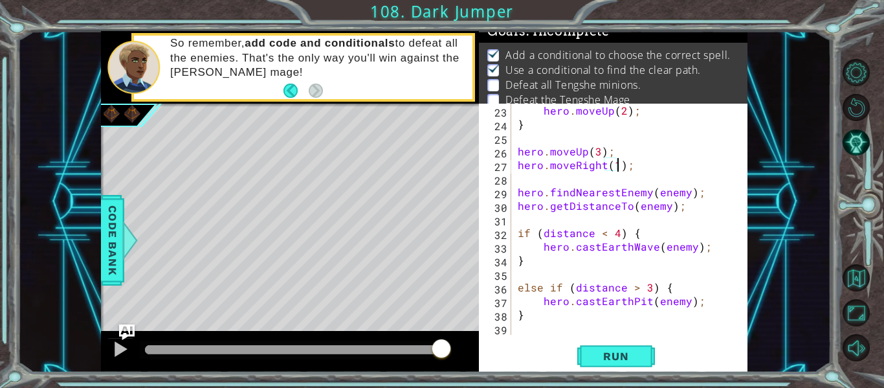
scroll to position [0, 6]
click at [612, 361] on span "Run" at bounding box center [615, 355] width 51 height 13
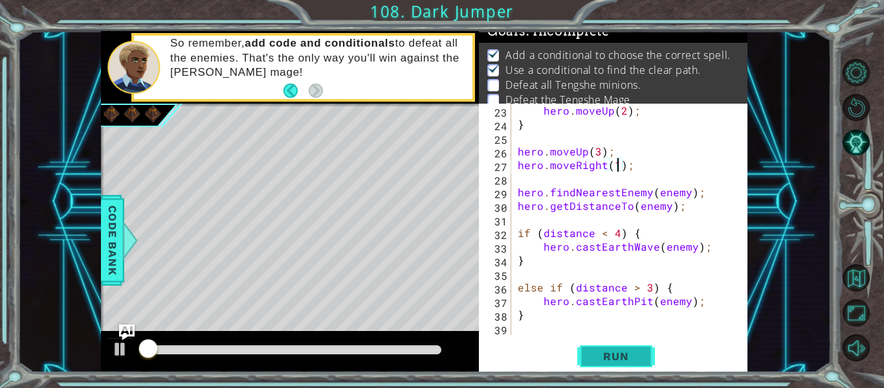
click at [612, 361] on span "Run" at bounding box center [615, 355] width 51 height 13
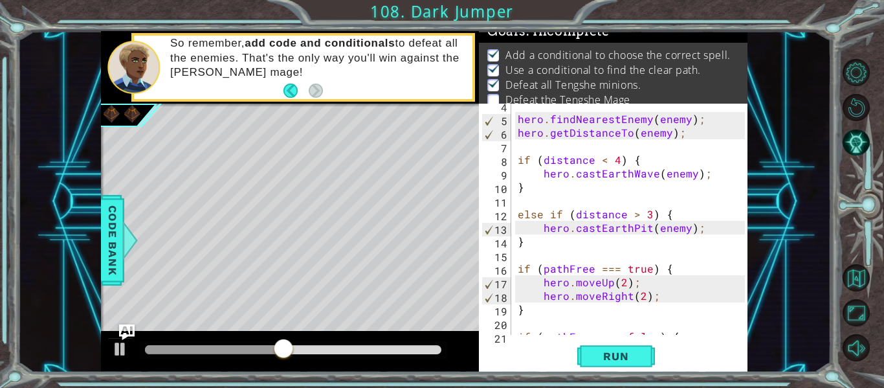
scroll to position [0, 0]
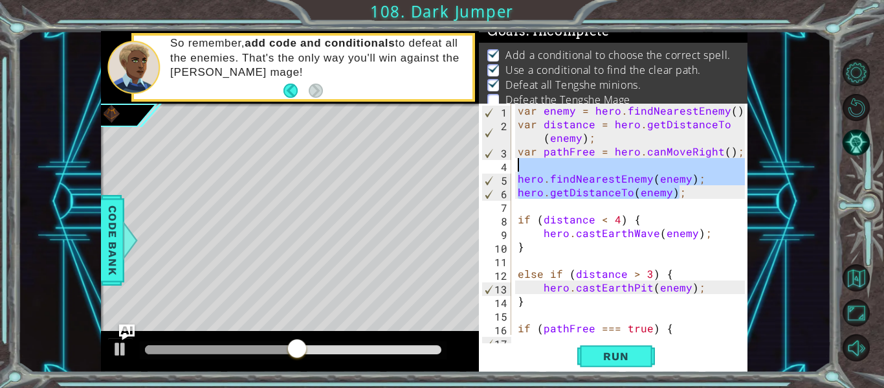
drag, startPoint x: 686, startPoint y: 196, endPoint x: 531, endPoint y: 168, distance: 157.1
click at [531, 168] on div "var enemy = hero . findNearestEnemy ( ) ; var distance = hero . getDistanceTo (…" at bounding box center [633, 233] width 236 height 258
type textarea "hero.findNearestEnemy(enemy);"
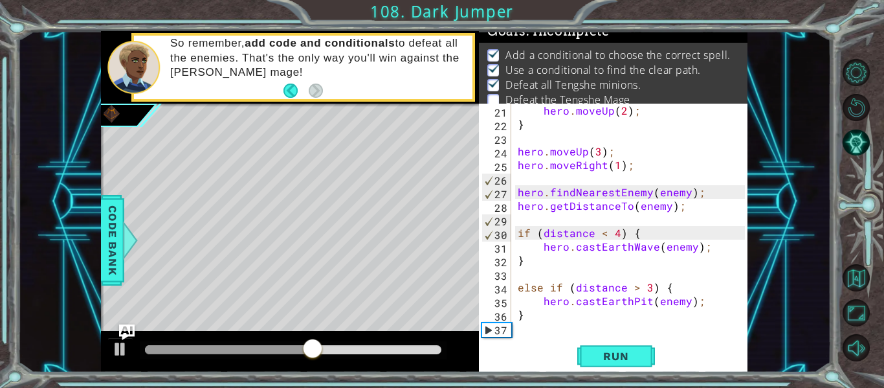
scroll to position [285, 0]
click at [545, 335] on div "21 22 23 24 25 26 27 28 29 30 31 32 33 34 35 36 37 hero . moveUp ( 2 ) ; } hero…" at bounding box center [613, 238] width 269 height 269
click at [536, 329] on div "hero . moveUp ( 2 ) ; } hero . moveUp ( 3 ) ; hero . moveRight ( 1 ) ; hero . f…" at bounding box center [633, 233] width 236 height 258
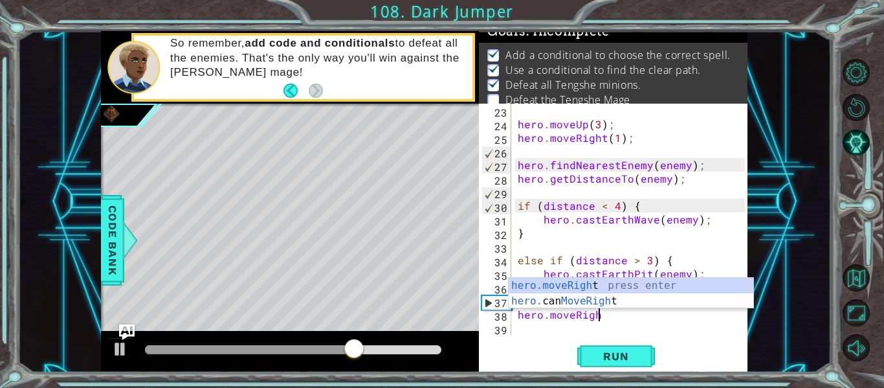
scroll to position [0, 5]
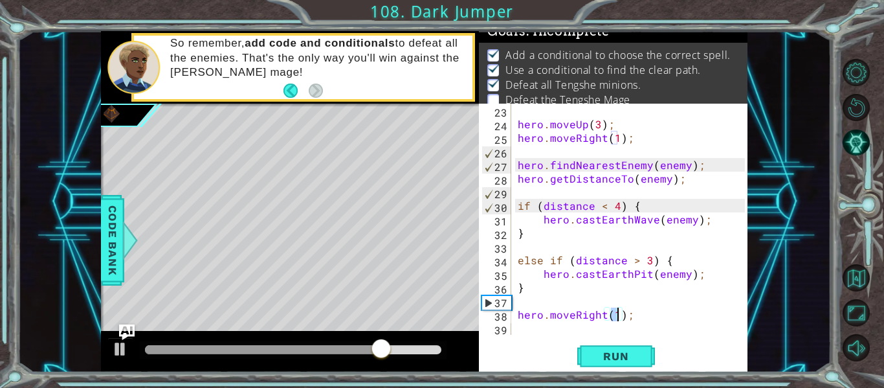
type textarea "hero.moveRight(3);"
click at [525, 329] on div "hero . moveUp ( 3 ) ; hero . moveRight ( 1 ) ; hero . findNearestEnemy ( enemy …" at bounding box center [633, 233] width 236 height 258
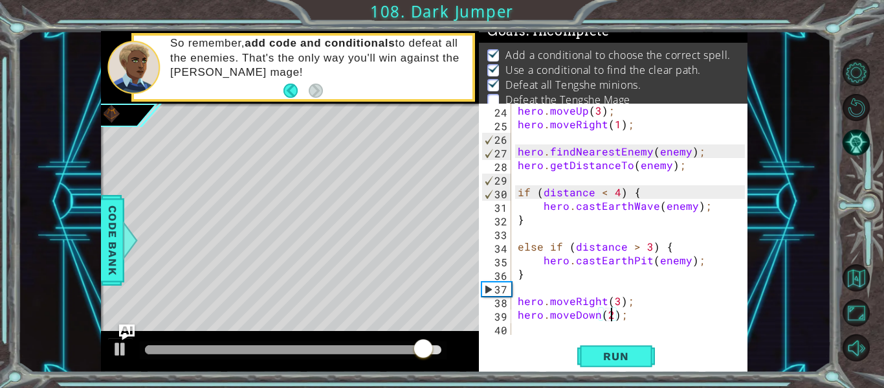
scroll to position [0, 6]
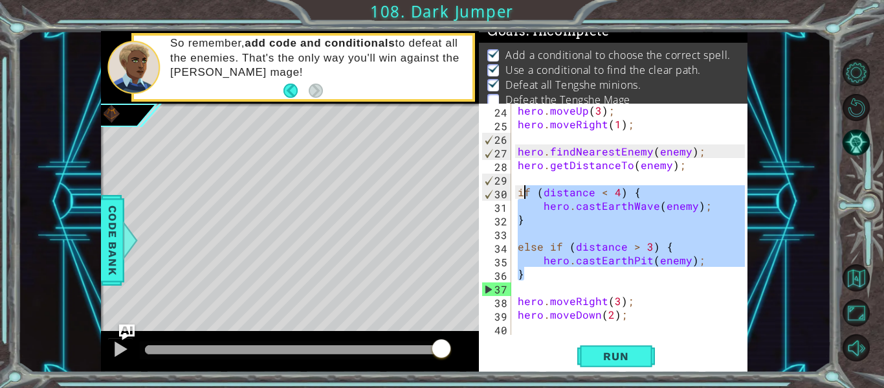
drag, startPoint x: 527, startPoint y: 273, endPoint x: 523, endPoint y: 197, distance: 76.5
click at [523, 197] on div "hero . moveUp ( 3 ) ; hero . moveRight ( 1 ) ; hero . findNearestEnemy ( enemy …" at bounding box center [633, 233] width 236 height 258
type textarea "if (distance < 4) { hero.castEarthWave(enemy);"
click at [520, 330] on div "hero . moveUp ( 3 ) ; hero . moveRight ( 1 ) ; hero . findNearestEnemy ( enemy …" at bounding box center [633, 233] width 236 height 258
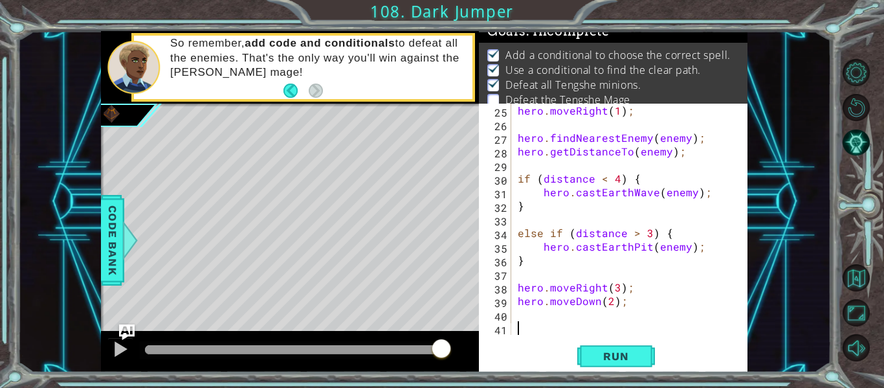
scroll to position [340, 0]
paste textarea "}"
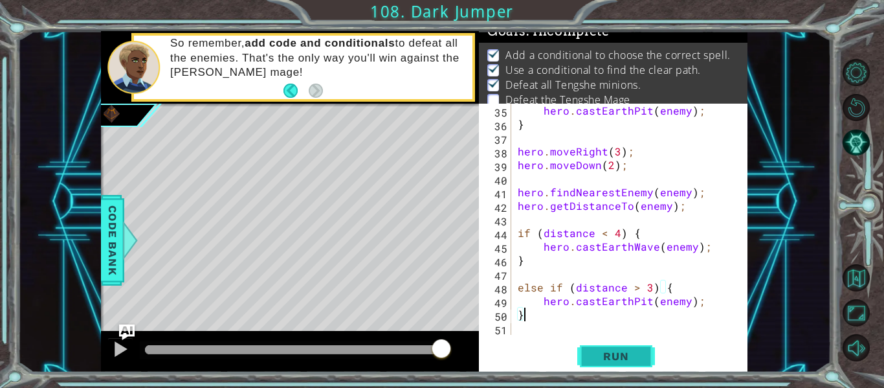
type textarea "}"
click at [590, 354] on span "Run" at bounding box center [615, 355] width 51 height 13
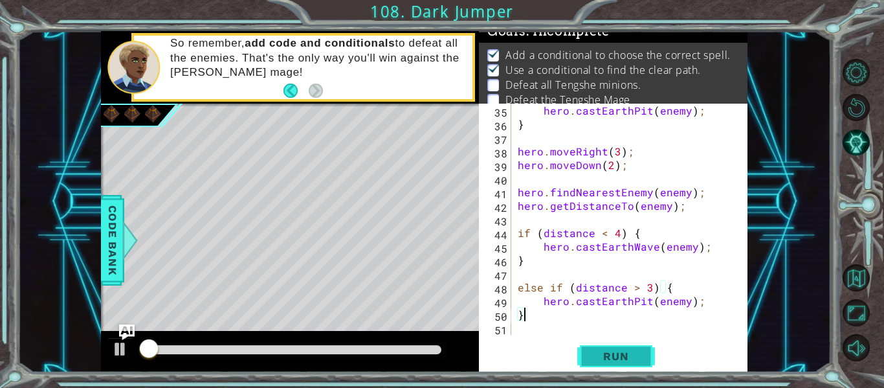
click at [590, 354] on span "Run" at bounding box center [615, 355] width 51 height 13
click at [590, 353] on span "Run" at bounding box center [615, 355] width 51 height 13
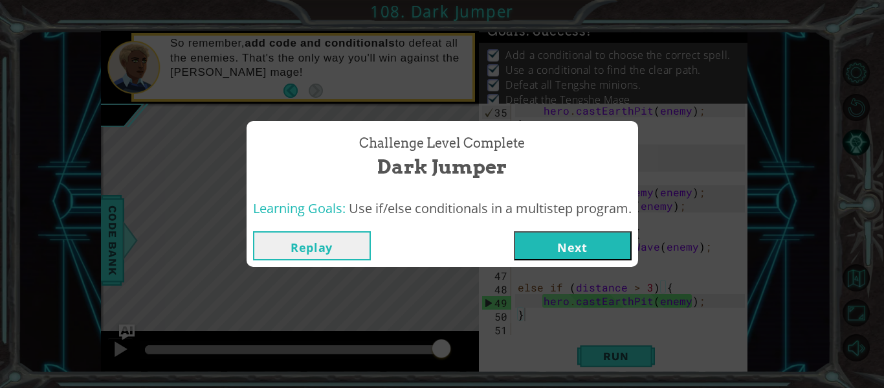
click at [614, 248] on button "Next" at bounding box center [573, 245] width 118 height 29
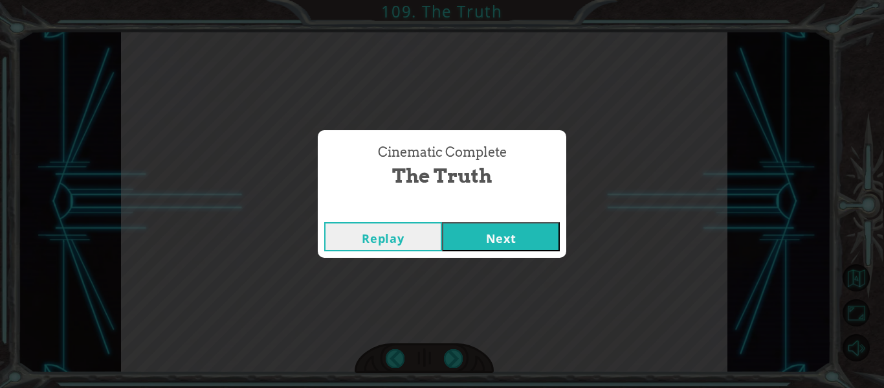
click at [546, 235] on button "Next" at bounding box center [501, 236] width 118 height 29
click at [511, 230] on button "Next" at bounding box center [501, 236] width 118 height 29
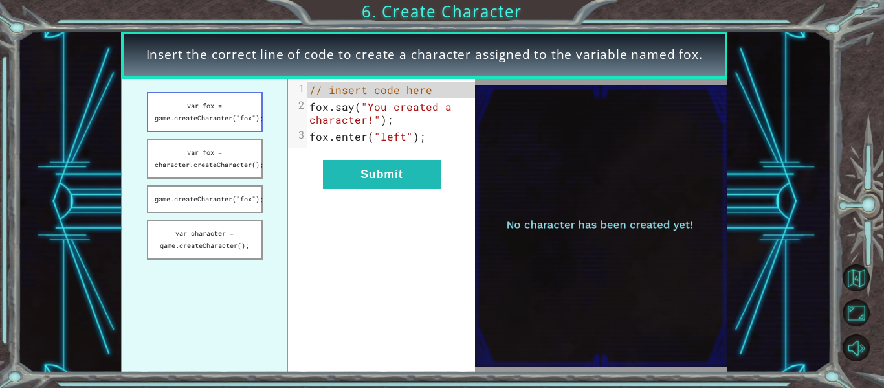
click at [241, 123] on button "var fox = game.createCharacter("fox");" at bounding box center [205, 112] width 116 height 40
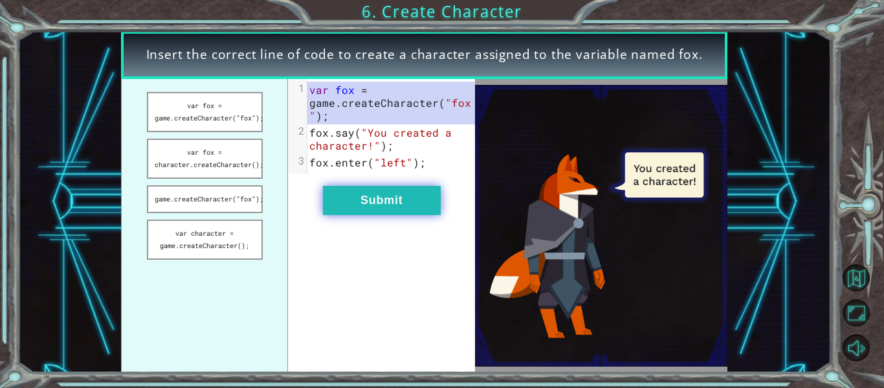
click at [341, 188] on button "Submit" at bounding box center [382, 200] width 118 height 29
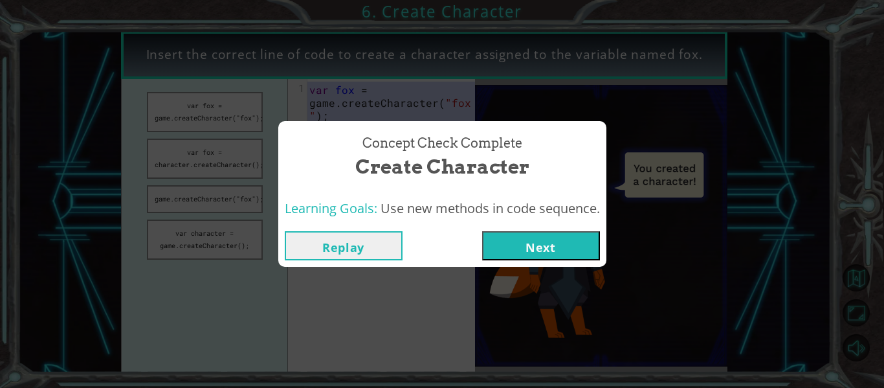
click at [542, 235] on button "Next" at bounding box center [541, 245] width 118 height 29
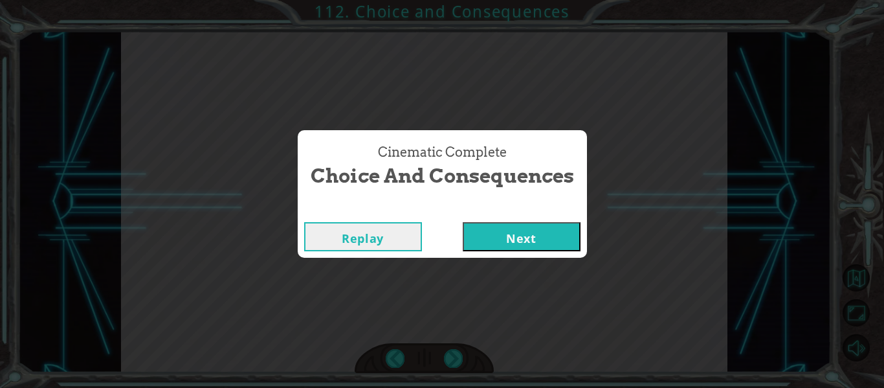
click at [515, 224] on button "Next" at bounding box center [522, 236] width 118 height 29
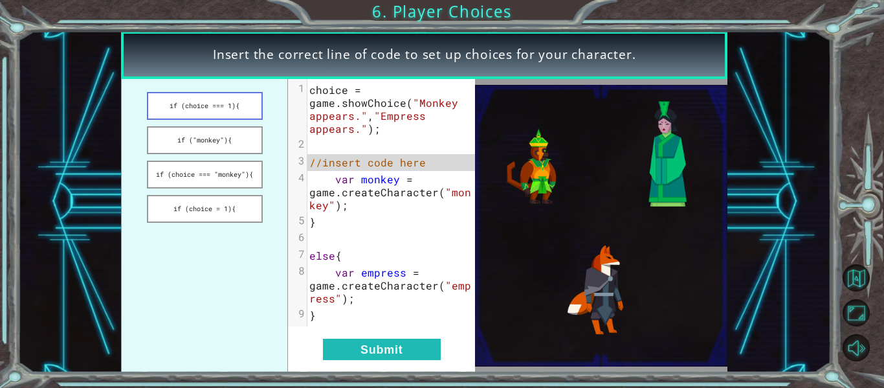
click at [214, 112] on button "if (choice === 1){" at bounding box center [205, 106] width 116 height 28
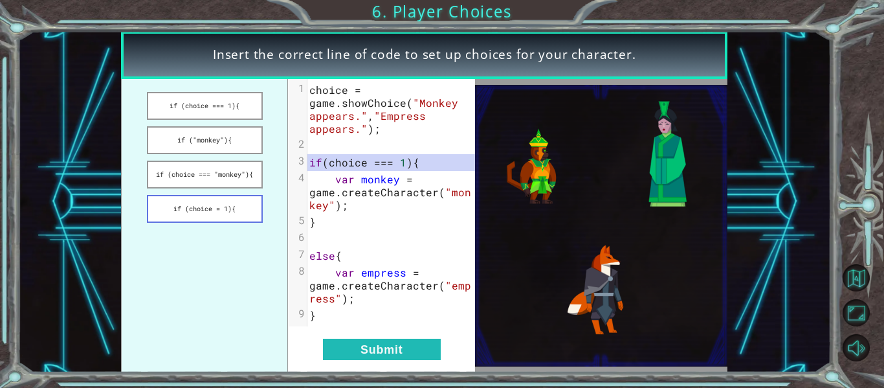
click at [218, 217] on button "if (choice = 1){" at bounding box center [205, 209] width 116 height 28
click at [226, 106] on button "if (choice === 1){" at bounding box center [205, 106] width 116 height 28
click at [368, 349] on button "Submit" at bounding box center [382, 348] width 118 height 21
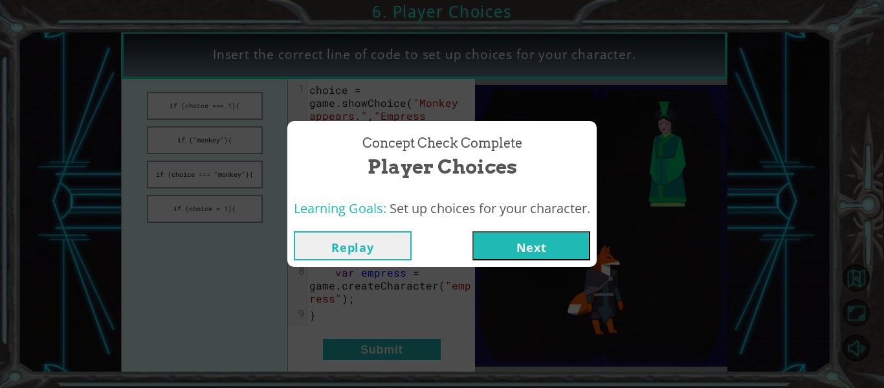
click at [498, 239] on button "Next" at bounding box center [531, 245] width 118 height 29
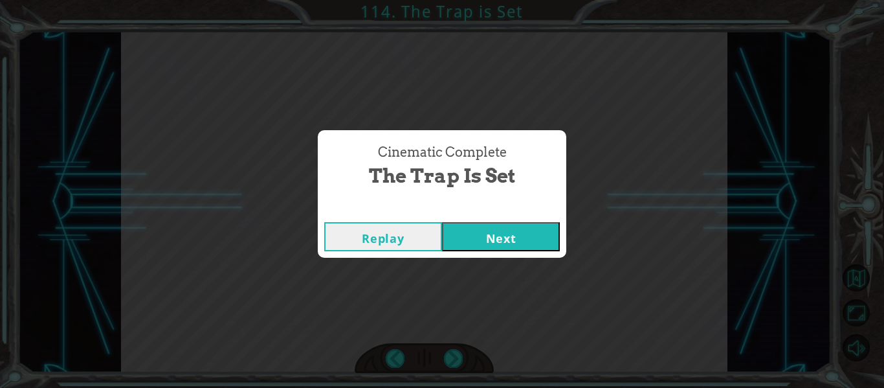
click at [474, 237] on button "Next" at bounding box center [501, 236] width 118 height 29
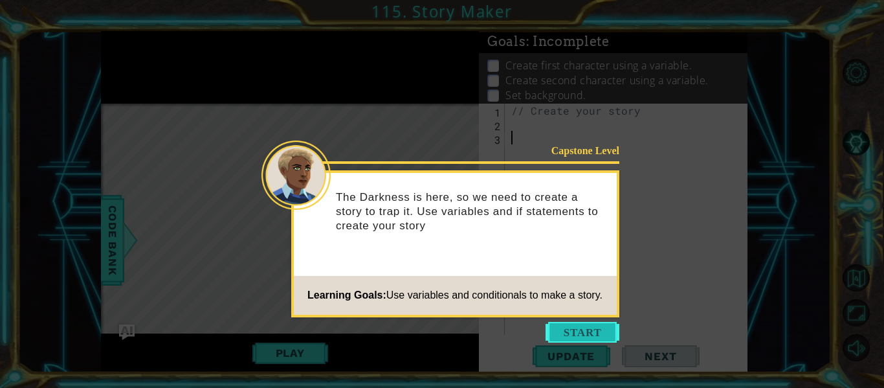
click at [570, 338] on button "Start" at bounding box center [582, 332] width 74 height 21
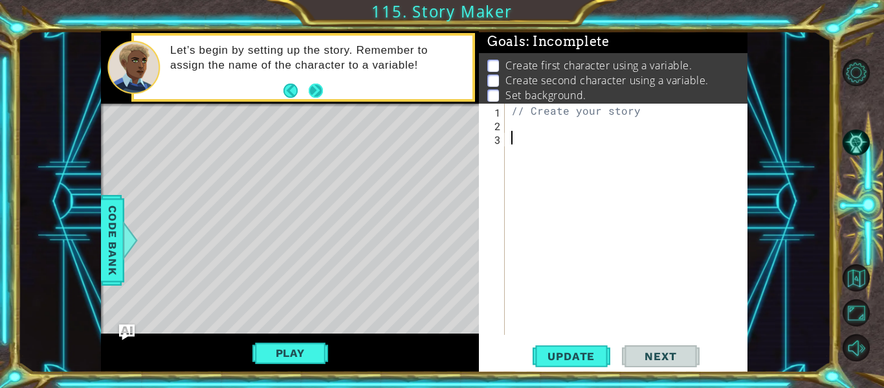
click at [320, 89] on button "Next" at bounding box center [316, 90] width 14 height 14
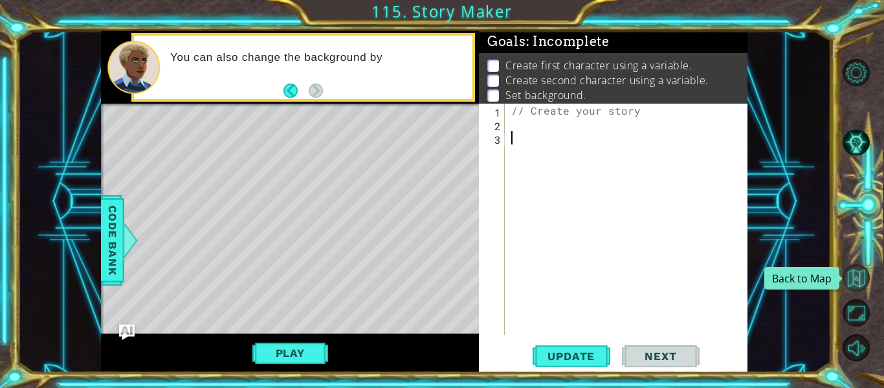
click at [861, 280] on button "Back to Map" at bounding box center [855, 277] width 27 height 27
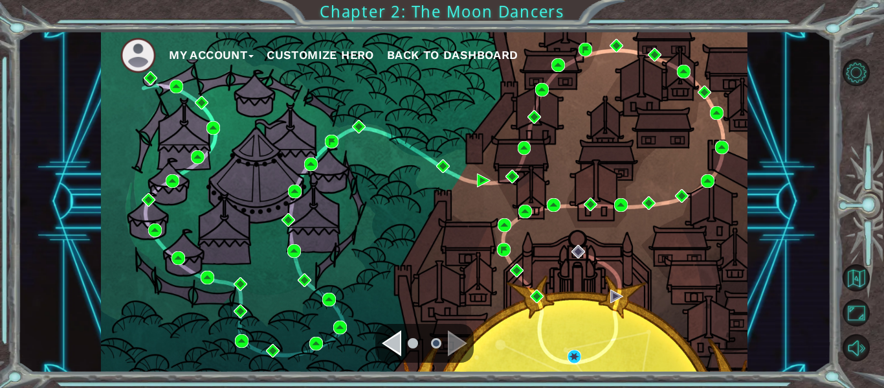
click at [400, 342] on div "Navigate to the previous page" at bounding box center [391, 343] width 19 height 26
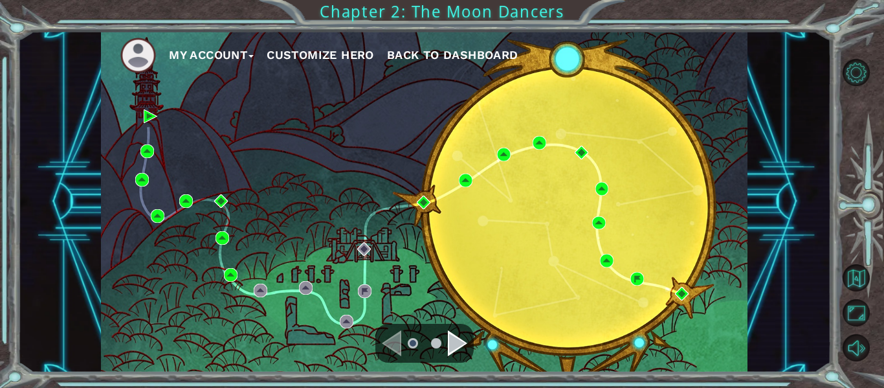
click at [456, 339] on div "Navigate to the next page" at bounding box center [457, 343] width 19 height 26
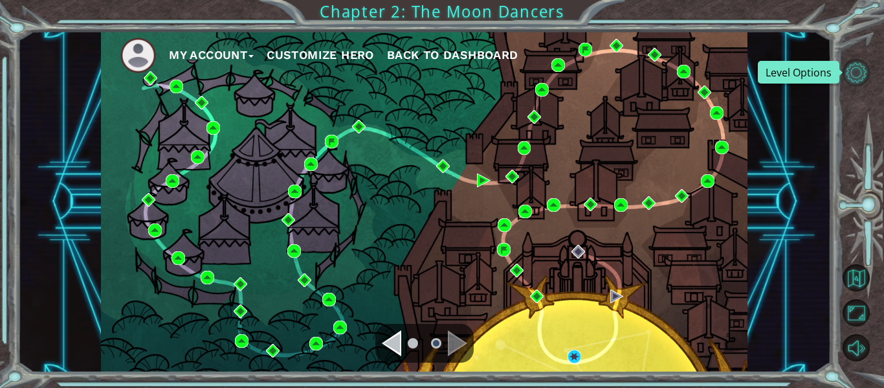
click at [851, 80] on button "Level Options" at bounding box center [855, 72] width 27 height 27
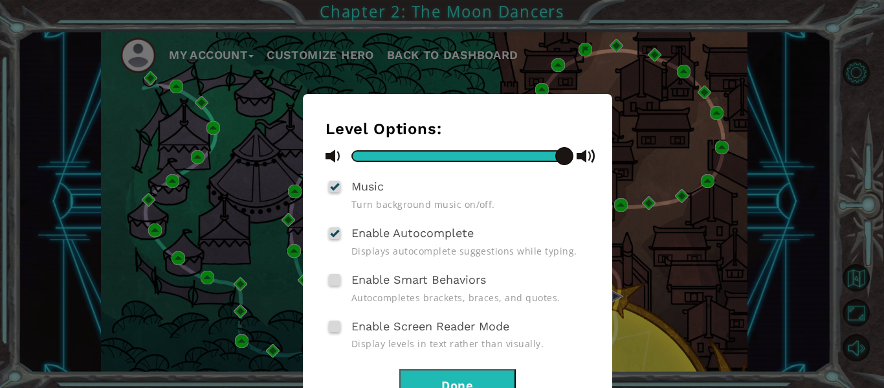
click at [333, 186] on div at bounding box center [334, 186] width 9 height 10
click at [0, 0] on input "Music" at bounding box center [0, 0] width 0 height 0
click at [334, 187] on span at bounding box center [335, 187] width 12 height 12
click at [0, 0] on input "Music" at bounding box center [0, 0] width 0 height 0
click at [331, 181] on div at bounding box center [334, 186] width 9 height 10
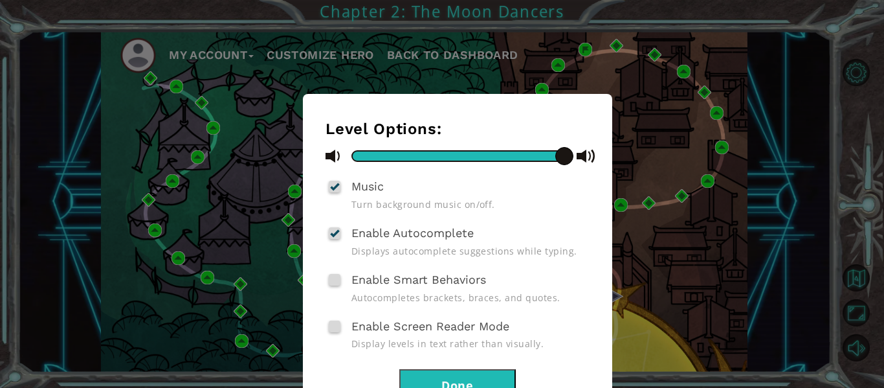
click at [0, 0] on input "Music" at bounding box center [0, 0] width 0 height 0
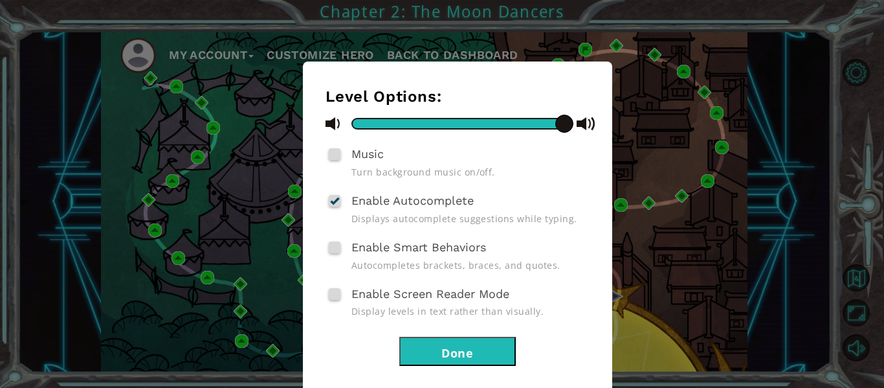
scroll to position [50, 0]
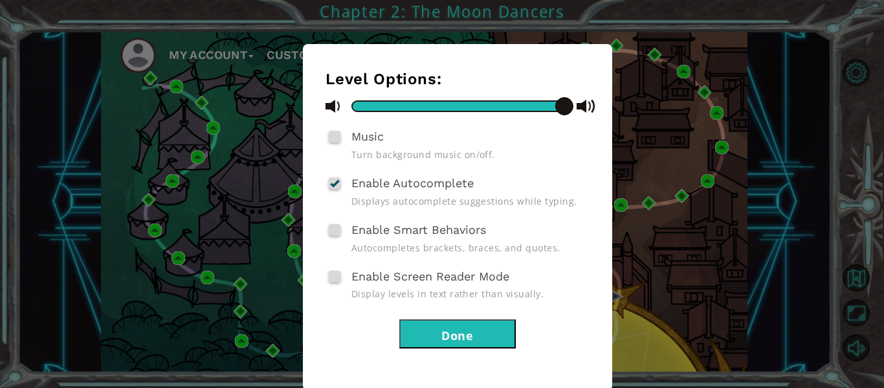
click at [444, 322] on button "Done" at bounding box center [457, 333] width 116 height 29
